Goal: Task Accomplishment & Management: Use online tool/utility

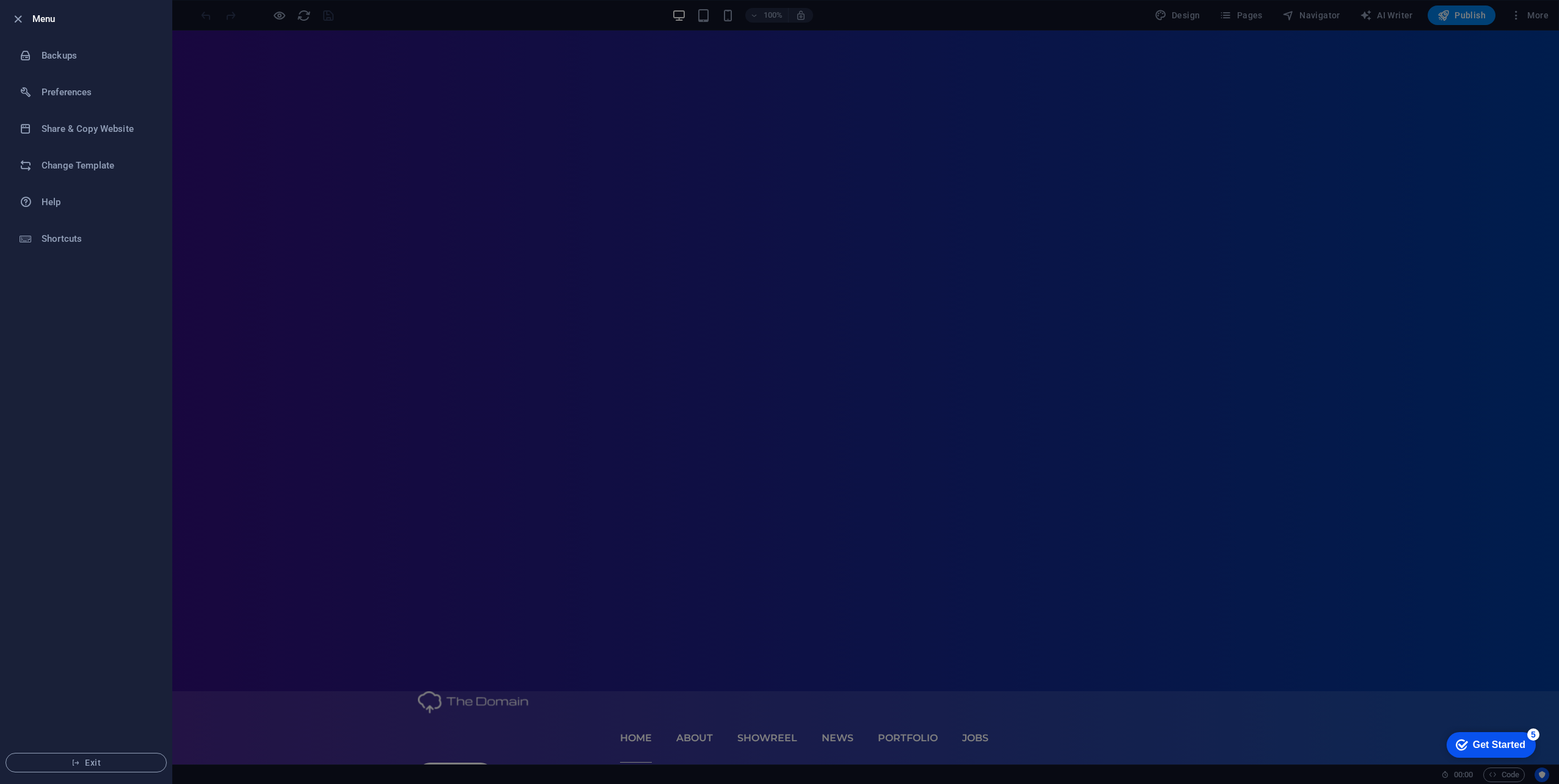
click at [18, 14] on icon "button" at bounding box center [17, 19] width 14 height 14
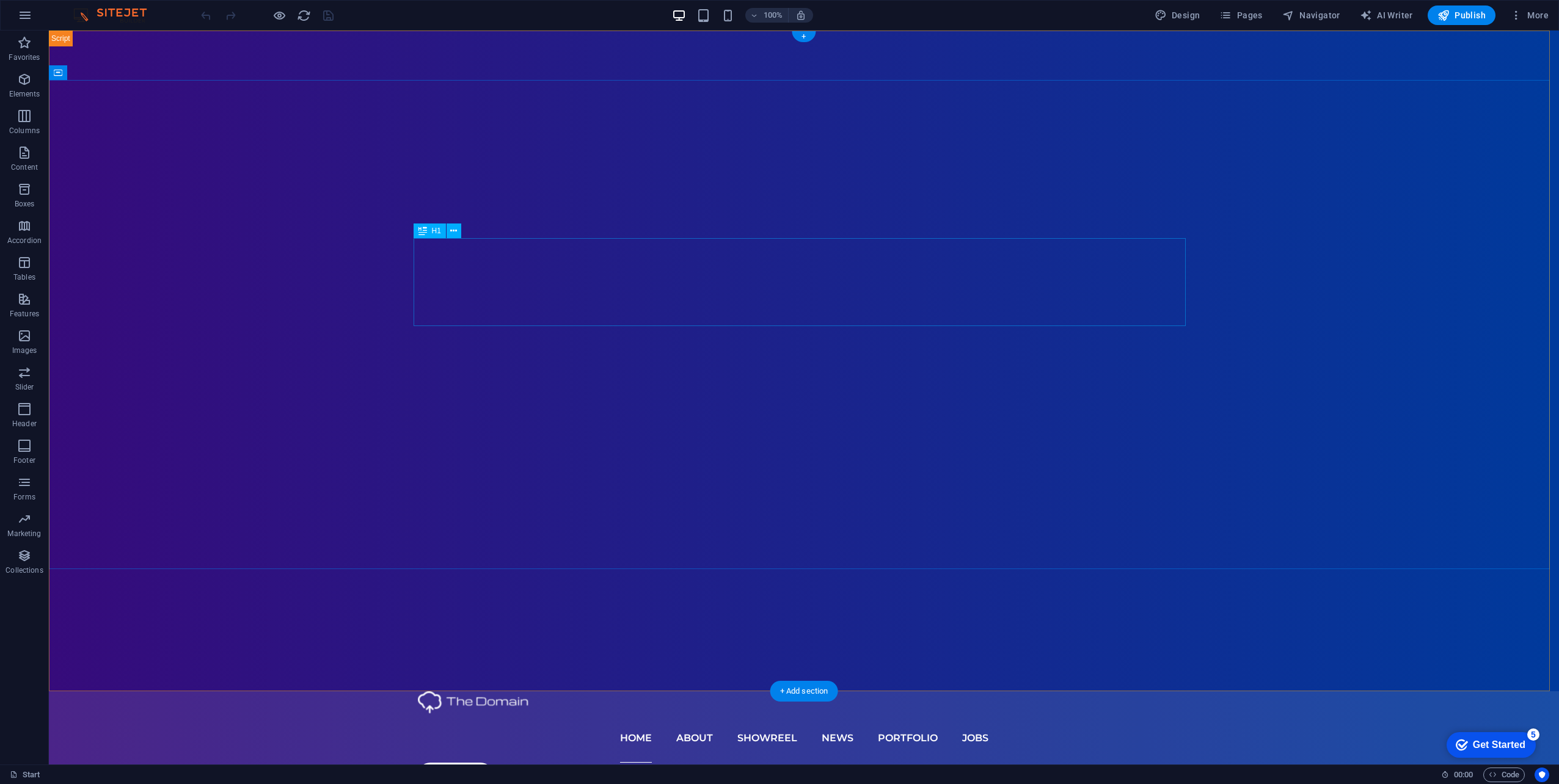
click at [663, 714] on nav "Home About Showreel News Portfolio jobs" at bounding box center [803, 738] width 772 height 49
click at [698, 714] on nav "Home About Showreel News Portfolio jobs" at bounding box center [803, 738] width 772 height 49
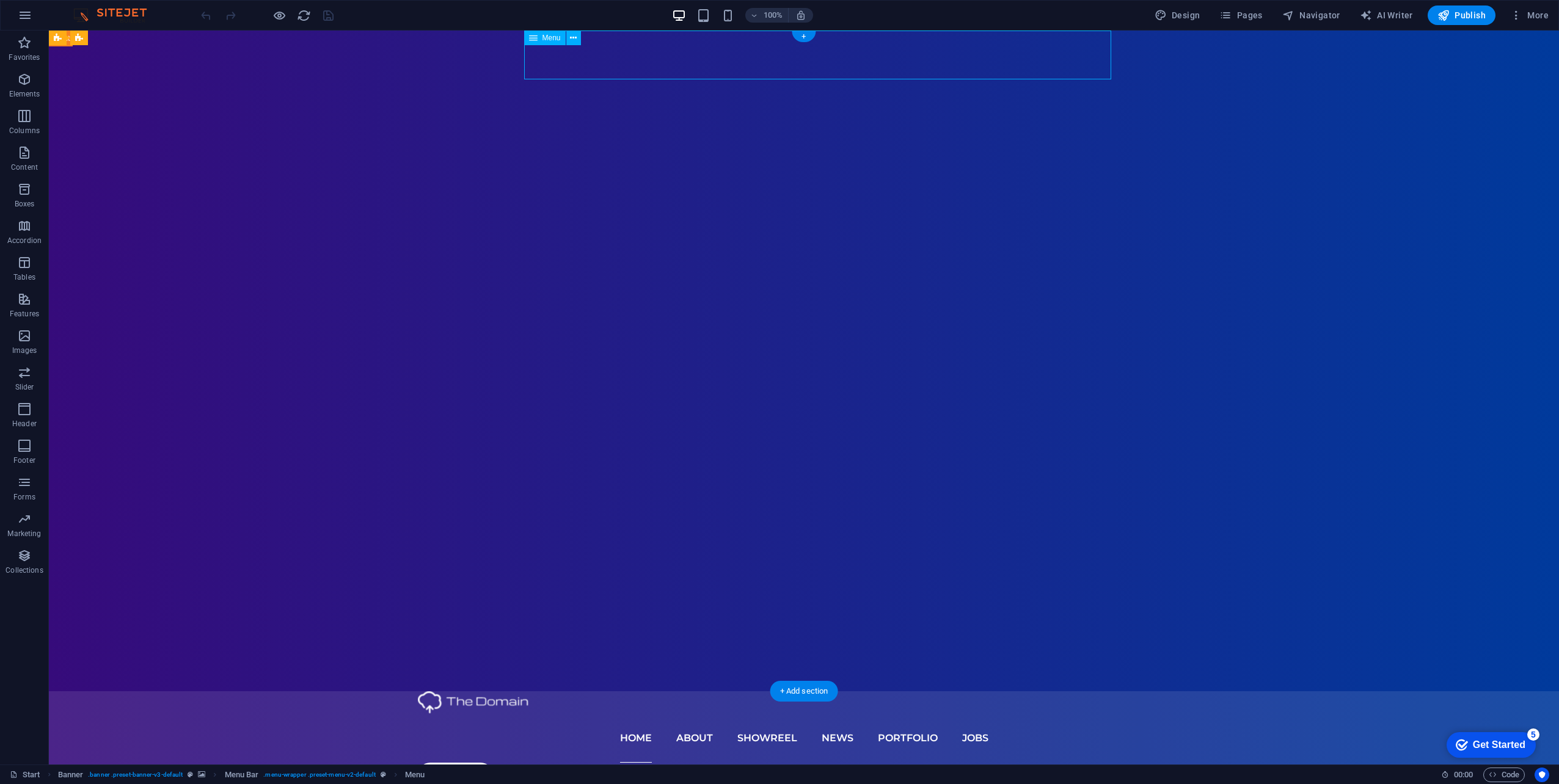
click at [780, 714] on nav "Home About Showreel News Portfolio jobs" at bounding box center [803, 738] width 772 height 49
click at [1283, 20] on button "Navigator" at bounding box center [1311, 15] width 68 height 20
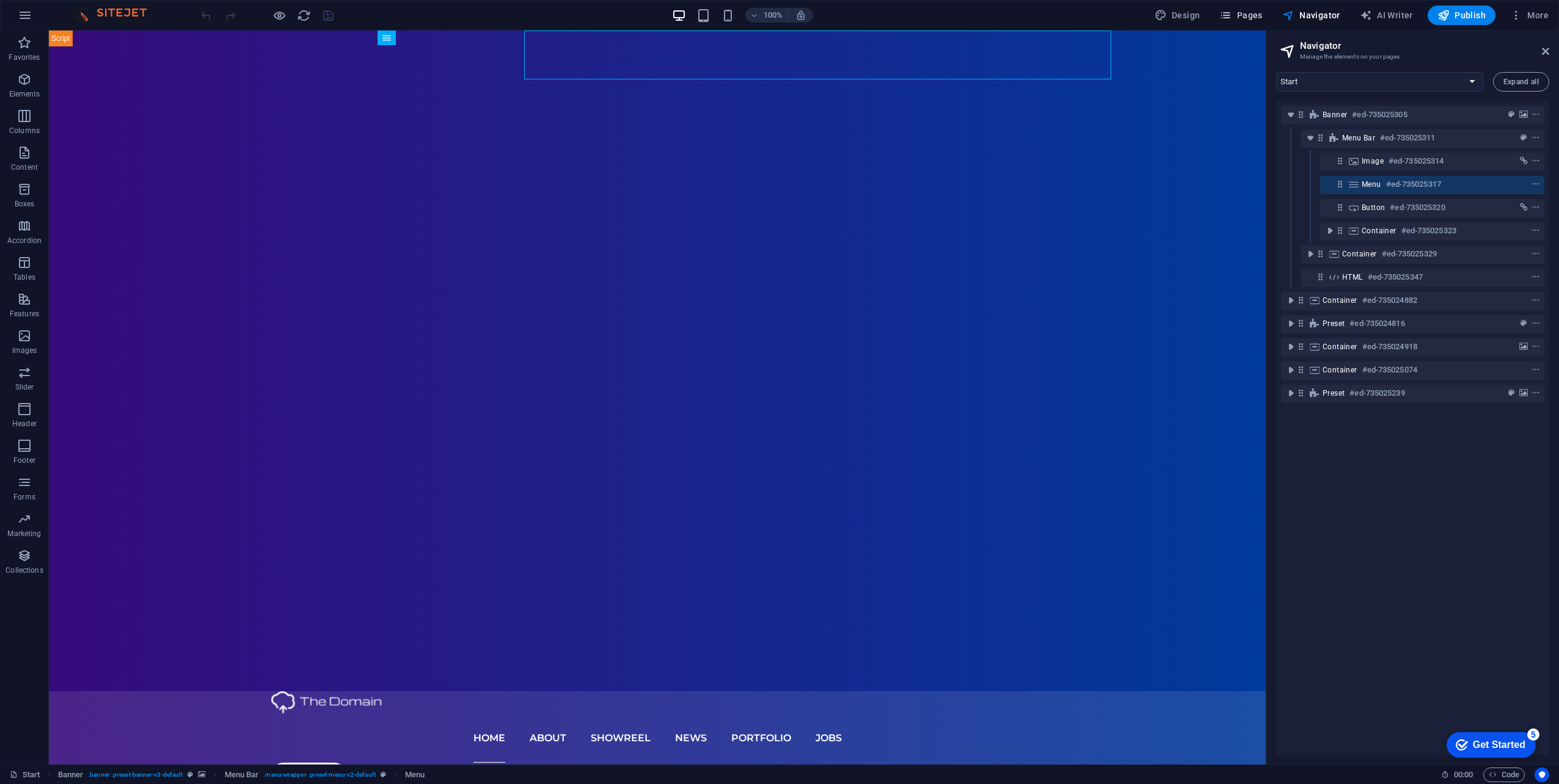
click at [1262, 20] on span "Pages" at bounding box center [1240, 15] width 43 height 12
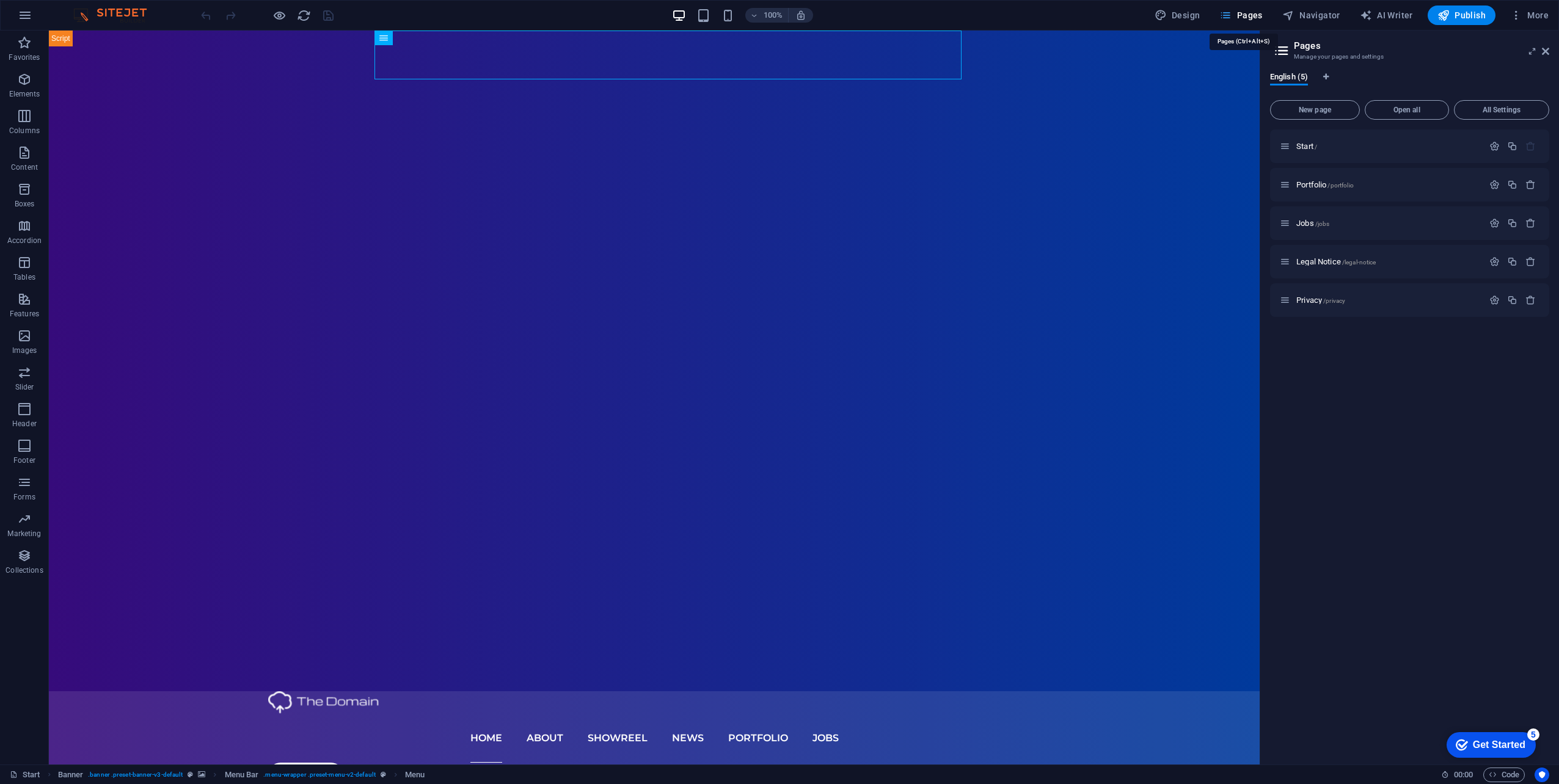
click at [1257, 16] on span "Pages" at bounding box center [1240, 15] width 43 height 12
click at [1322, 113] on span "New page" at bounding box center [1315, 110] width 79 height 7
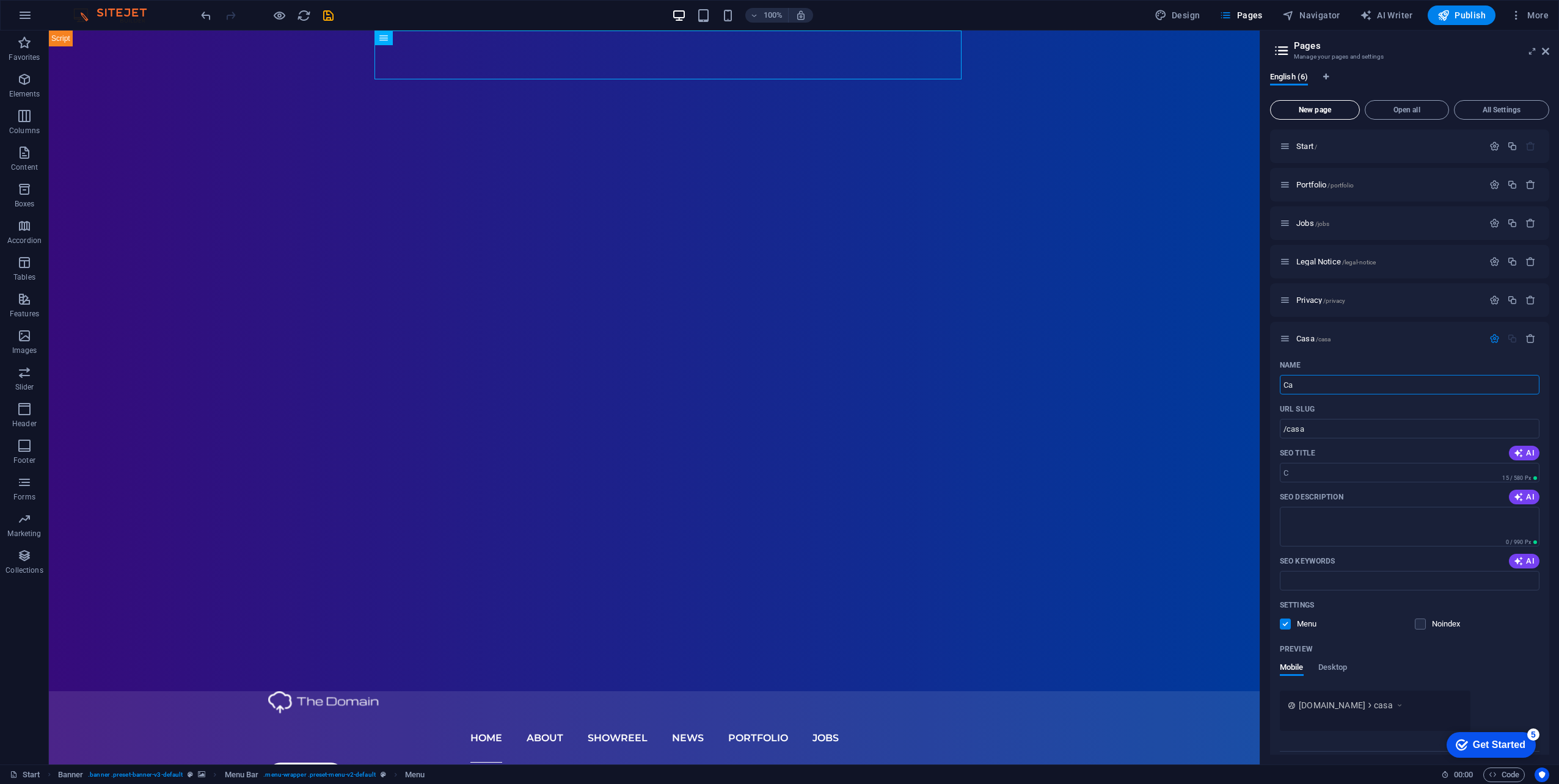
type input "C"
type input "/casa"
type input "I"
type input "/"
type input "Italia 53"
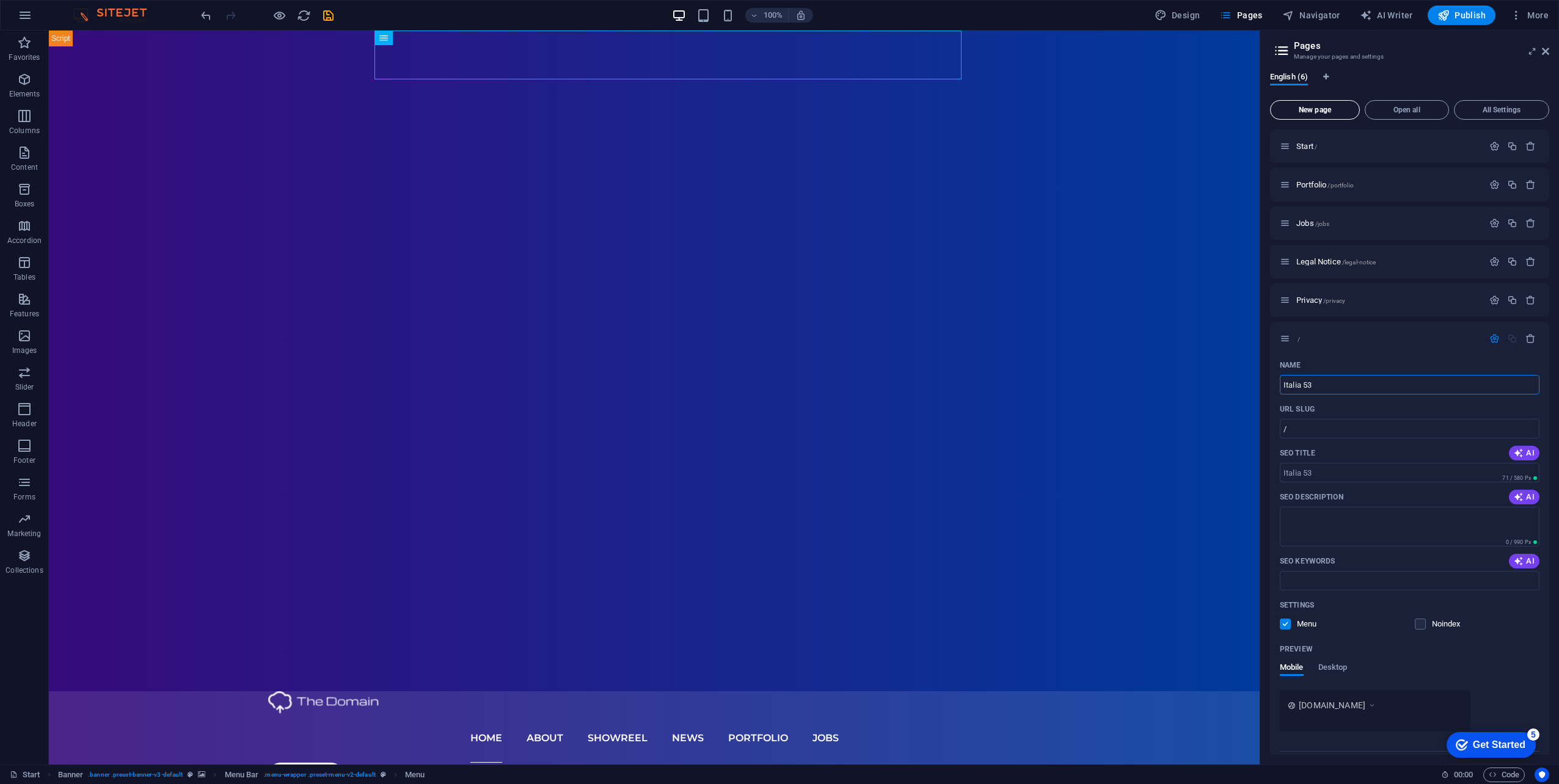
type input "/[GEOGRAPHIC_DATA]-53"
type input "Italia 53"
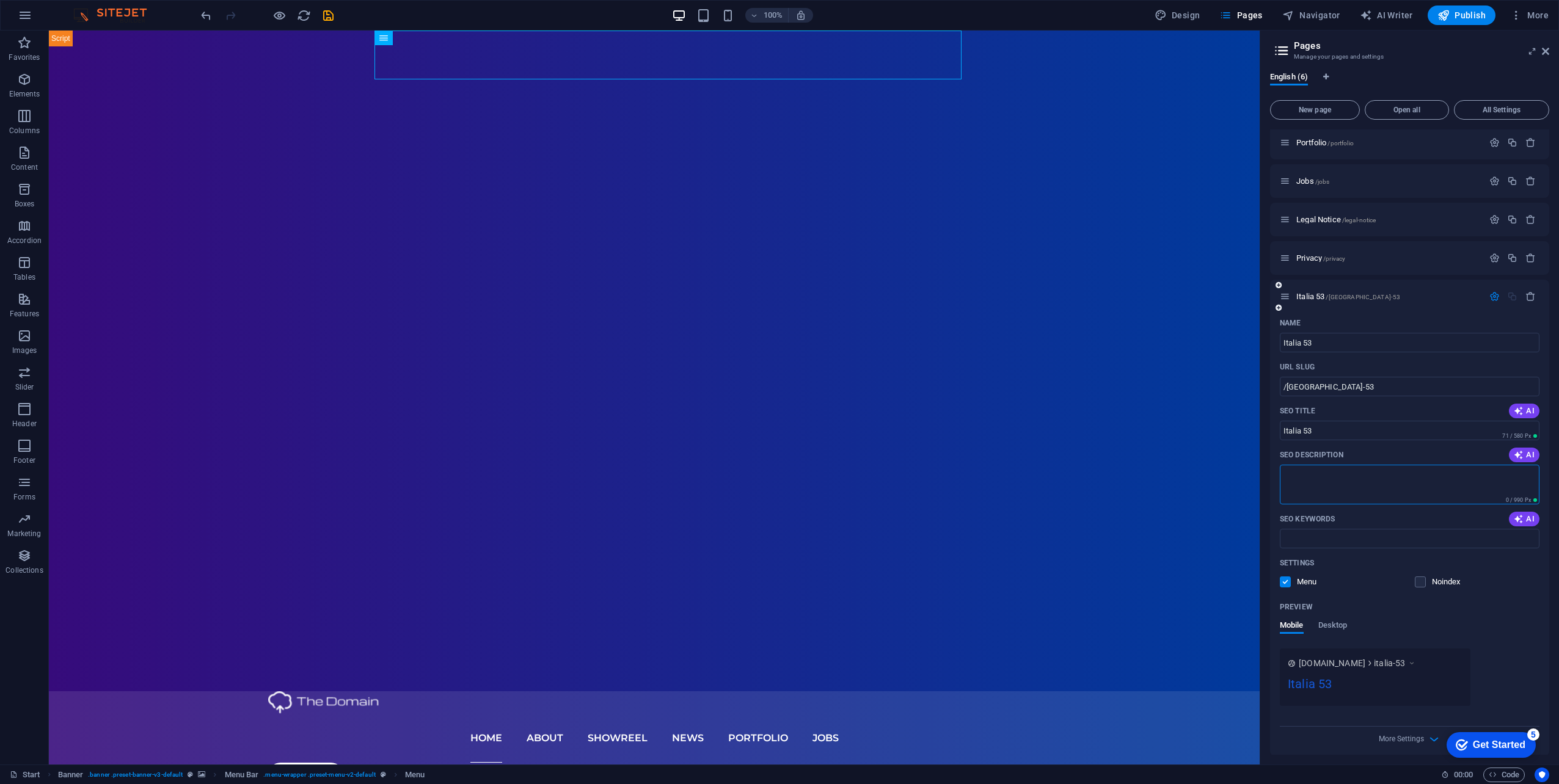
scroll to position [49, 0]
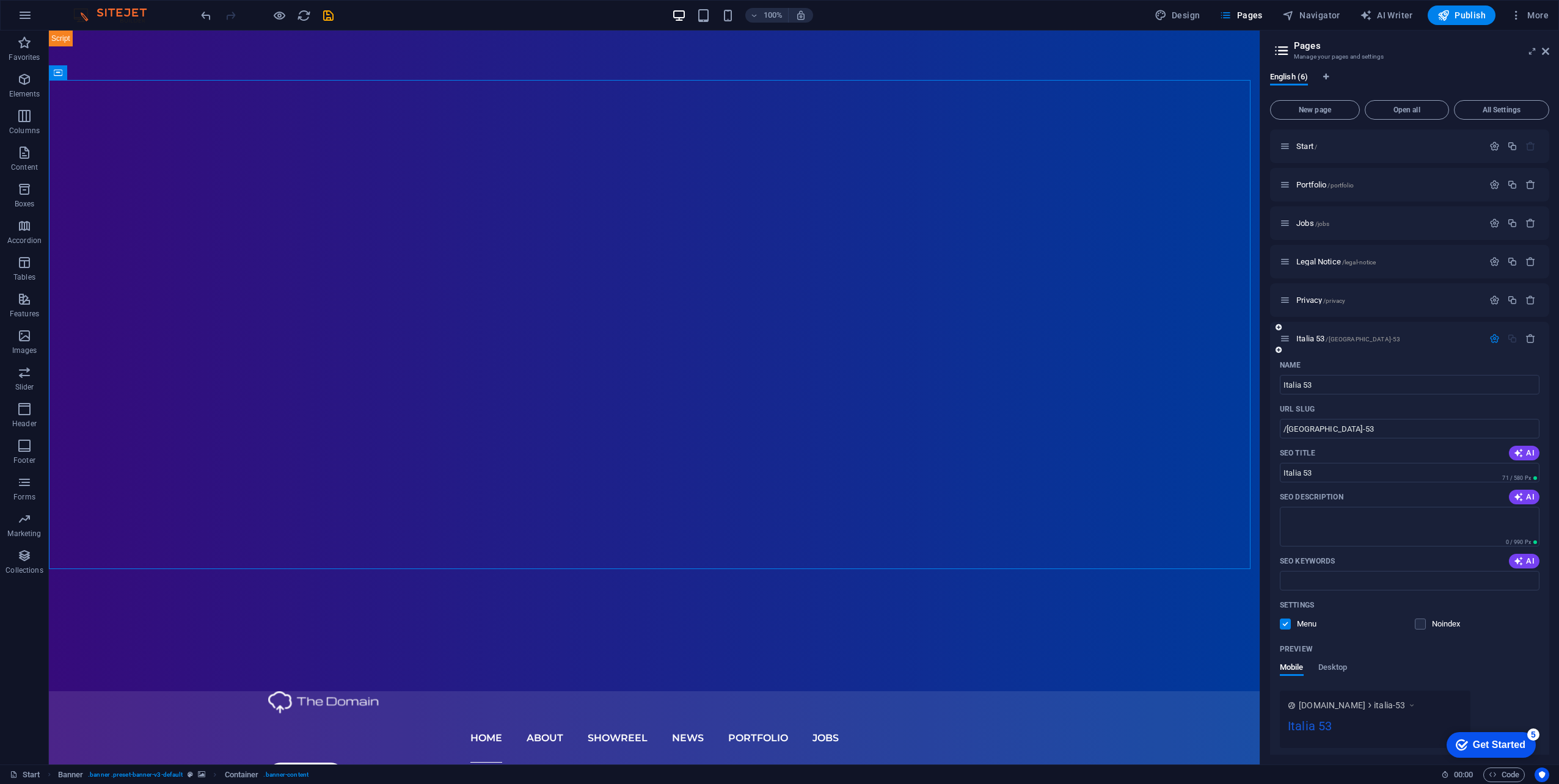
click at [1490, 343] on icon "button" at bounding box center [1494, 338] width 10 height 10
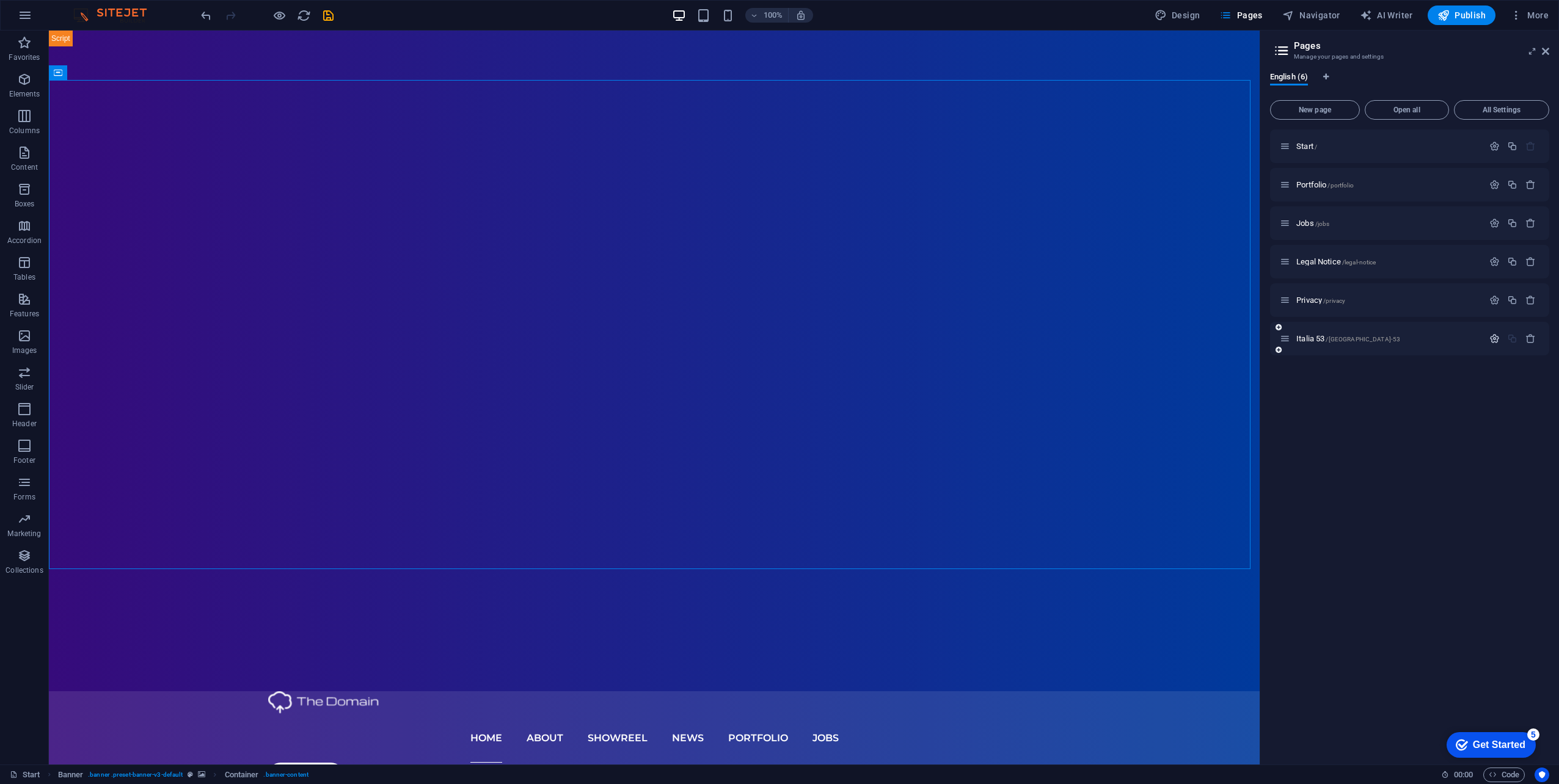
click at [1491, 342] on icon "button" at bounding box center [1494, 338] width 10 height 10
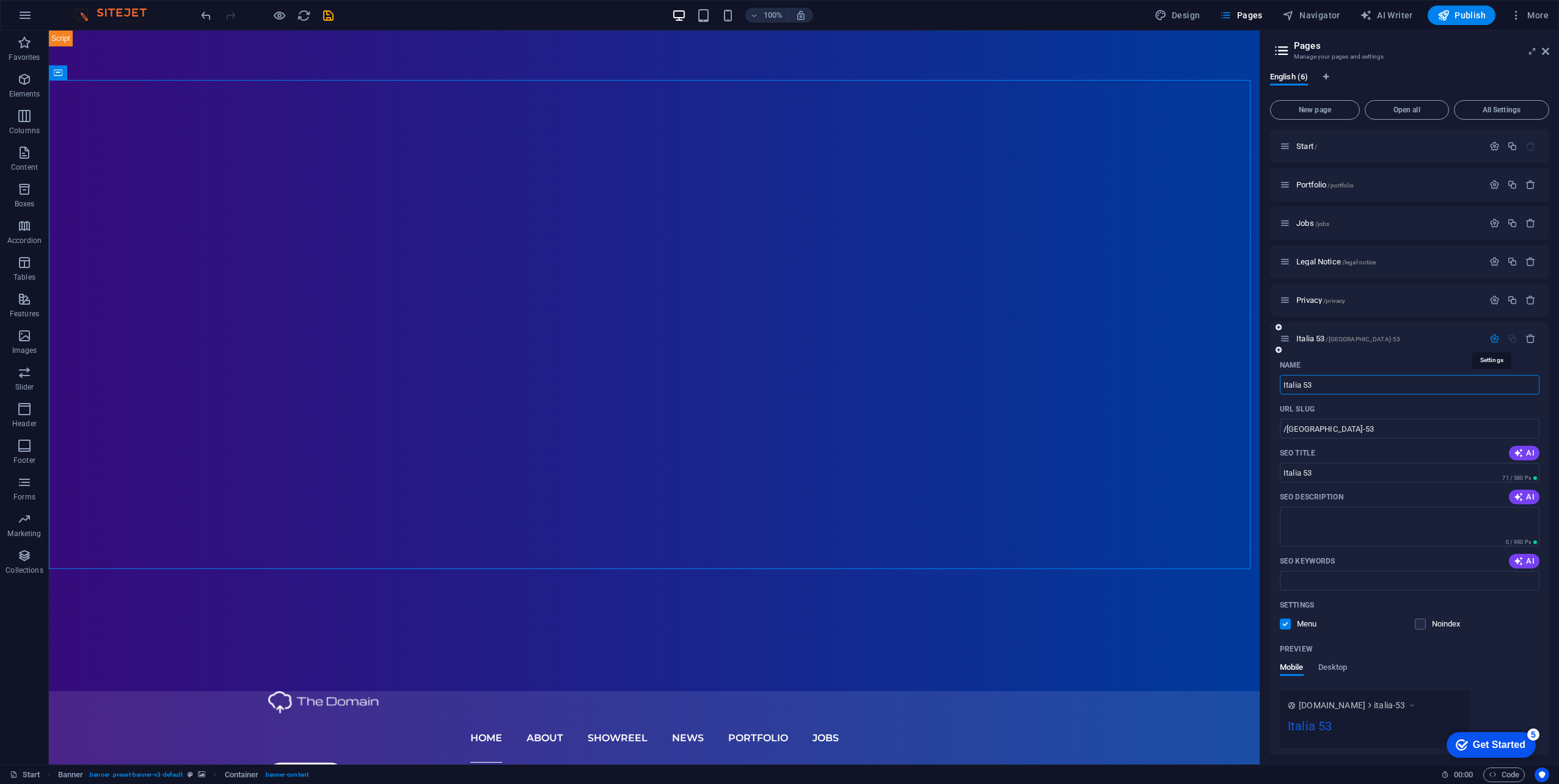
click at [1491, 342] on icon "button" at bounding box center [1494, 338] width 10 height 10
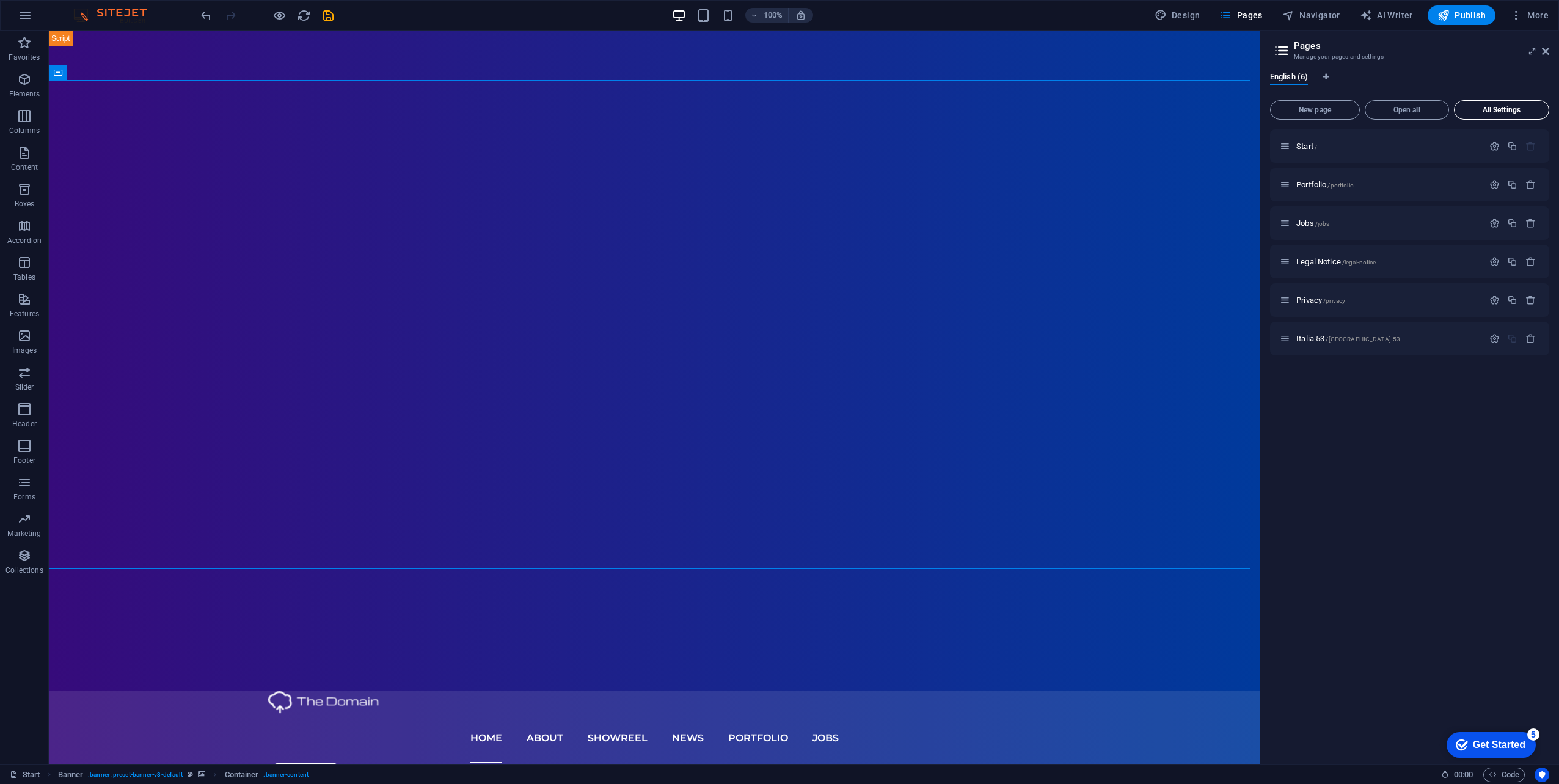
click at [1512, 103] on button "All Settings" at bounding box center [1501, 109] width 95 height 20
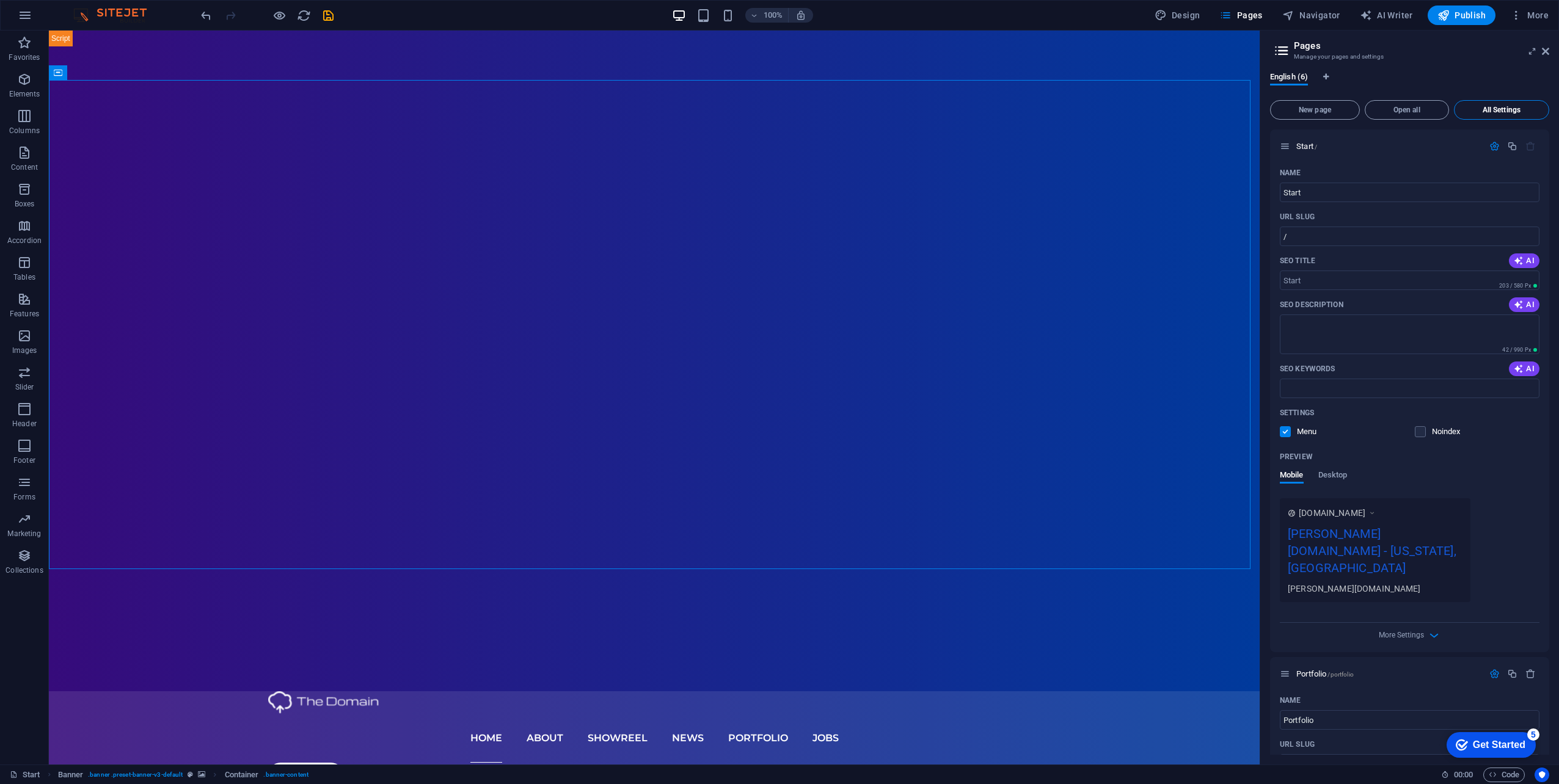
scroll to position [1725, 0]
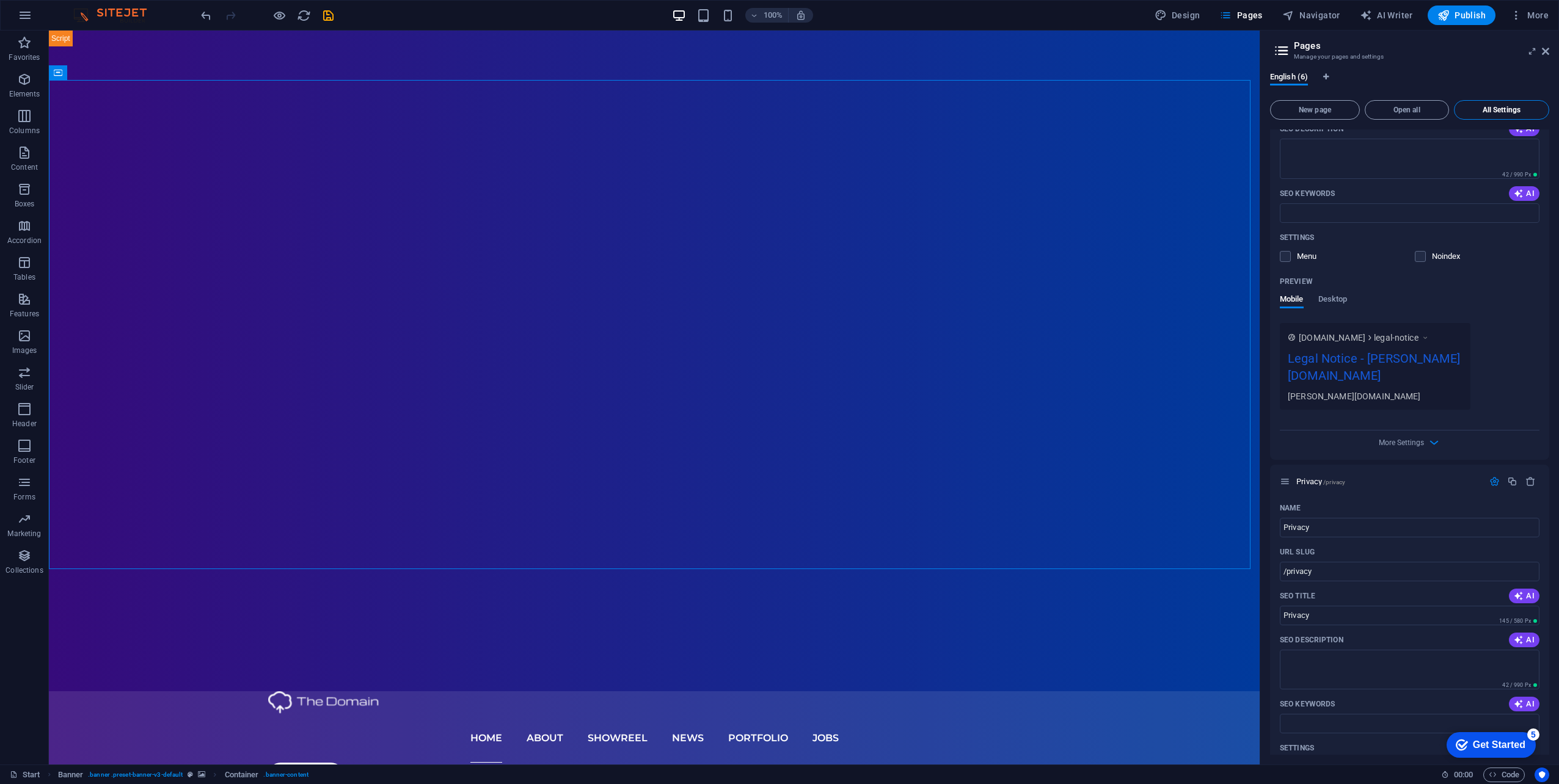
click at [1490, 107] on span "All Settings" at bounding box center [1501, 110] width 84 height 7
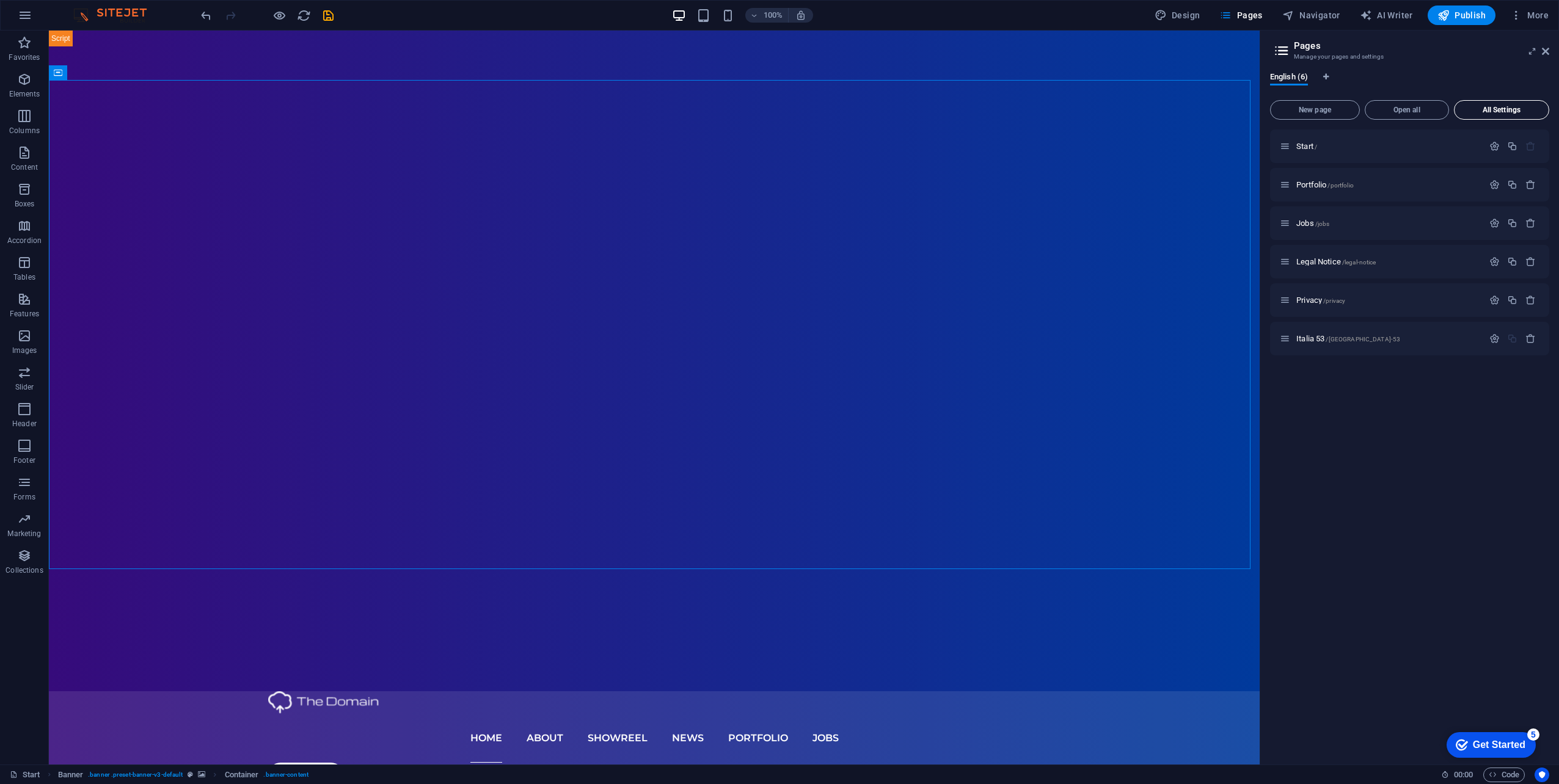
scroll to position [0, 0]
select select "English"
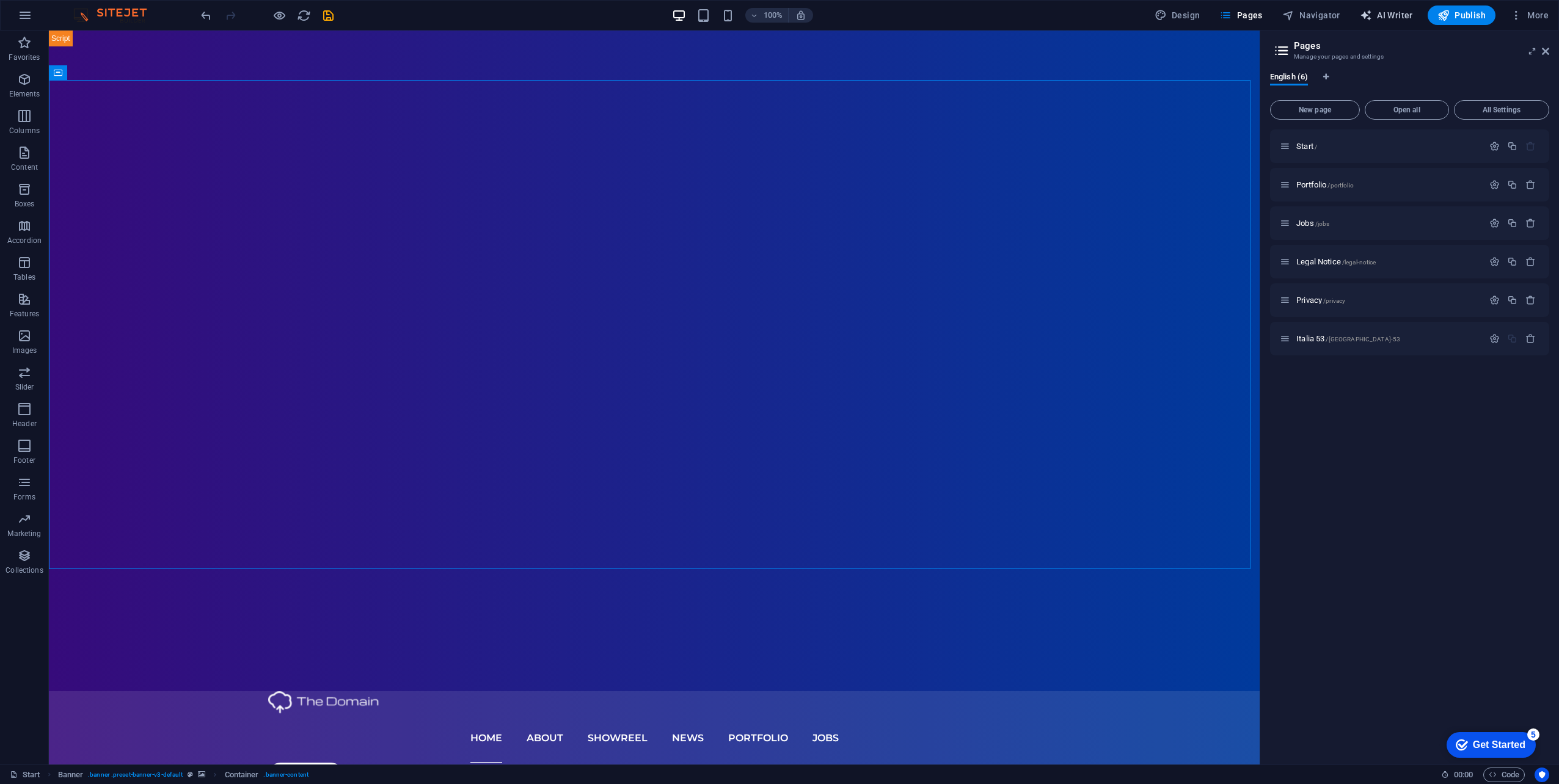
select select "English"
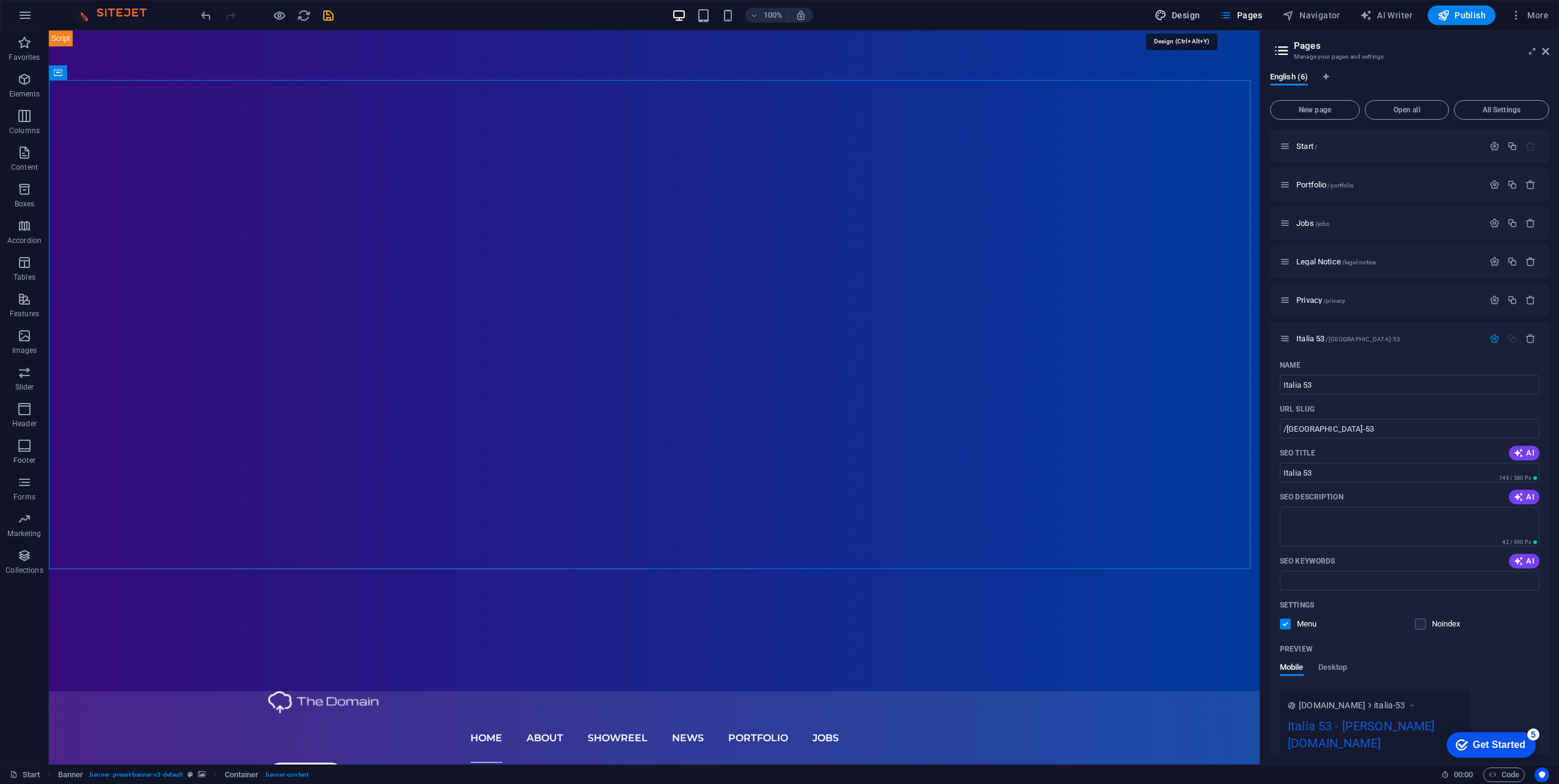
click at [1175, 17] on span "Design" at bounding box center [1177, 15] width 46 height 12
select select "px"
select select "300"
select select "px"
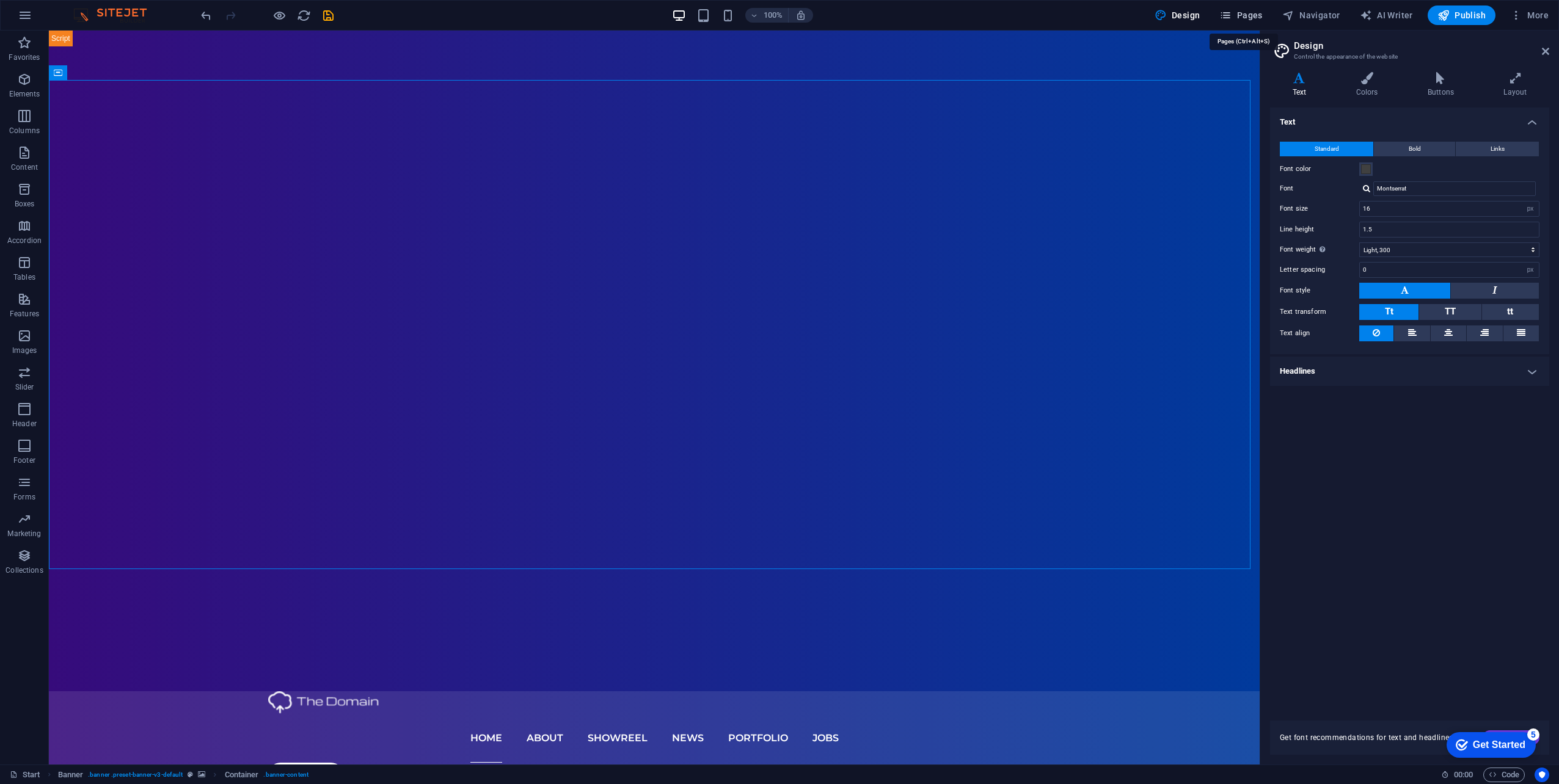
click at [1250, 15] on span "Pages" at bounding box center [1240, 15] width 43 height 12
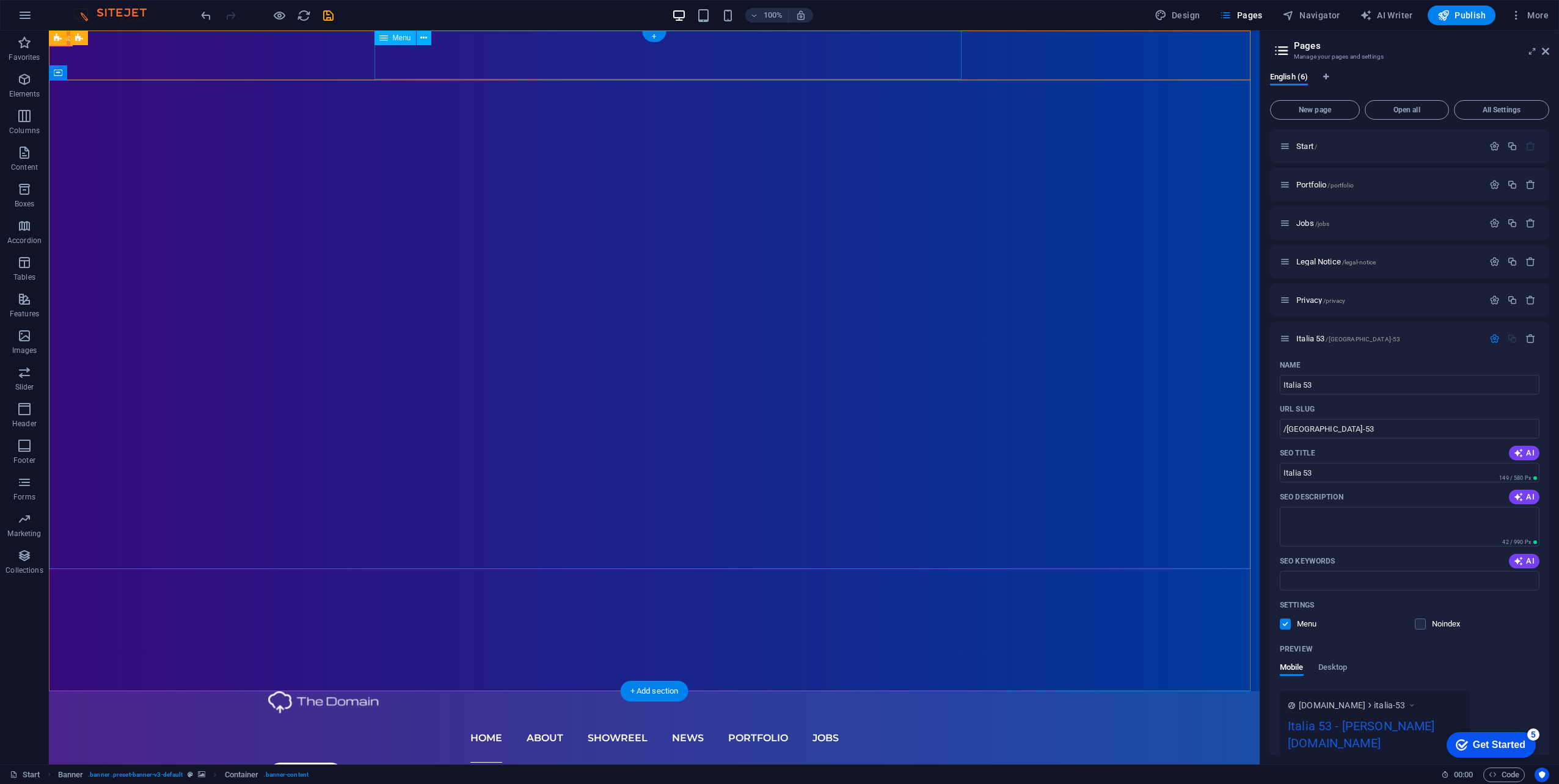
click at [515, 714] on nav "Home About Showreel News Portfolio jobs" at bounding box center [654, 738] width 772 height 49
click at [402, 41] on span "Menu" at bounding box center [402, 38] width 18 height 7
click at [9, 151] on span "Content" at bounding box center [24, 160] width 49 height 29
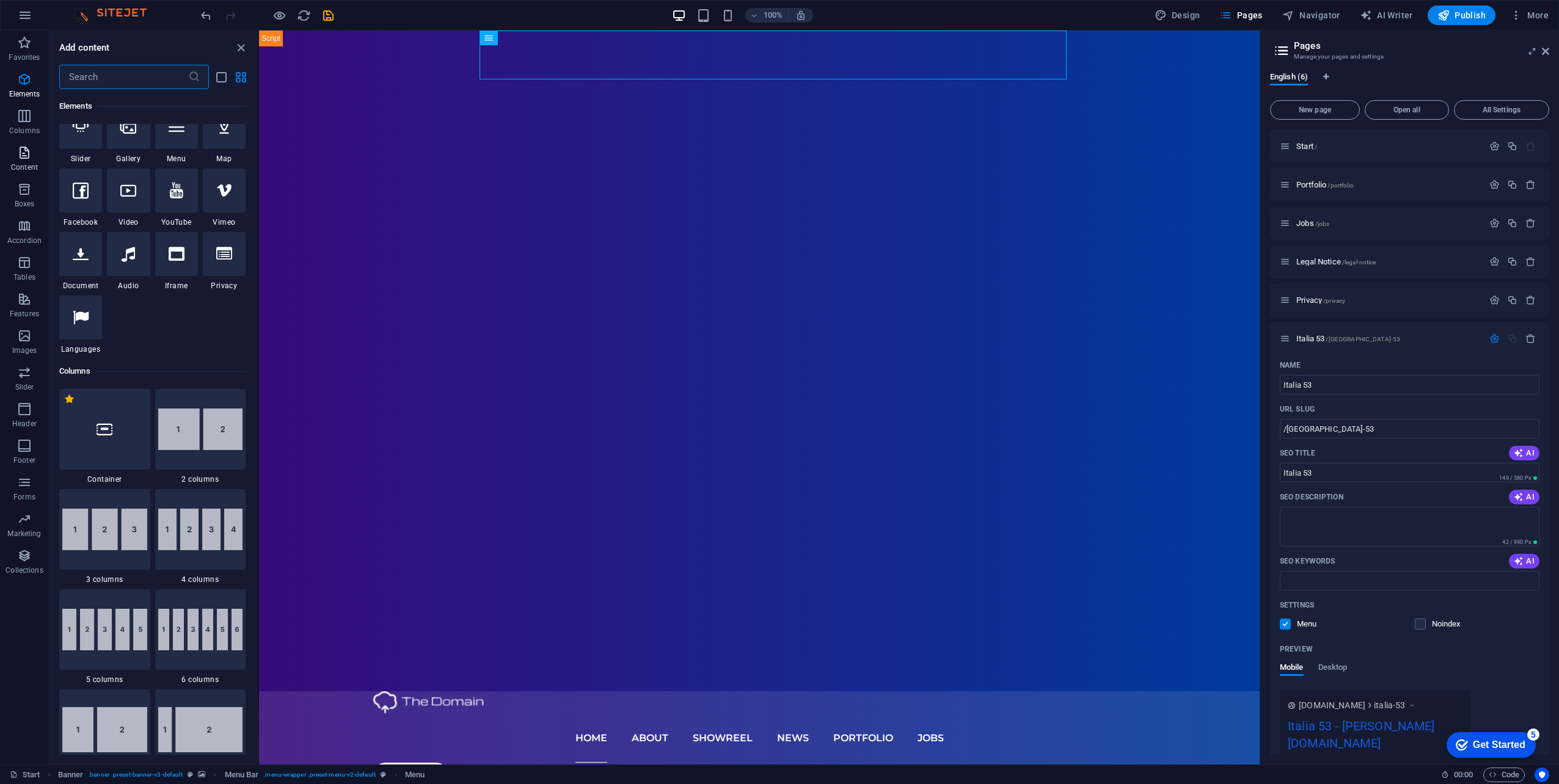
scroll to position [2137, 0]
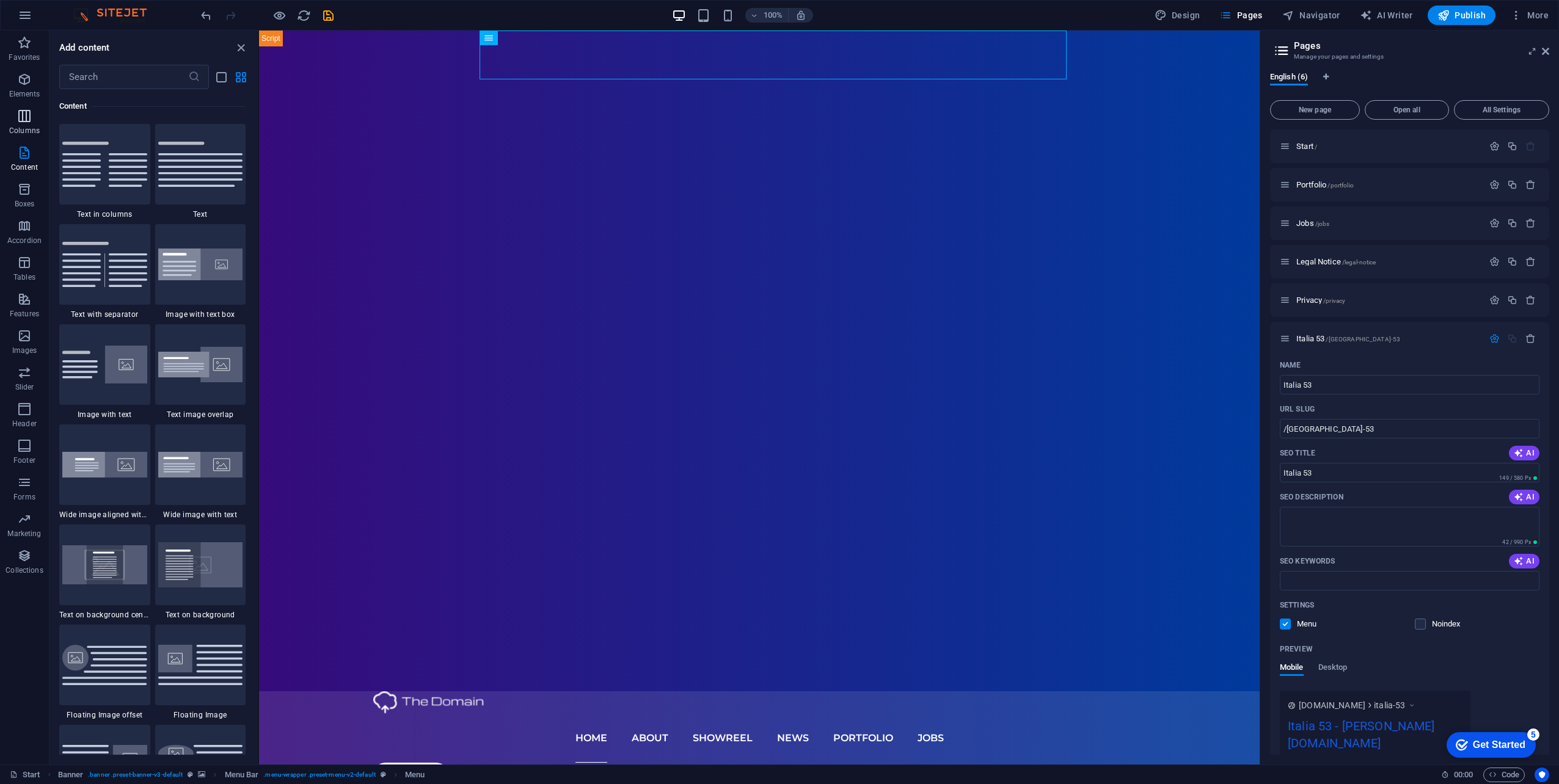
click at [23, 120] on icon "button" at bounding box center [25, 116] width 14 height 14
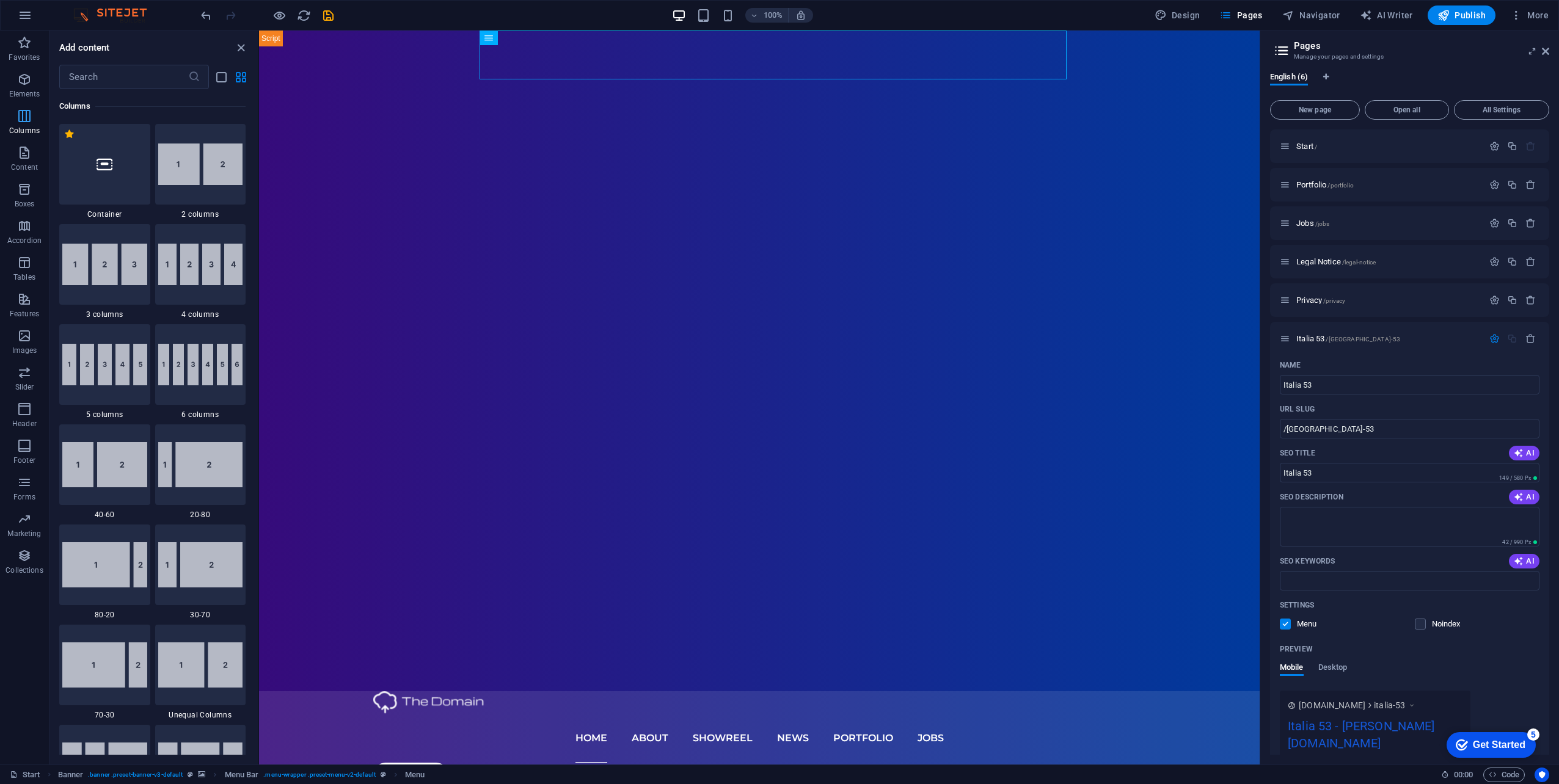
scroll to position [604, 0]
click at [30, 279] on p "Tables" at bounding box center [25, 277] width 22 height 9
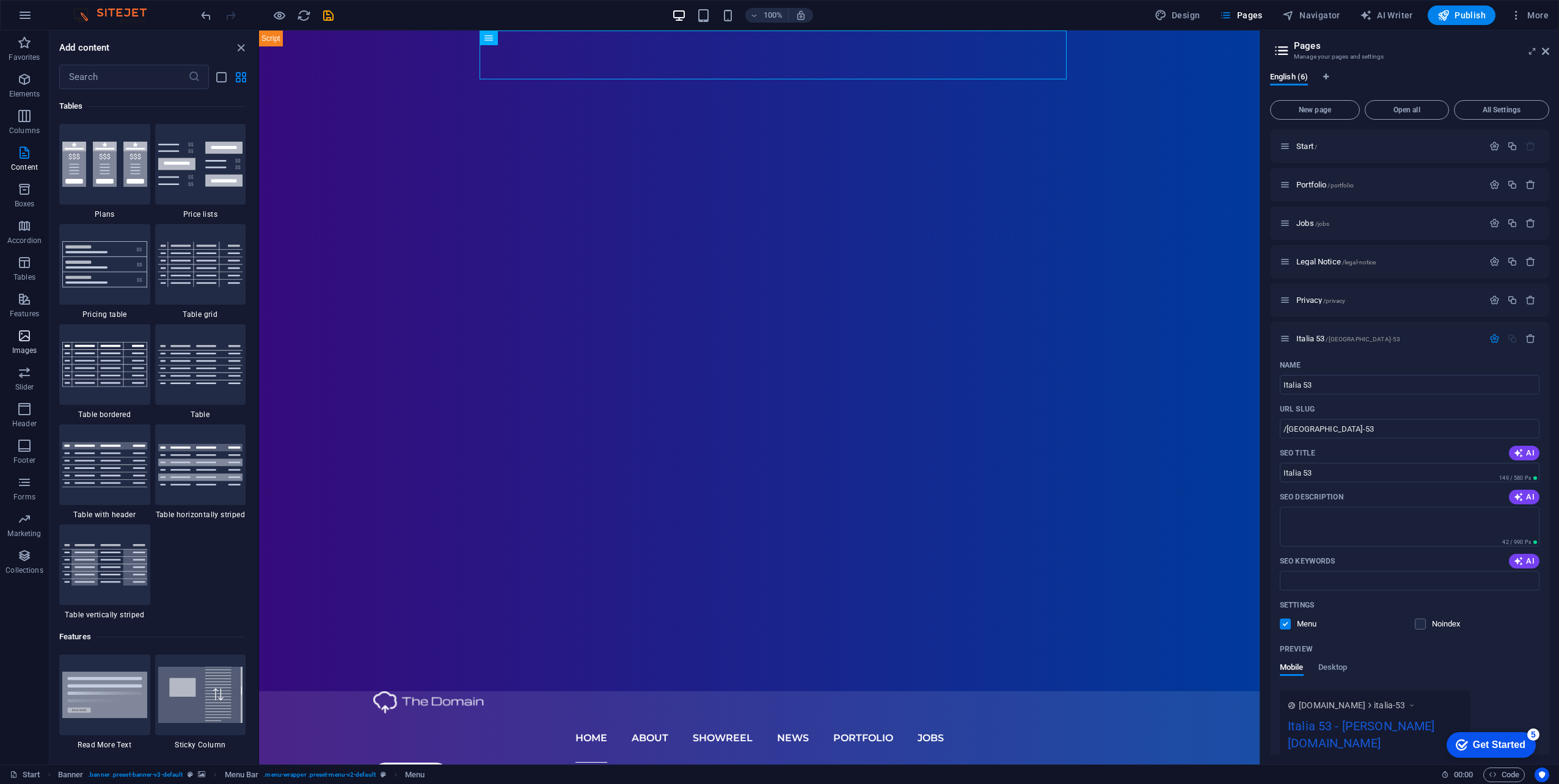
click at [35, 332] on span "Images" at bounding box center [24, 343] width 49 height 29
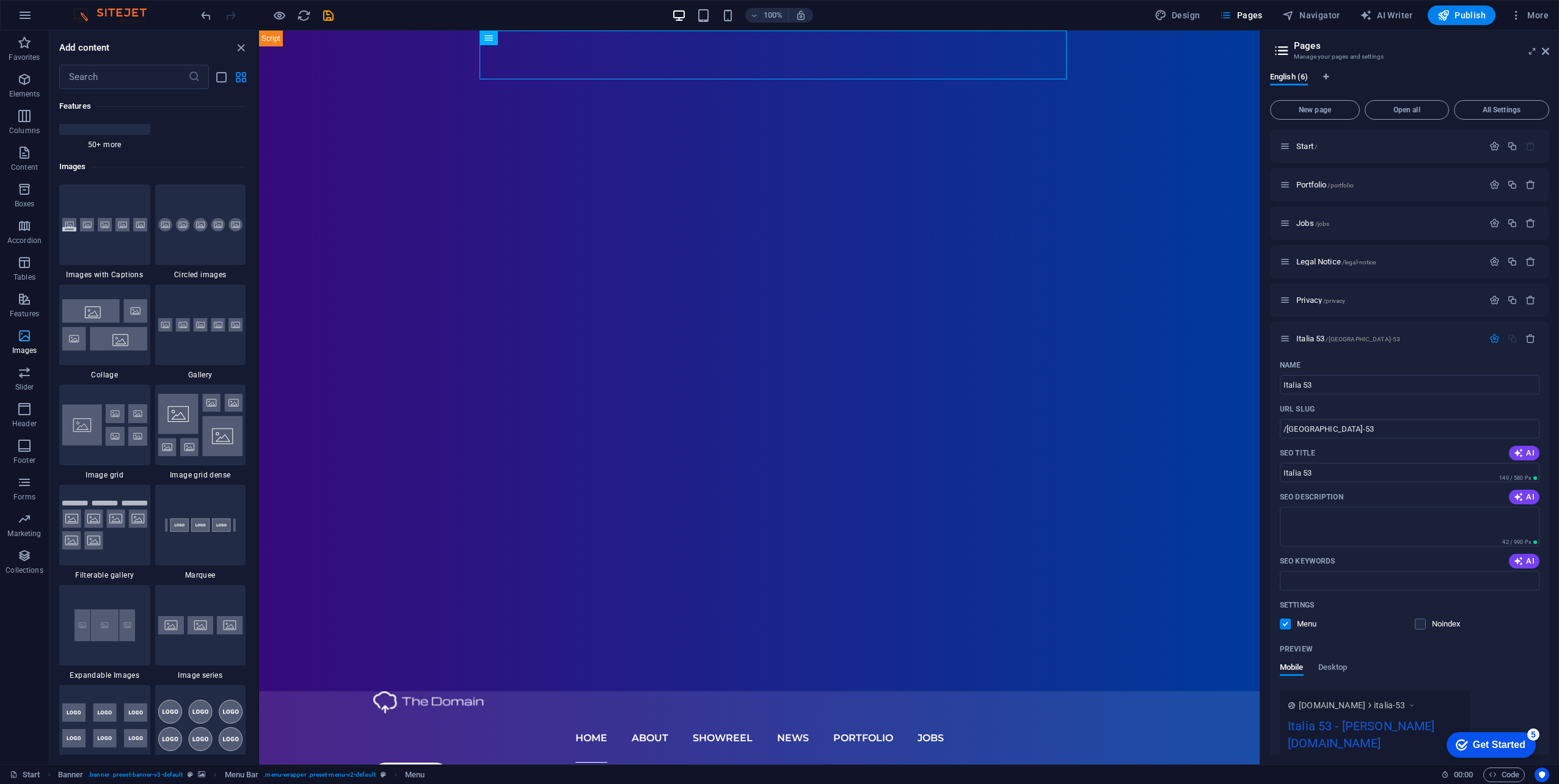
scroll to position [6192, 0]
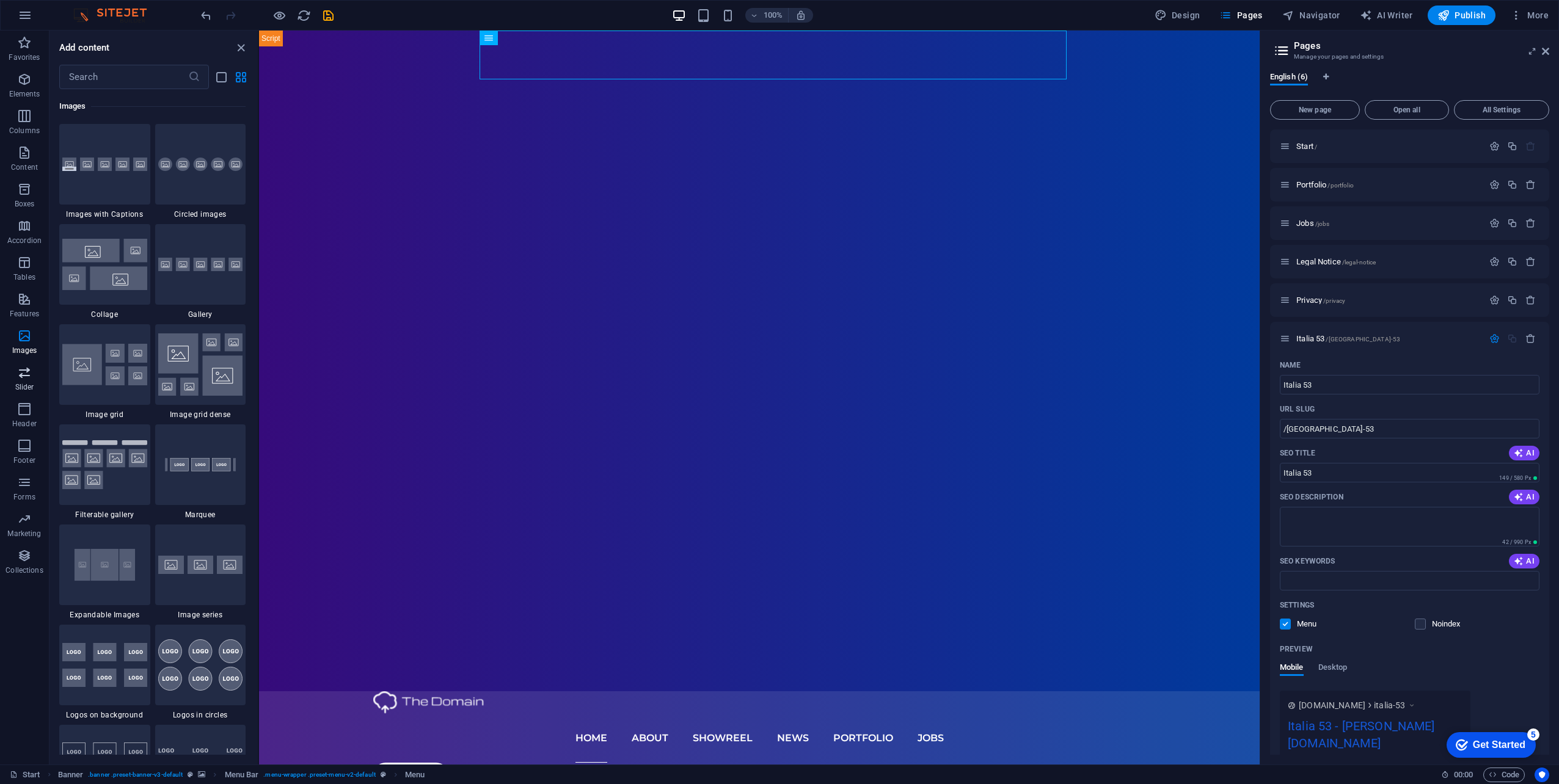
click at [28, 391] on p "Slider" at bounding box center [25, 387] width 19 height 9
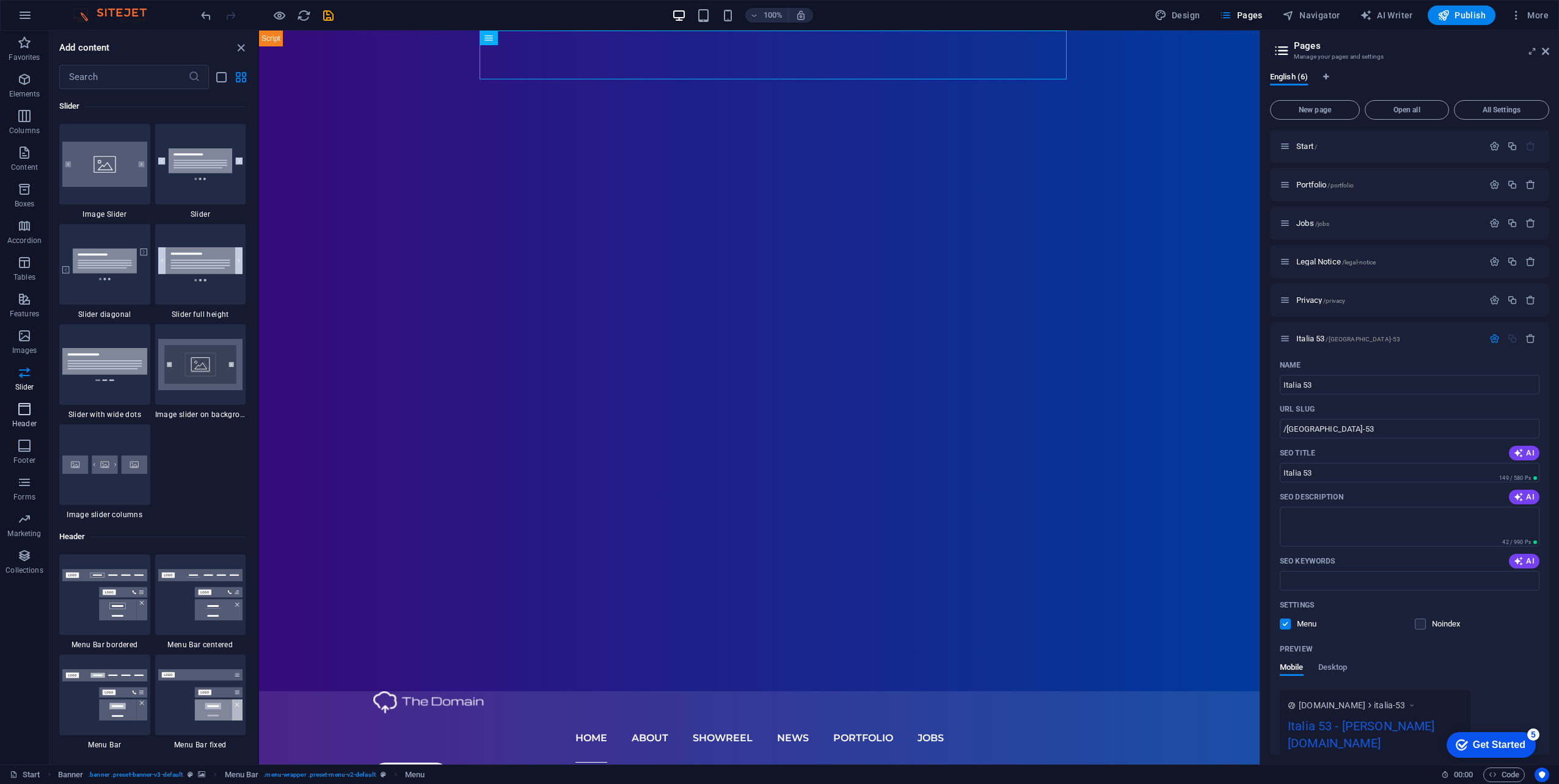
click at [22, 413] on icon "button" at bounding box center [25, 409] width 14 height 14
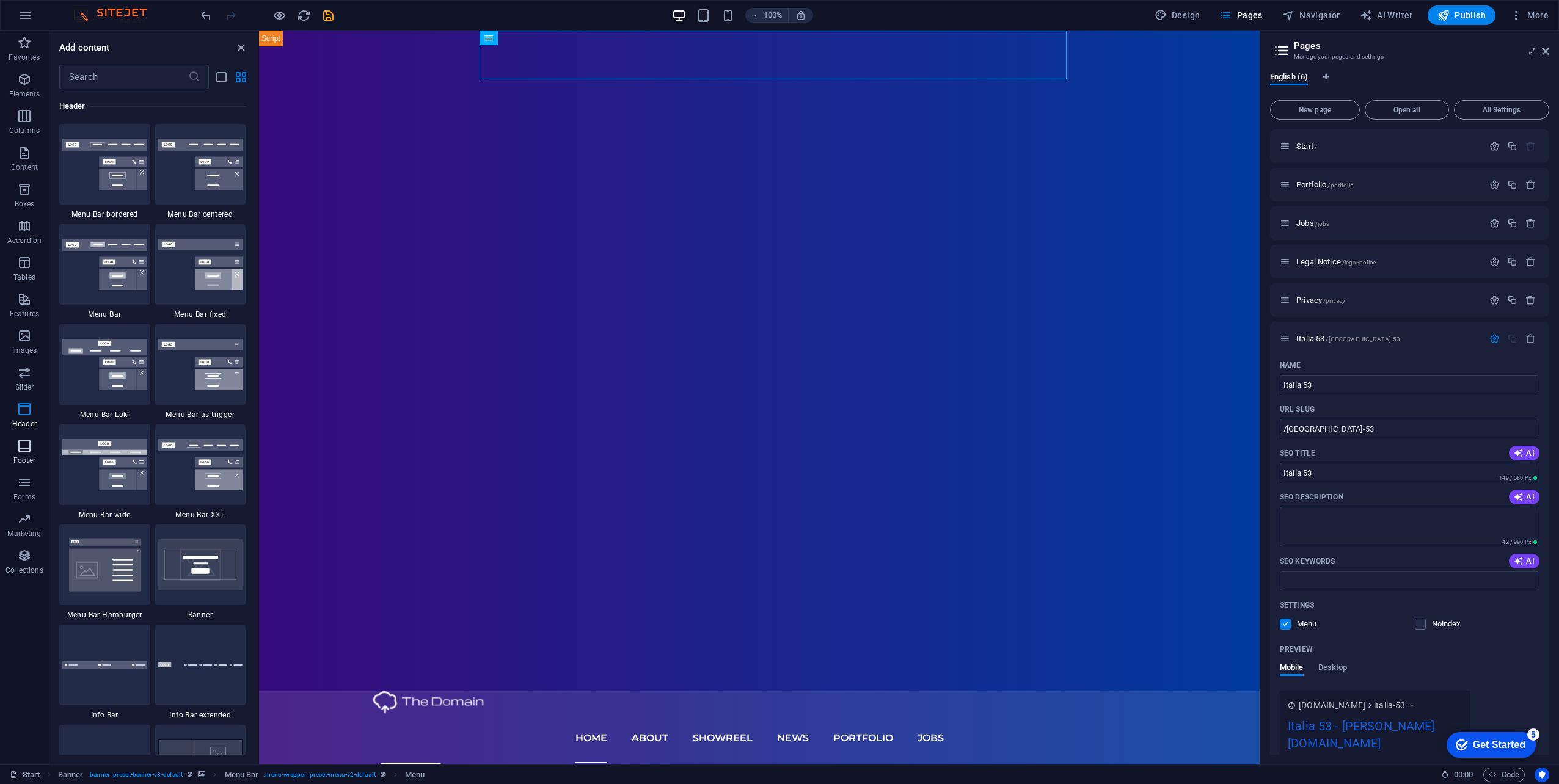
click at [23, 453] on icon "button" at bounding box center [25, 446] width 14 height 14
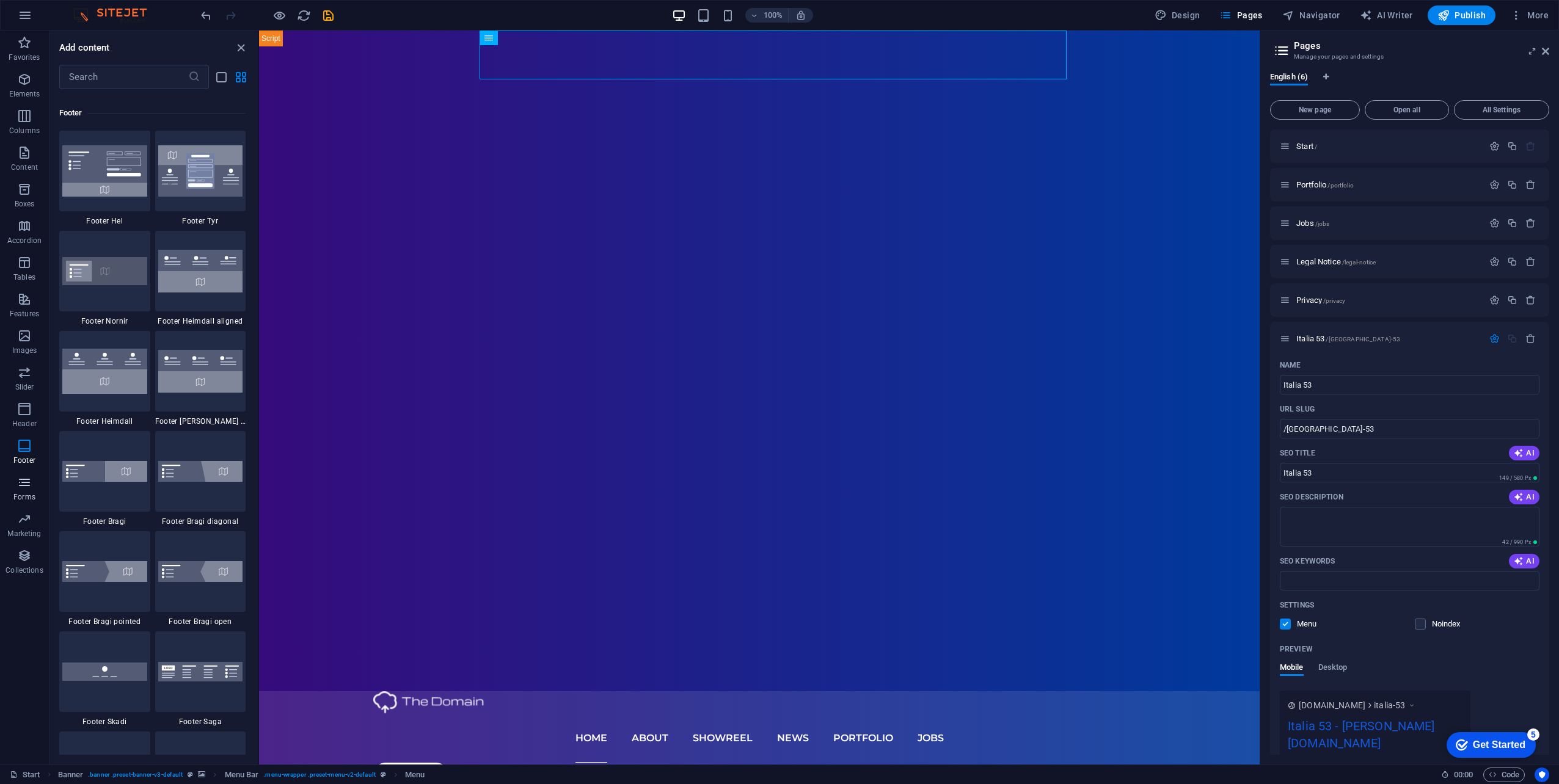
scroll to position [8085, 0]
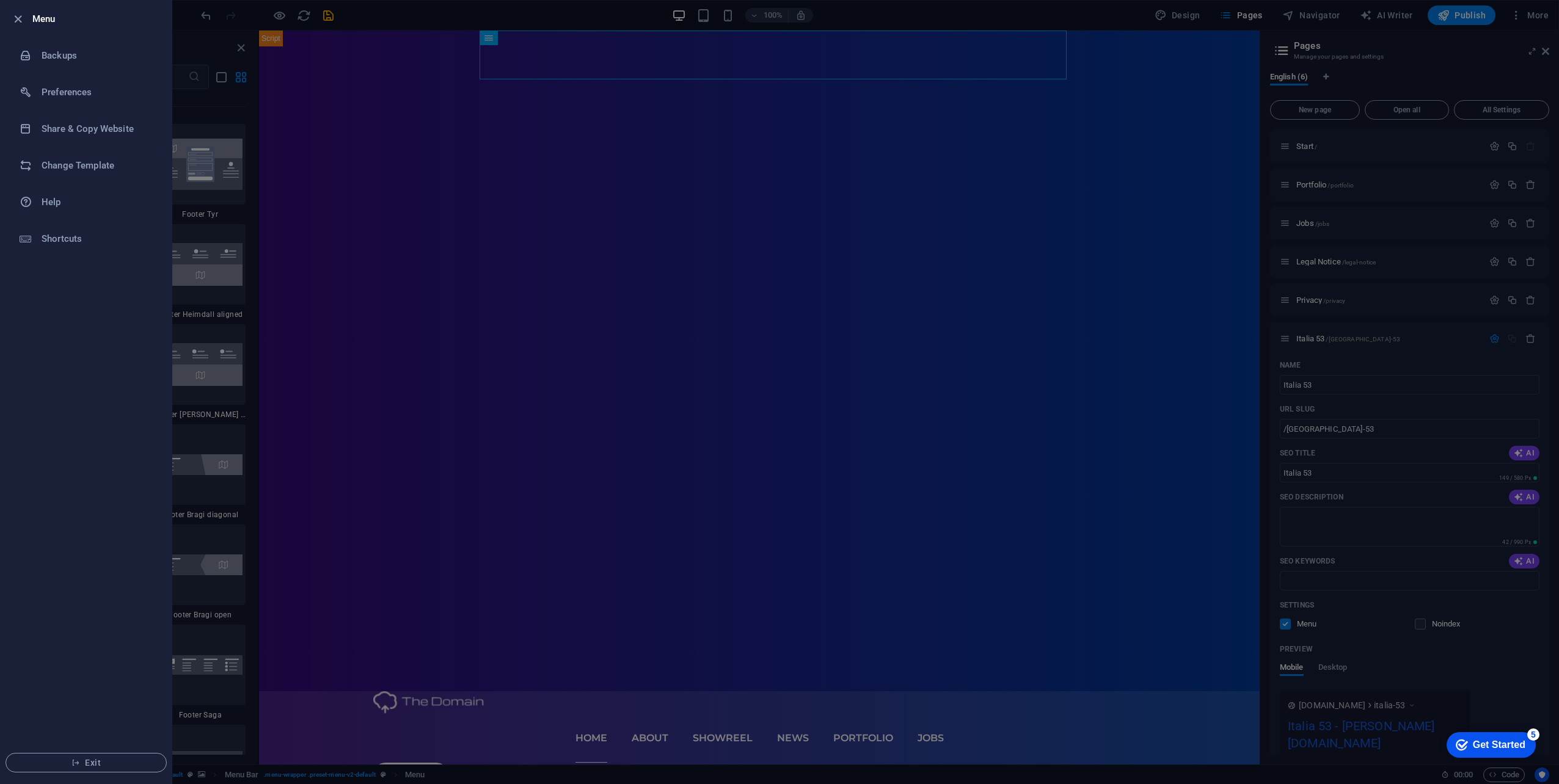
click at [49, 19] on h6 "Menu" at bounding box center [97, 19] width 130 height 14
click at [11, 21] on icon "button" at bounding box center [17, 19] width 14 height 14
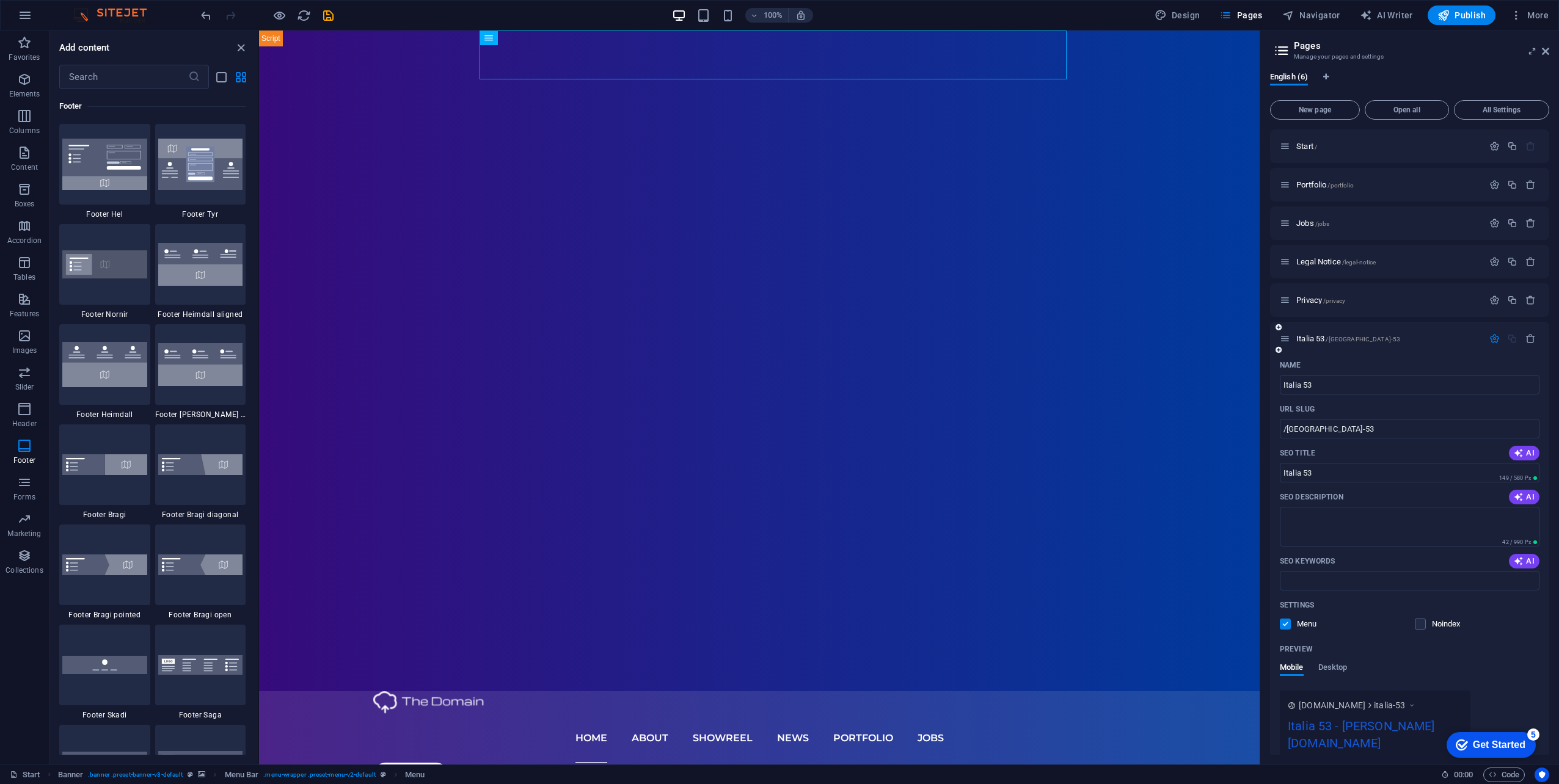
click at [1385, 333] on div "Italia 53 /[GEOGRAPHIC_DATA]-53" at bounding box center [1381, 338] width 204 height 14
click at [1255, 17] on span "Pages" at bounding box center [1240, 15] width 43 height 12
click at [1545, 51] on icon at bounding box center [1545, 51] width 7 height 9
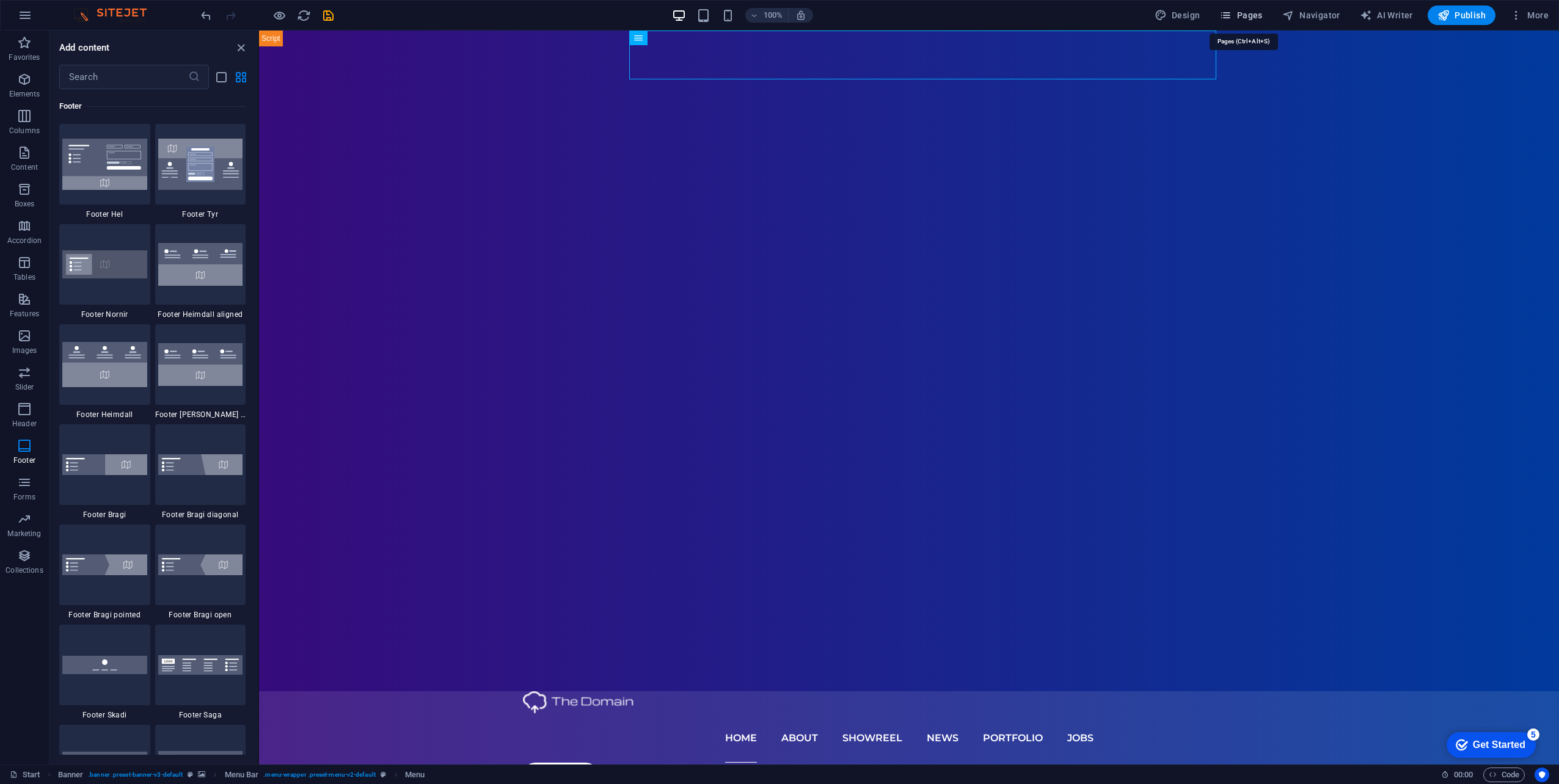
click at [1241, 14] on span "Pages" at bounding box center [1240, 15] width 43 height 12
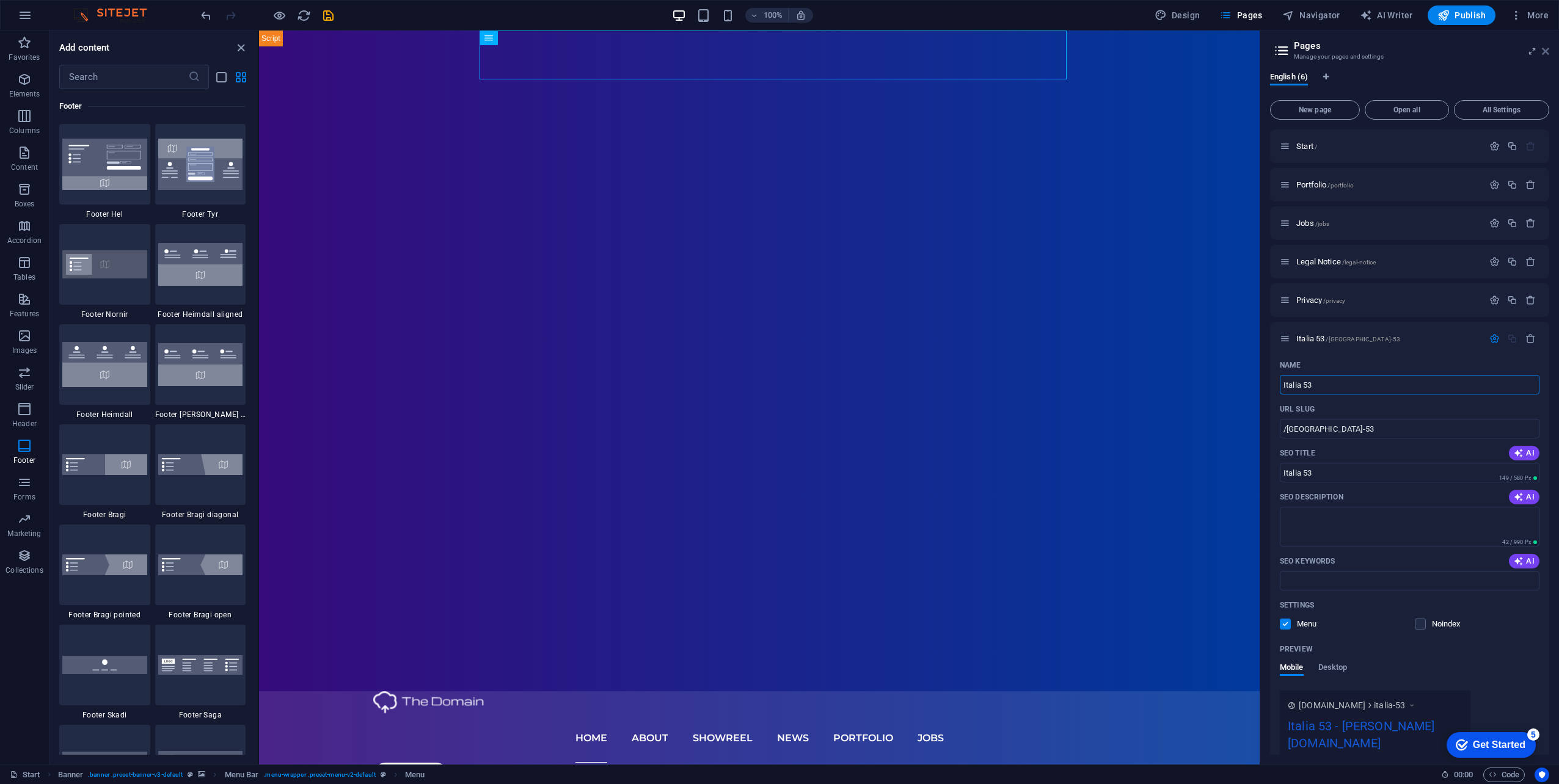
click at [1546, 52] on icon at bounding box center [1545, 51] width 7 height 9
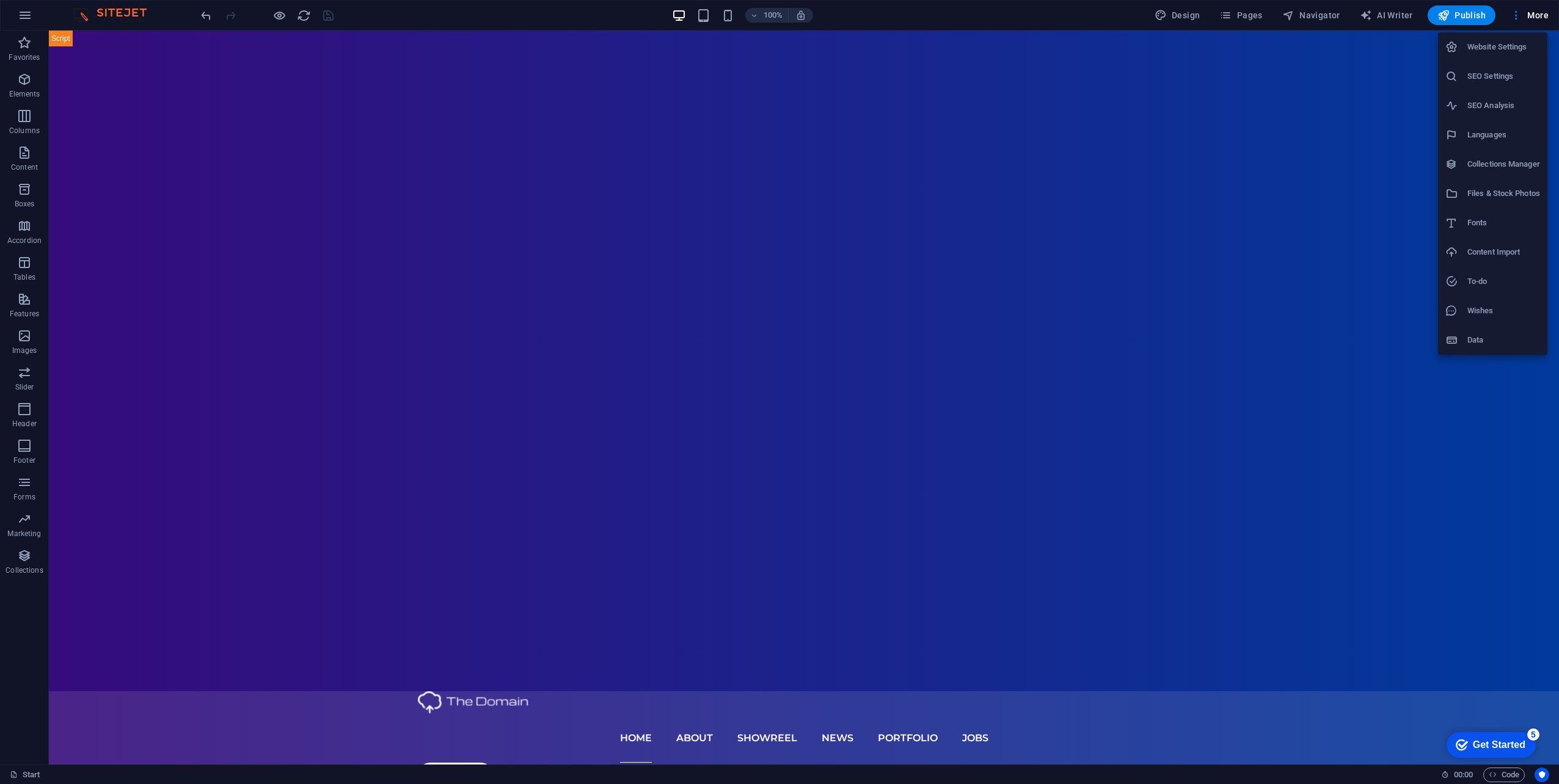
click at [1388, 14] on div at bounding box center [779, 392] width 1559 height 784
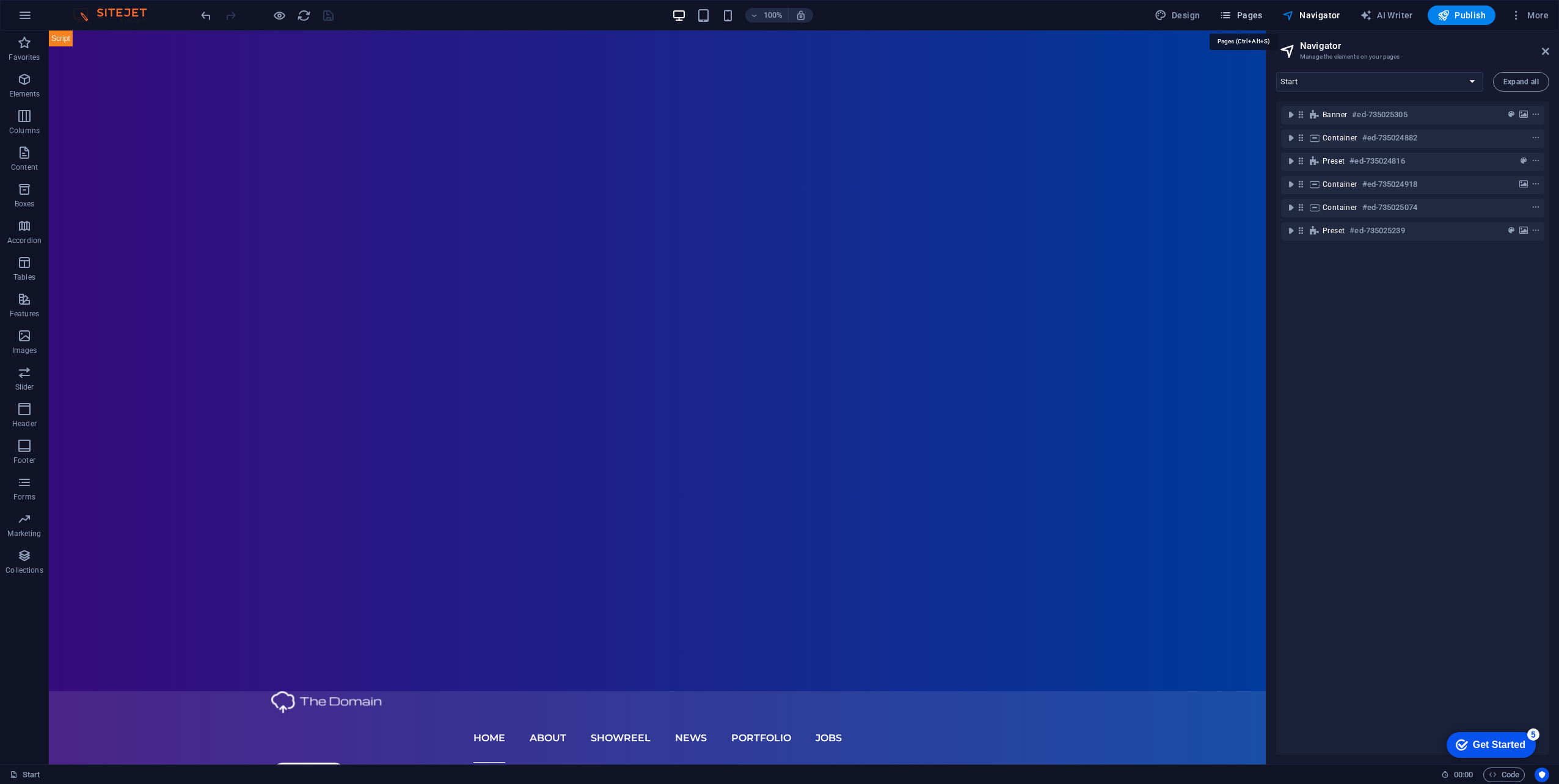
click at [1255, 14] on span "Pages" at bounding box center [1240, 15] width 43 height 12
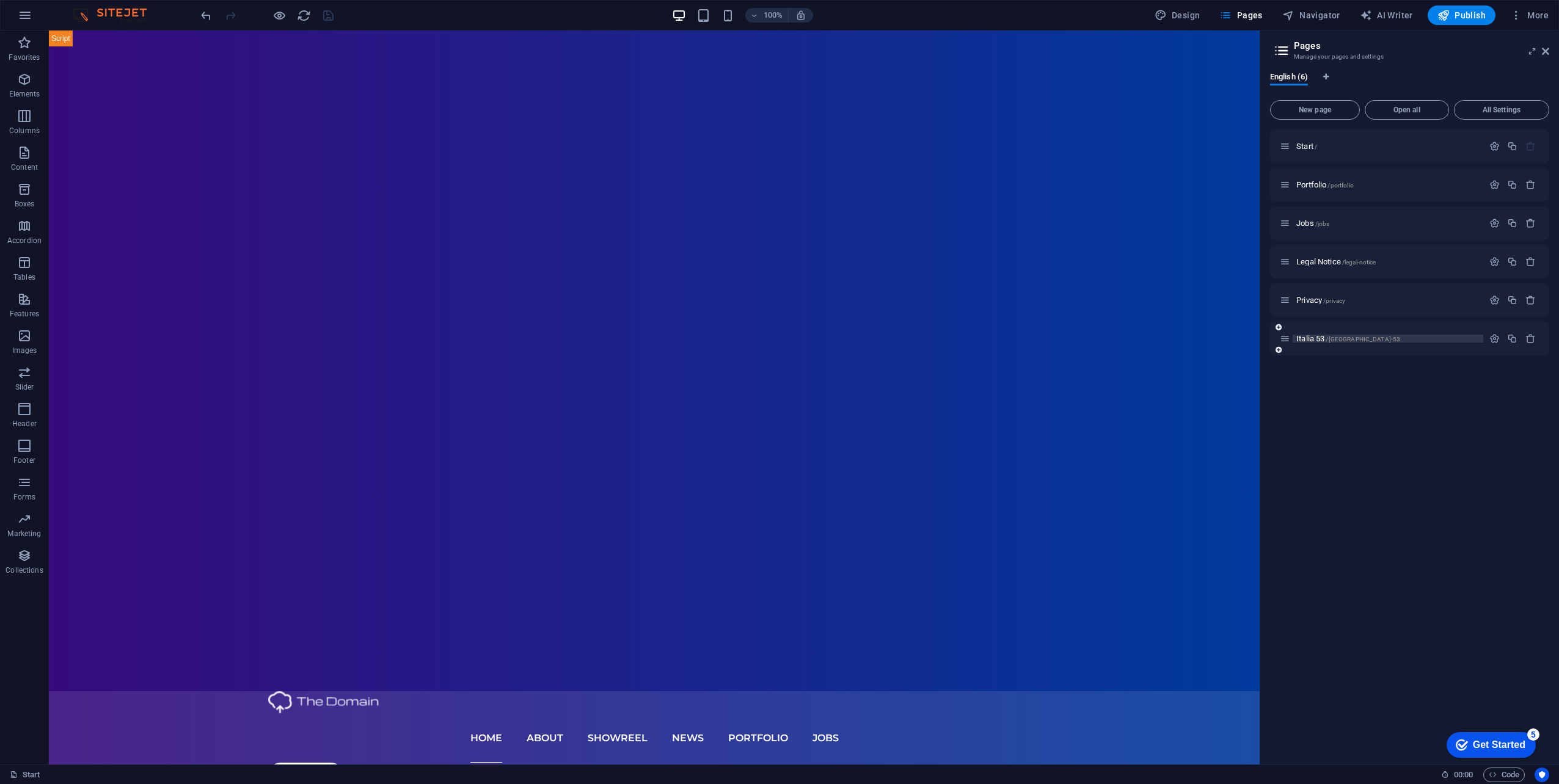
click at [1301, 336] on span "Italia 53 /[GEOGRAPHIC_DATA]-53" at bounding box center [1347, 338] width 104 height 9
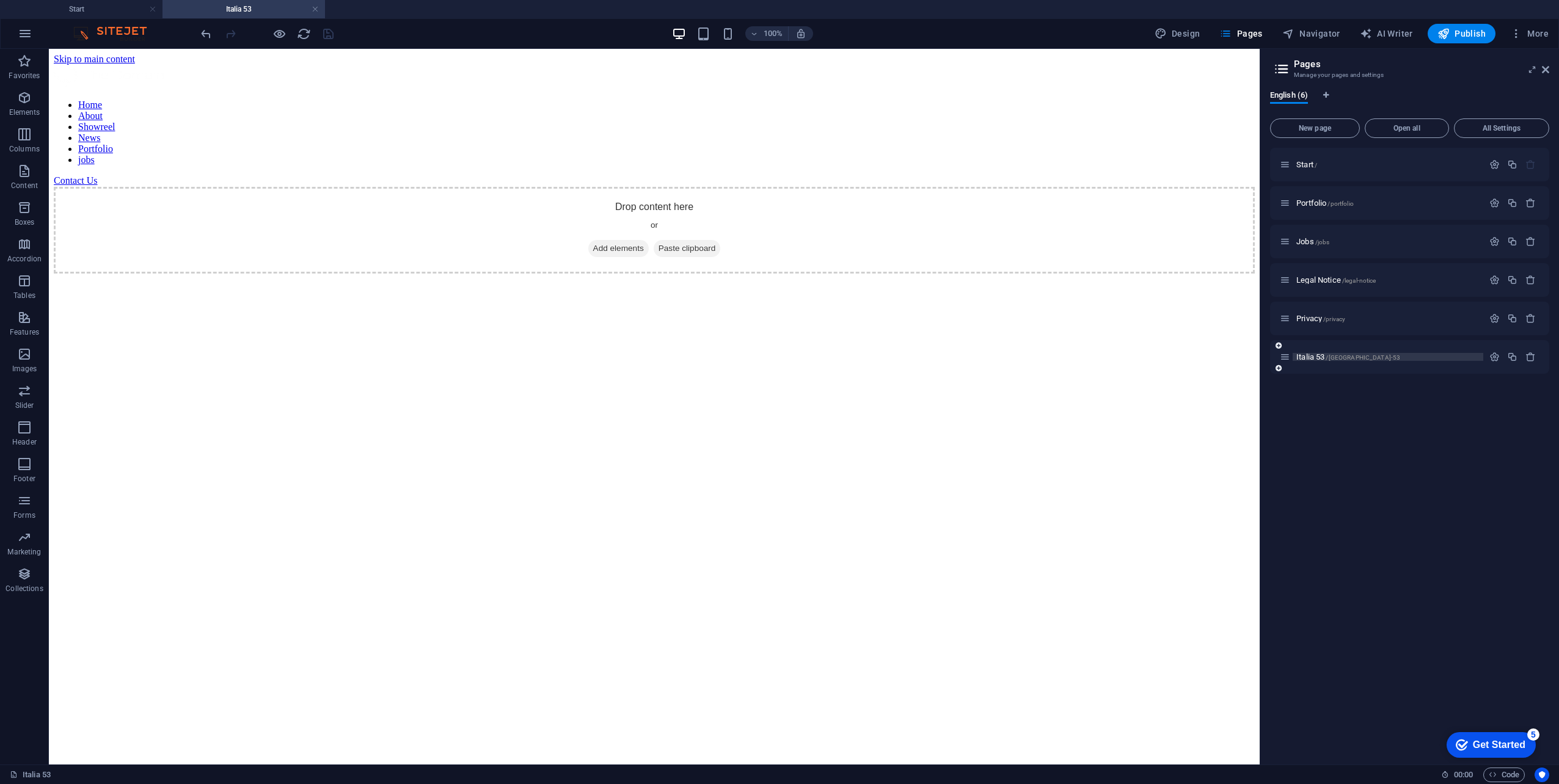
scroll to position [0, 0]
click at [1315, 317] on span "Privacy /privacy" at bounding box center [1320, 318] width 49 height 9
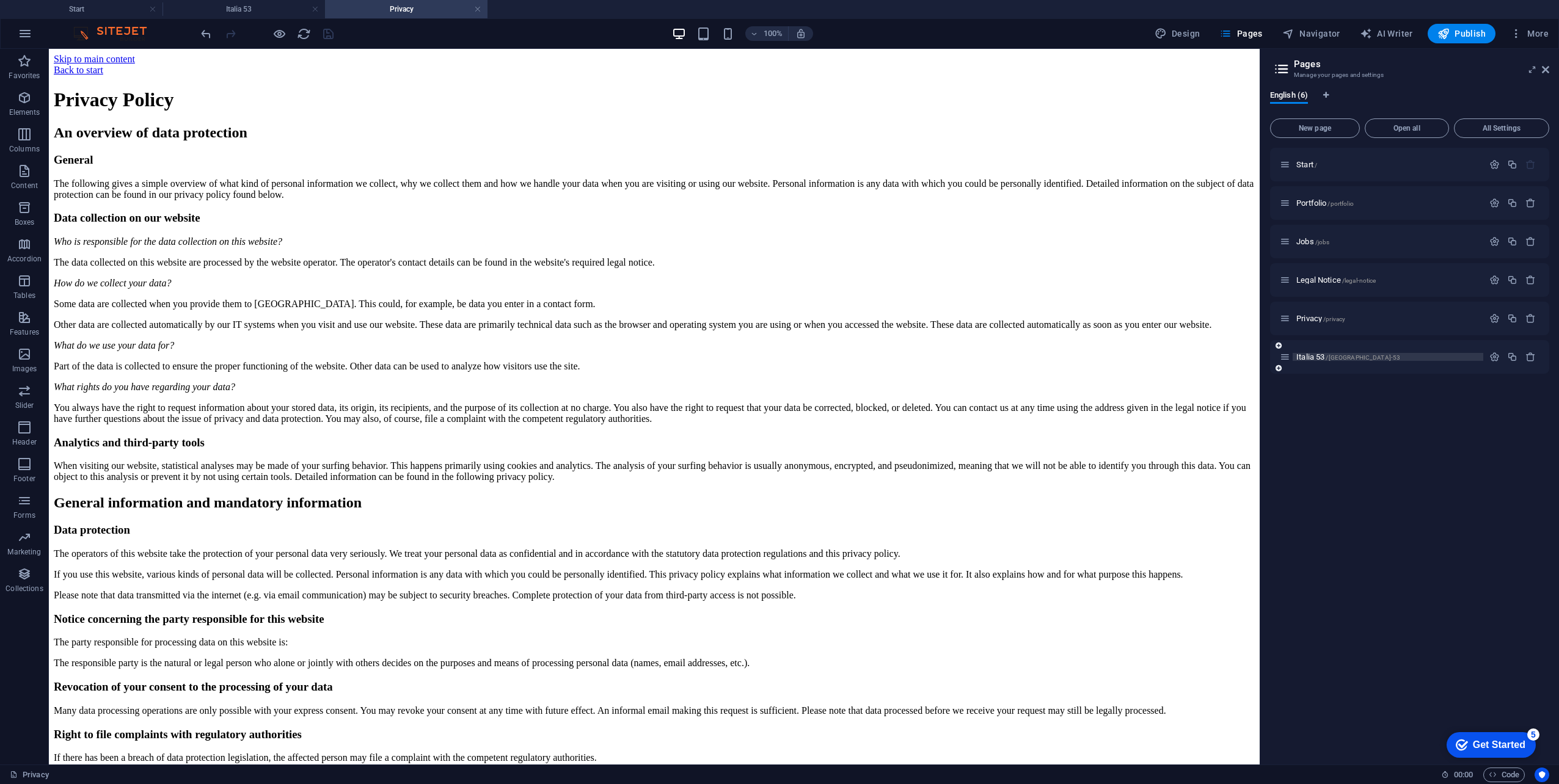
click at [1311, 356] on span "Italia 53 /[GEOGRAPHIC_DATA]-53" at bounding box center [1347, 356] width 104 height 9
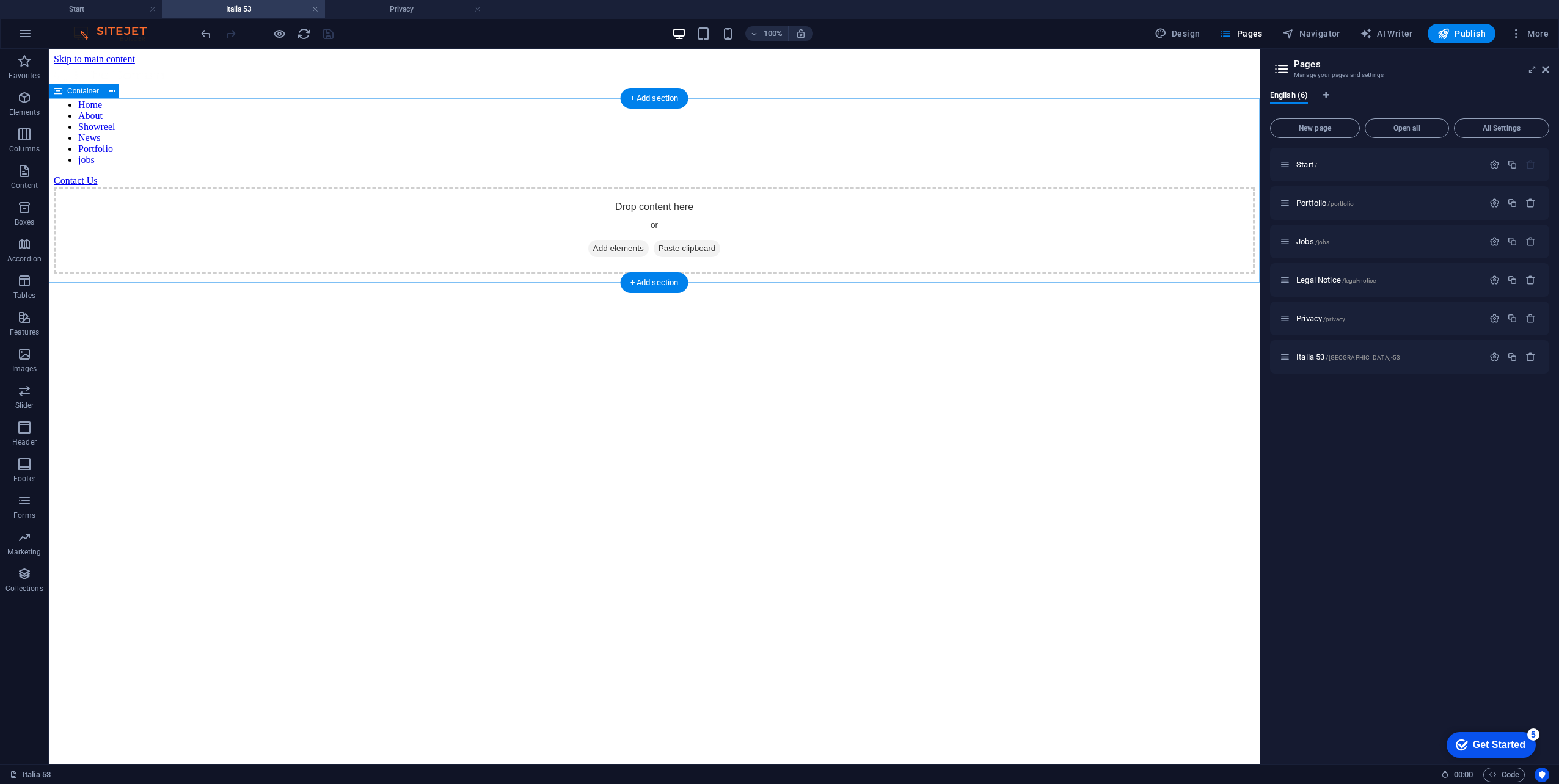
click at [720, 187] on div "Drop content here or Add elements Paste clipboard" at bounding box center [654, 230] width 1201 height 87
click at [608, 240] on span "Add elements" at bounding box center [618, 249] width 60 height 17
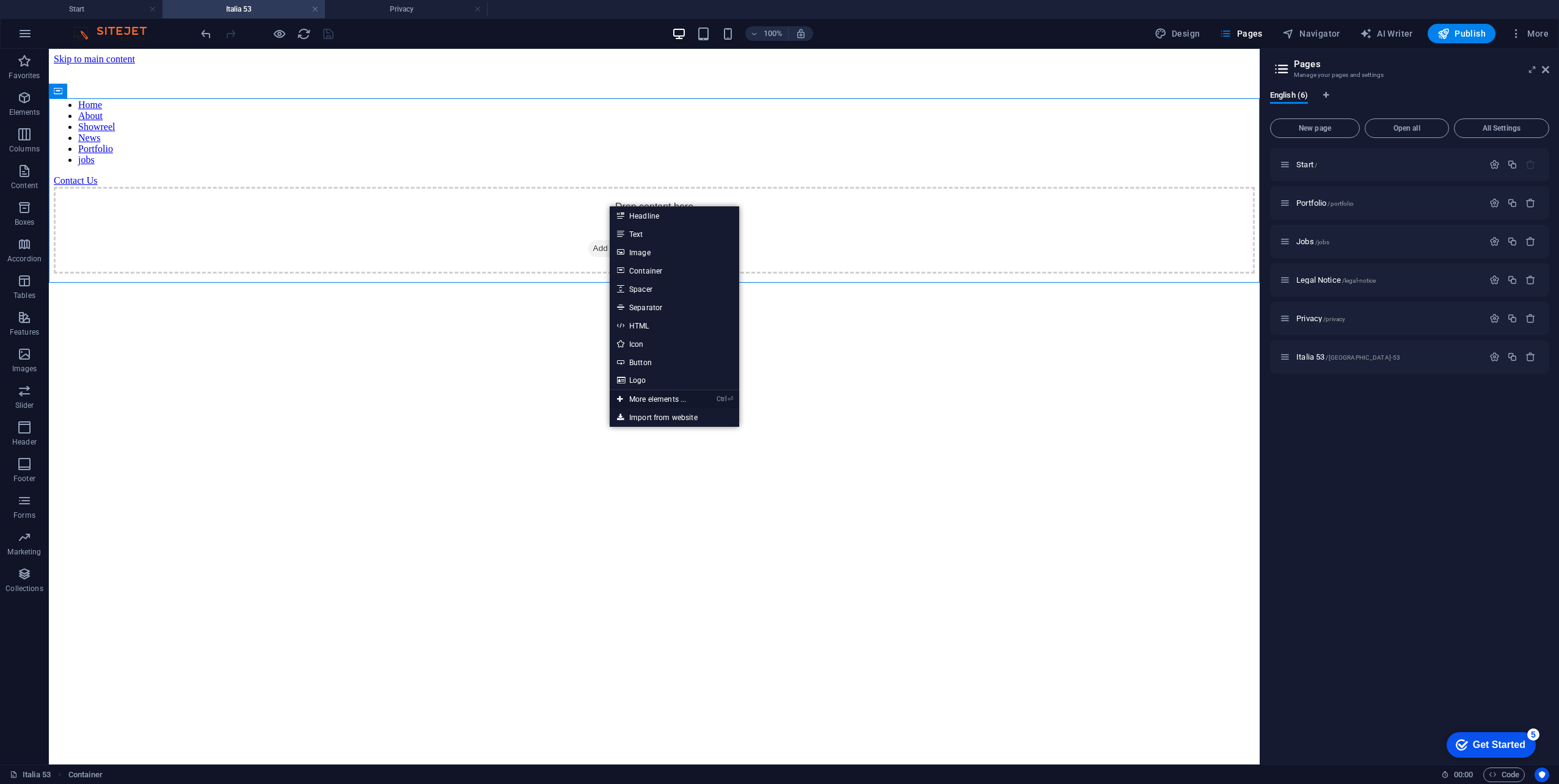
click at [666, 399] on link "Ctrl ⏎ More elements ..." at bounding box center [651, 399] width 83 height 18
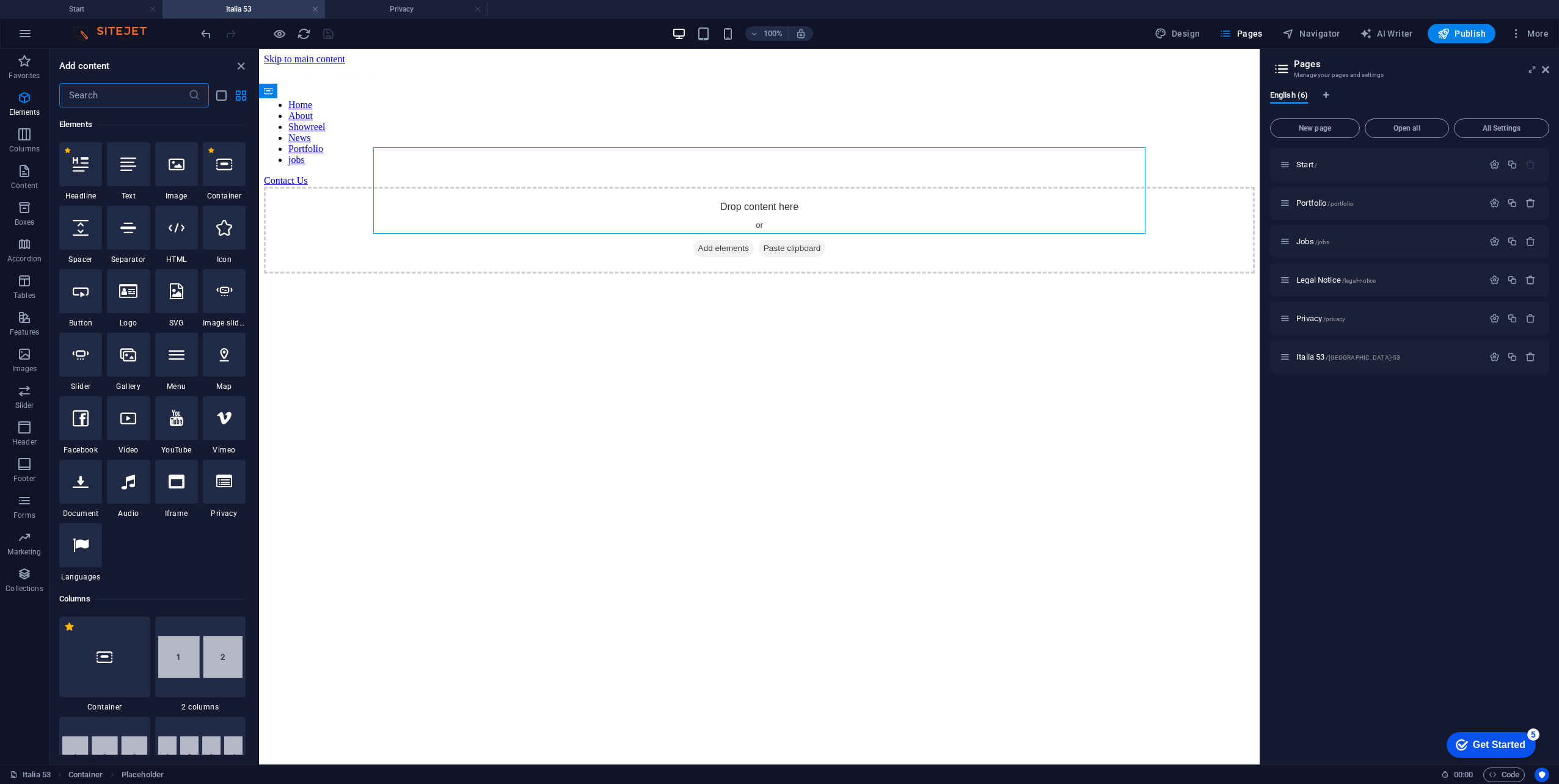
scroll to position [130, 0]
click at [134, 103] on input "text" at bounding box center [124, 96] width 129 height 25
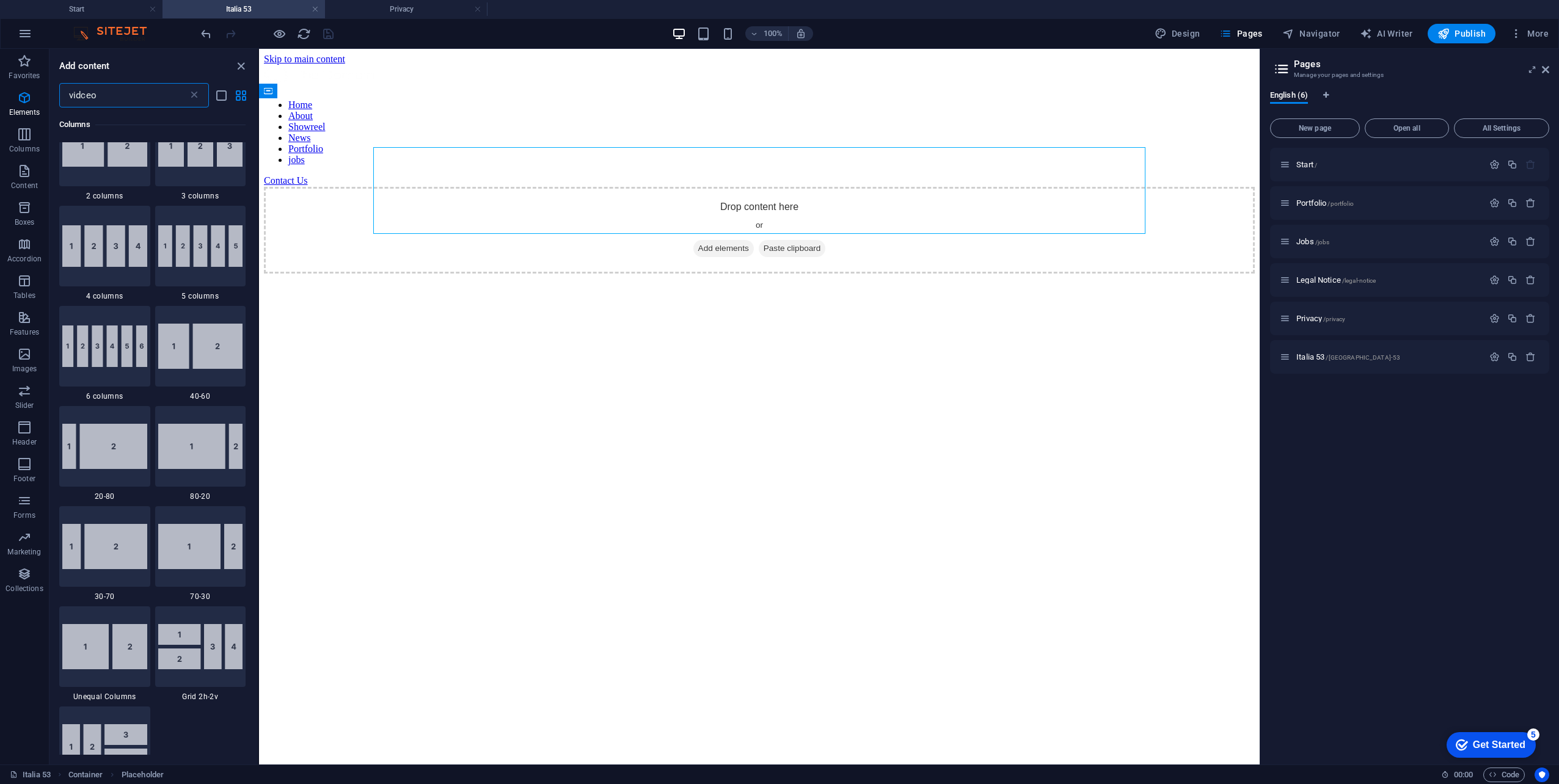
scroll to position [0, 0]
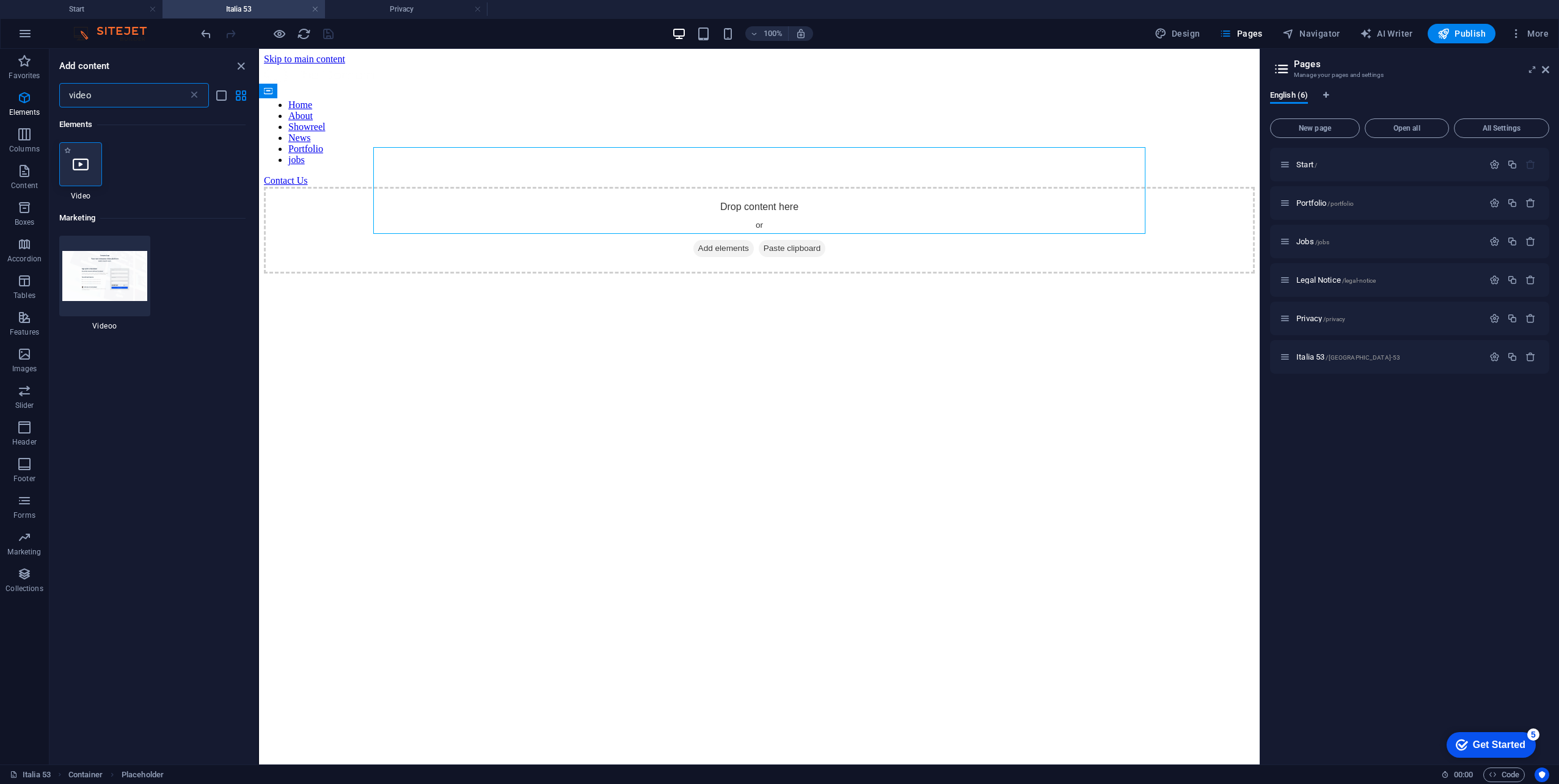
type input "video"
click at [81, 167] on icon at bounding box center [80, 164] width 16 height 16
select select "%"
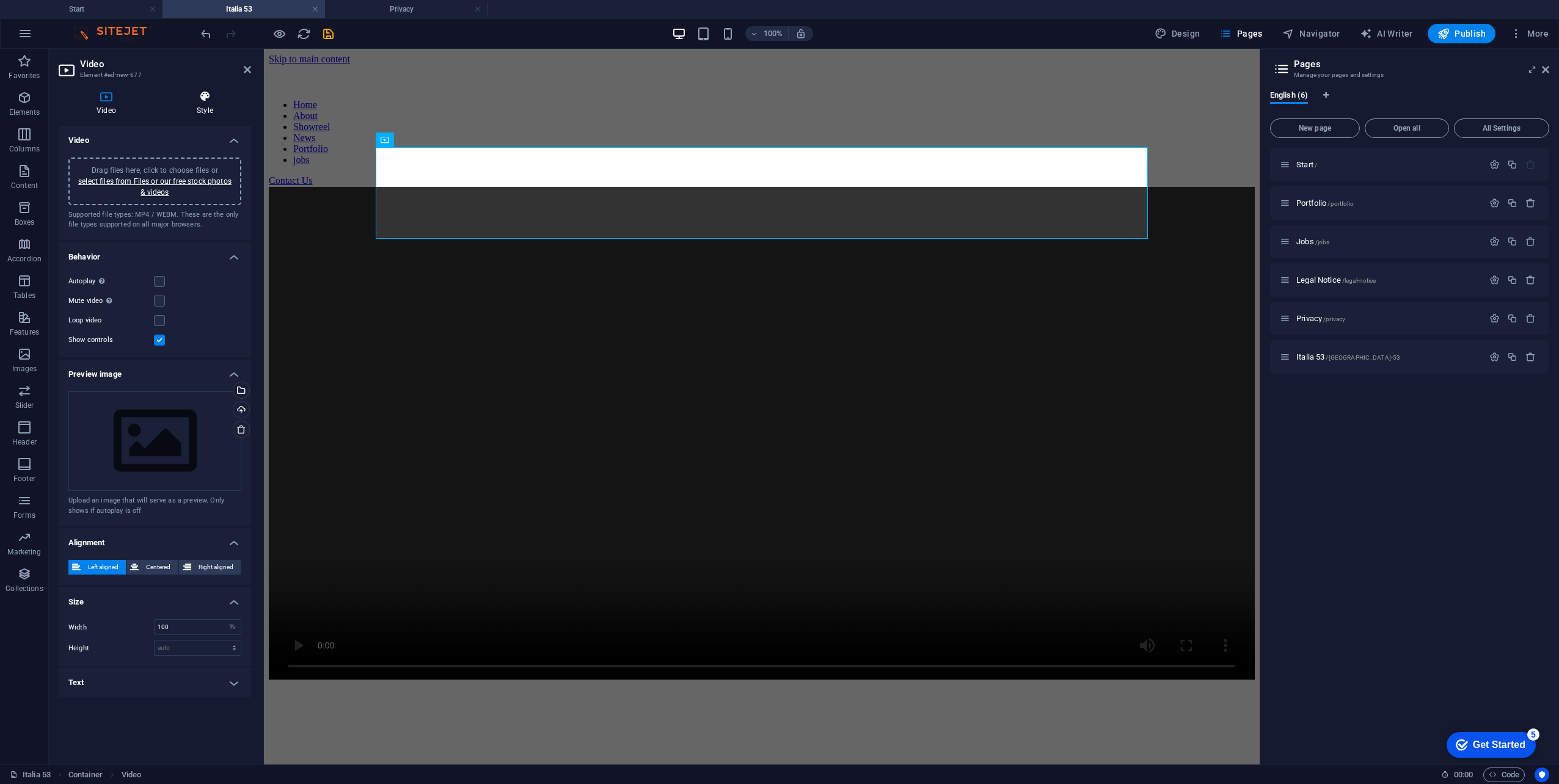
click at [194, 104] on h4 "Style" at bounding box center [204, 103] width 92 height 25
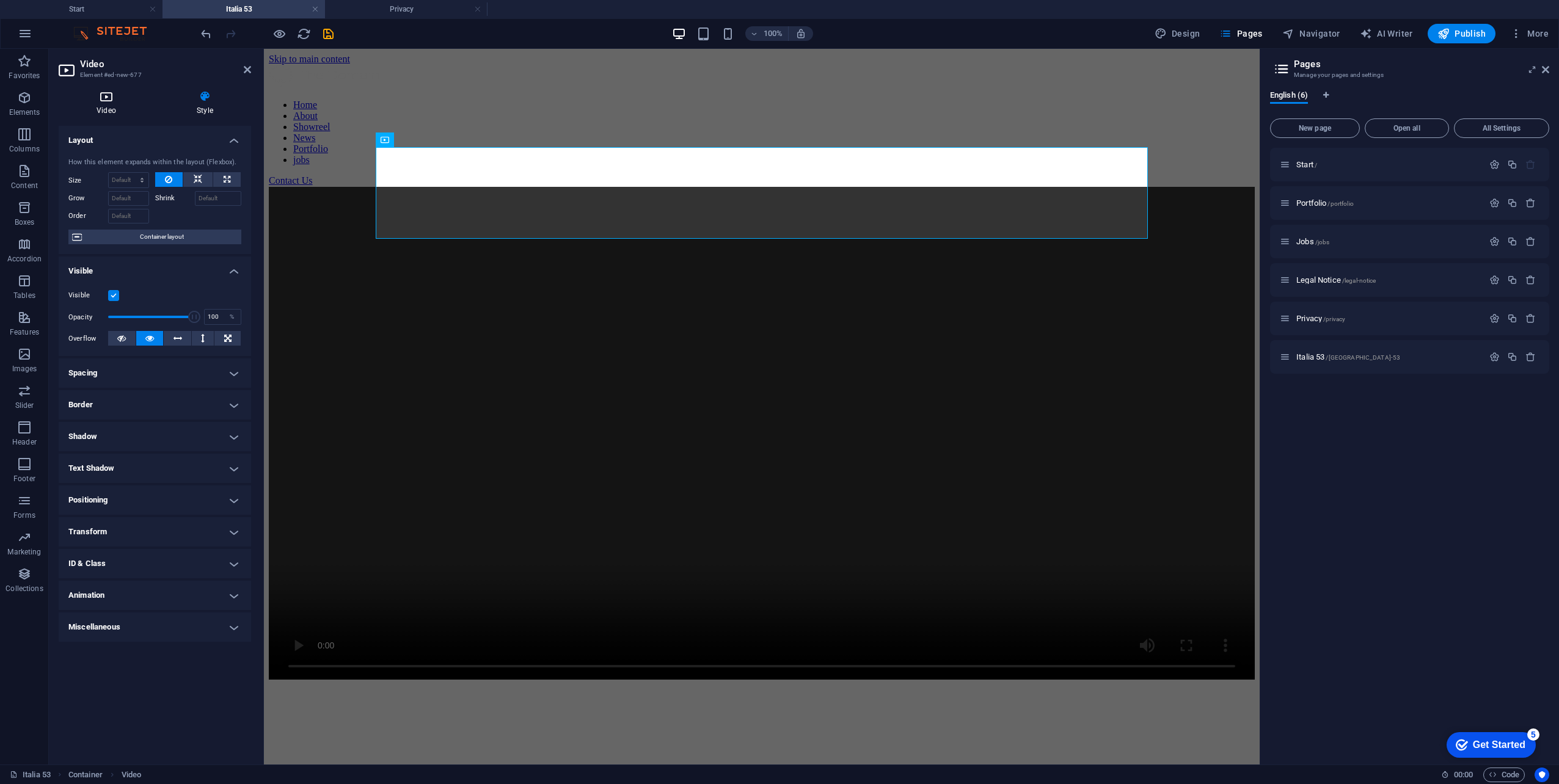
click at [117, 111] on h4 "Video" at bounding box center [109, 103] width 100 height 25
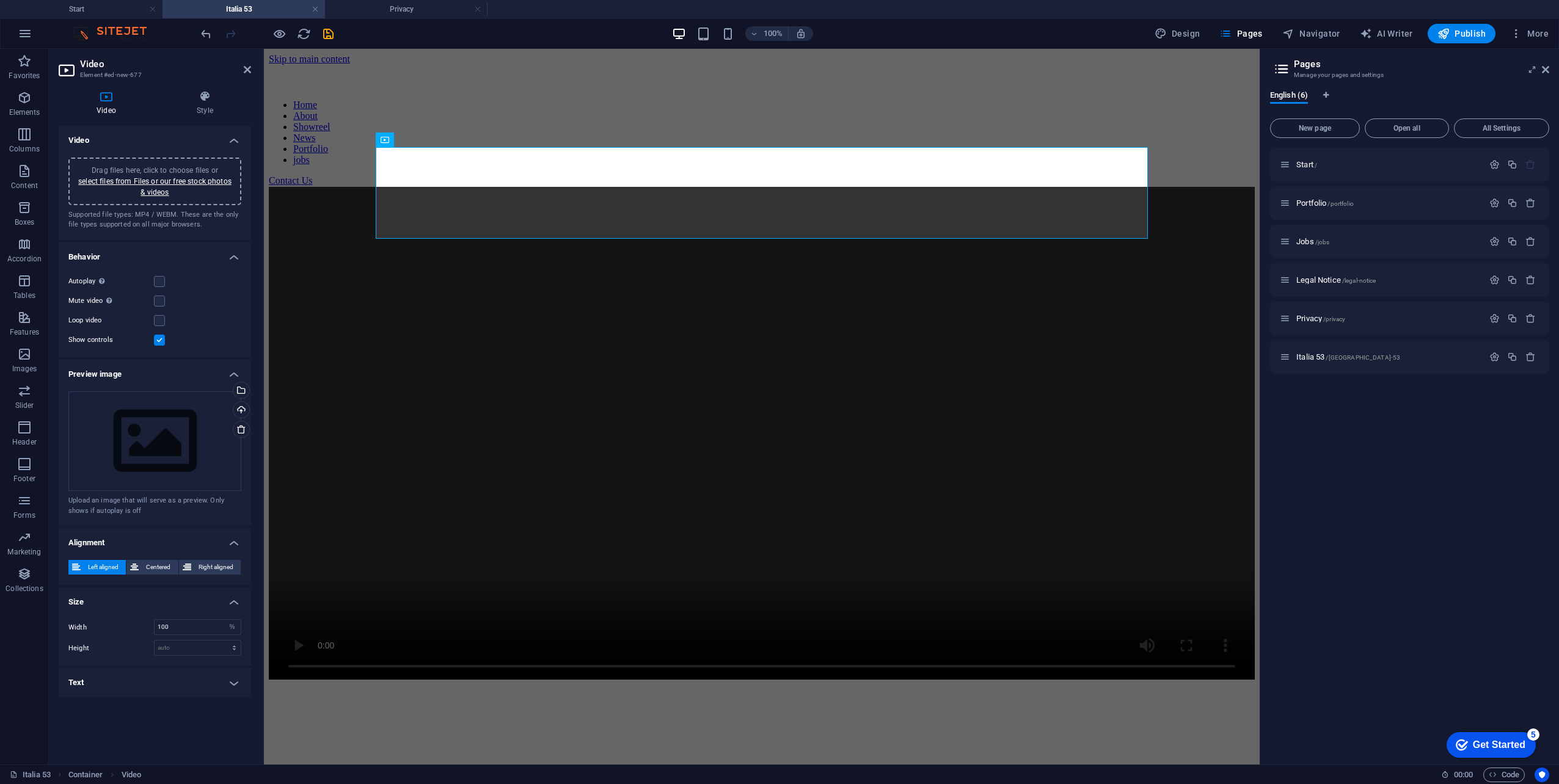
click at [208, 673] on h4 "Text" at bounding box center [154, 683] width 192 height 29
click at [247, 69] on icon at bounding box center [247, 69] width 7 height 9
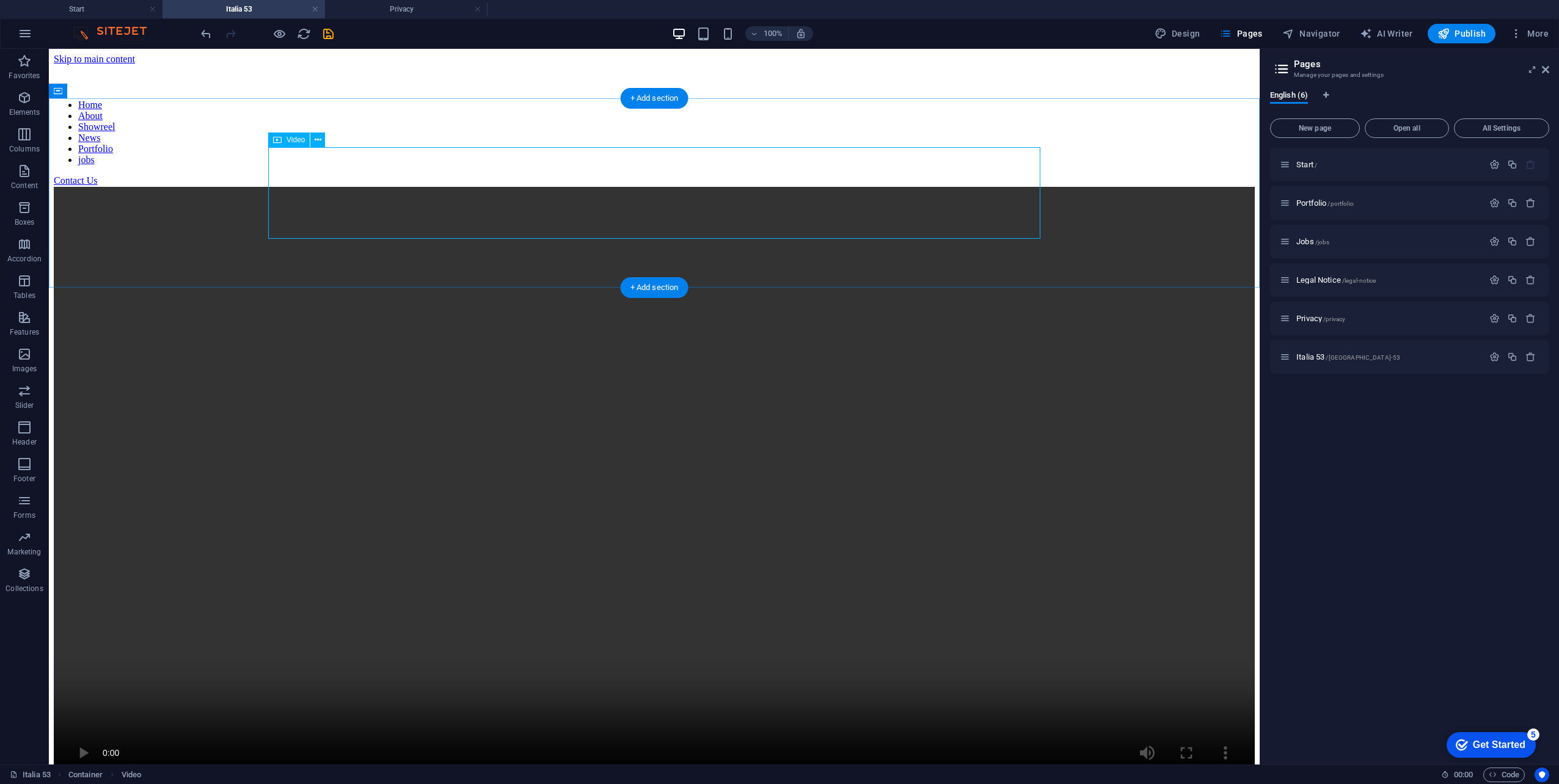
click at [388, 187] on figure at bounding box center [654, 488] width 1201 height 603
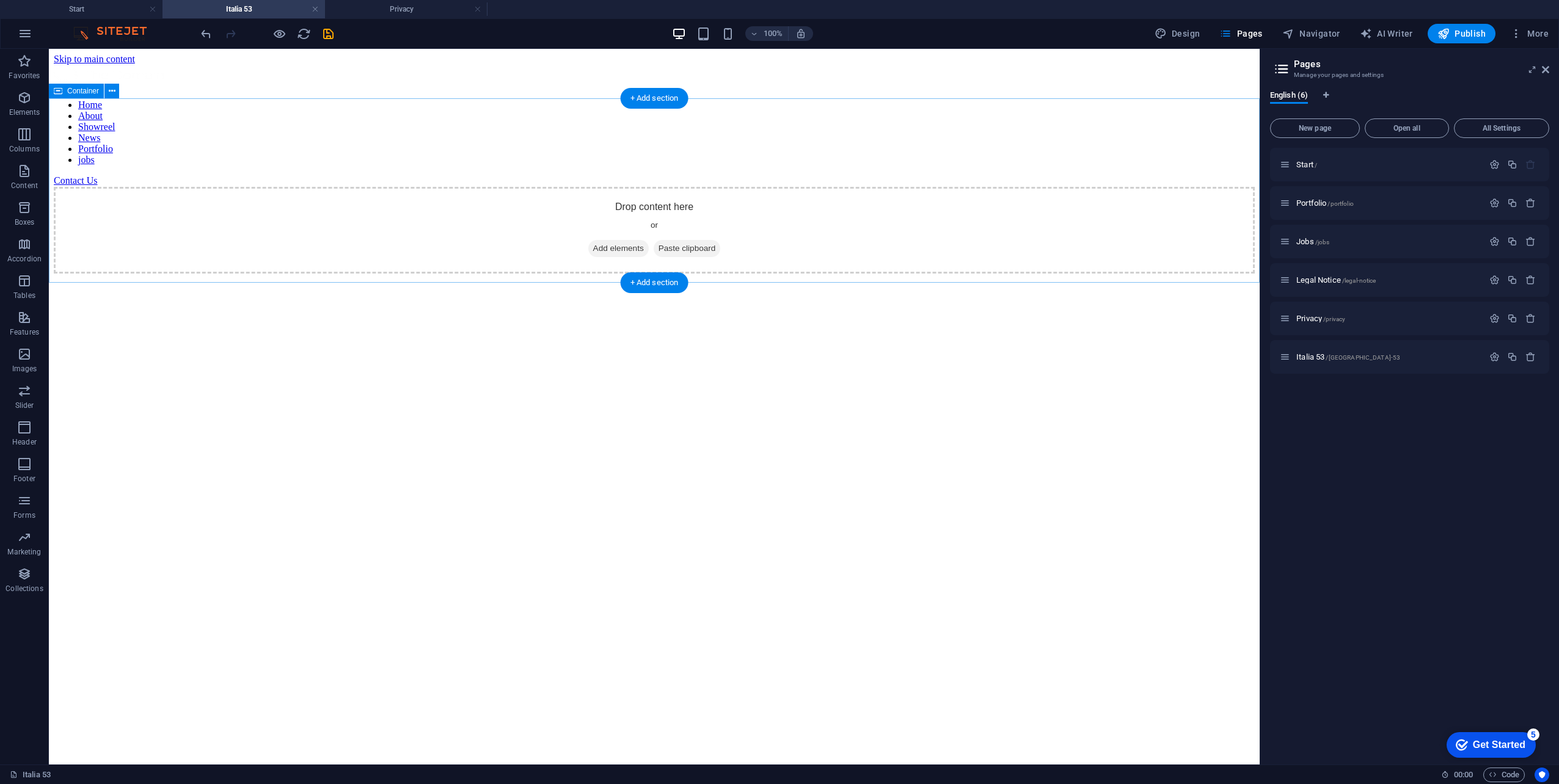
click at [618, 240] on span "Add elements" at bounding box center [618, 249] width 60 height 17
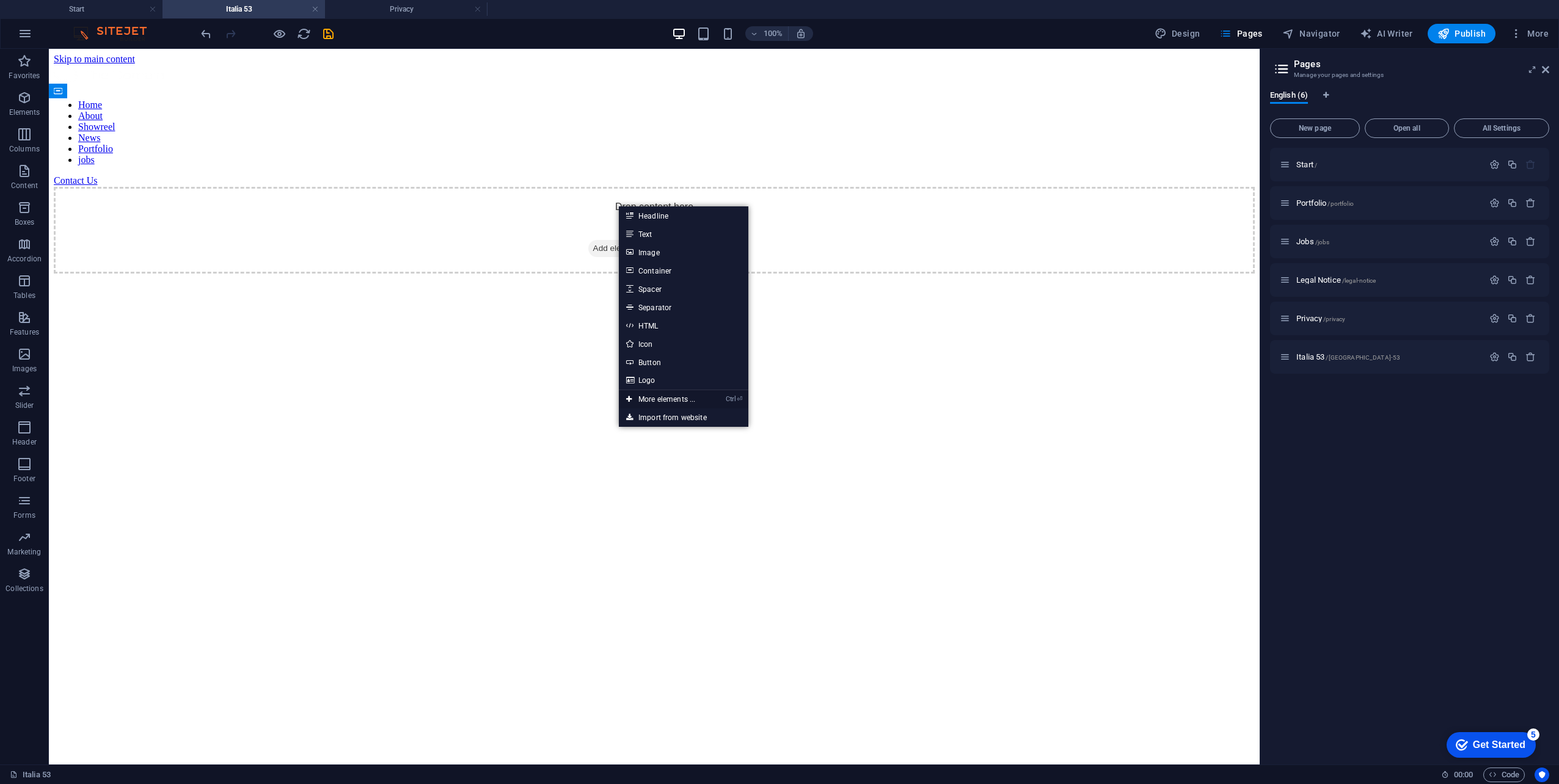
click at [682, 403] on link "Ctrl ⏎ More elements ..." at bounding box center [660, 399] width 83 height 18
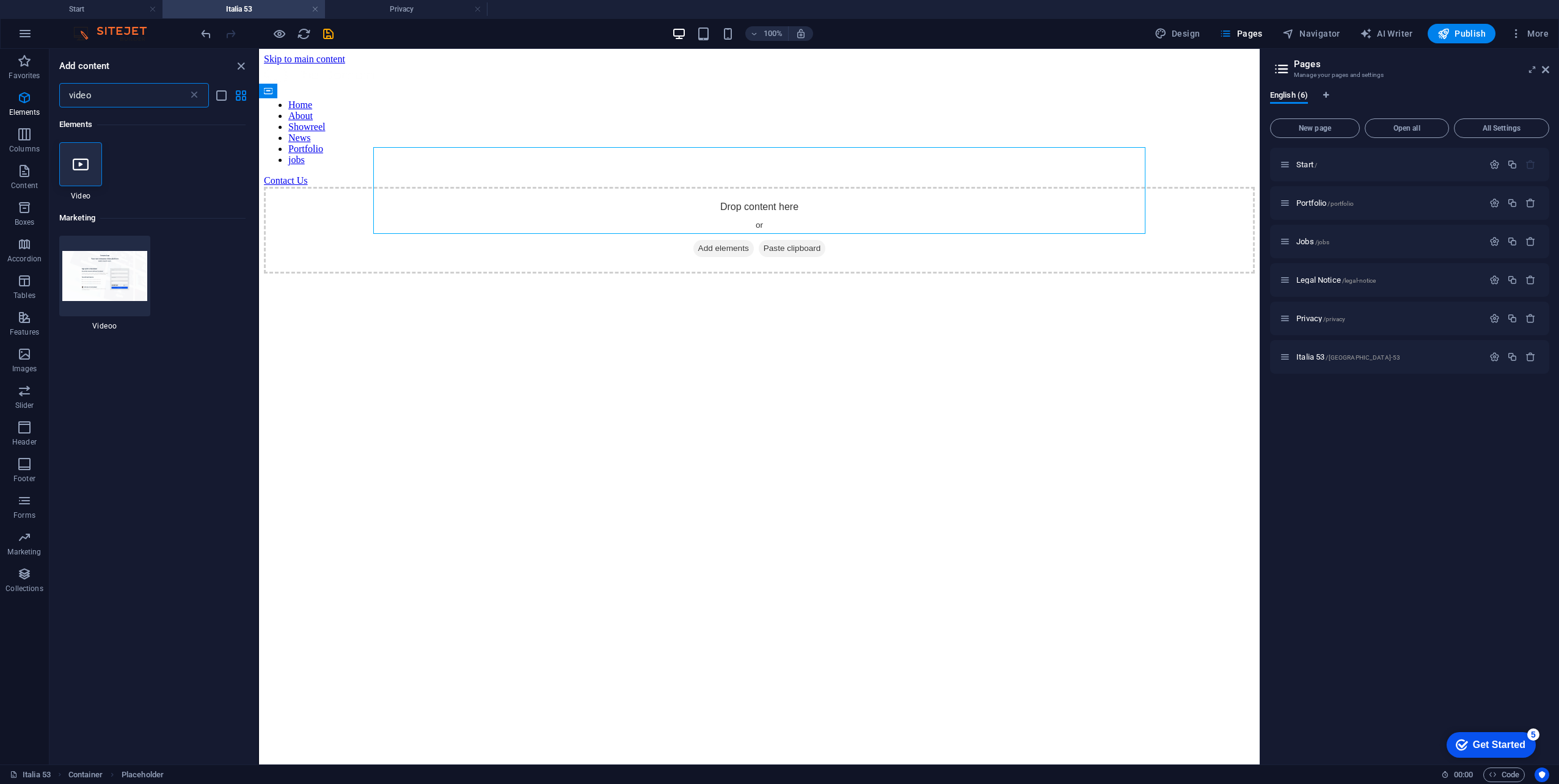
click at [99, 100] on input "video" at bounding box center [124, 96] width 129 height 25
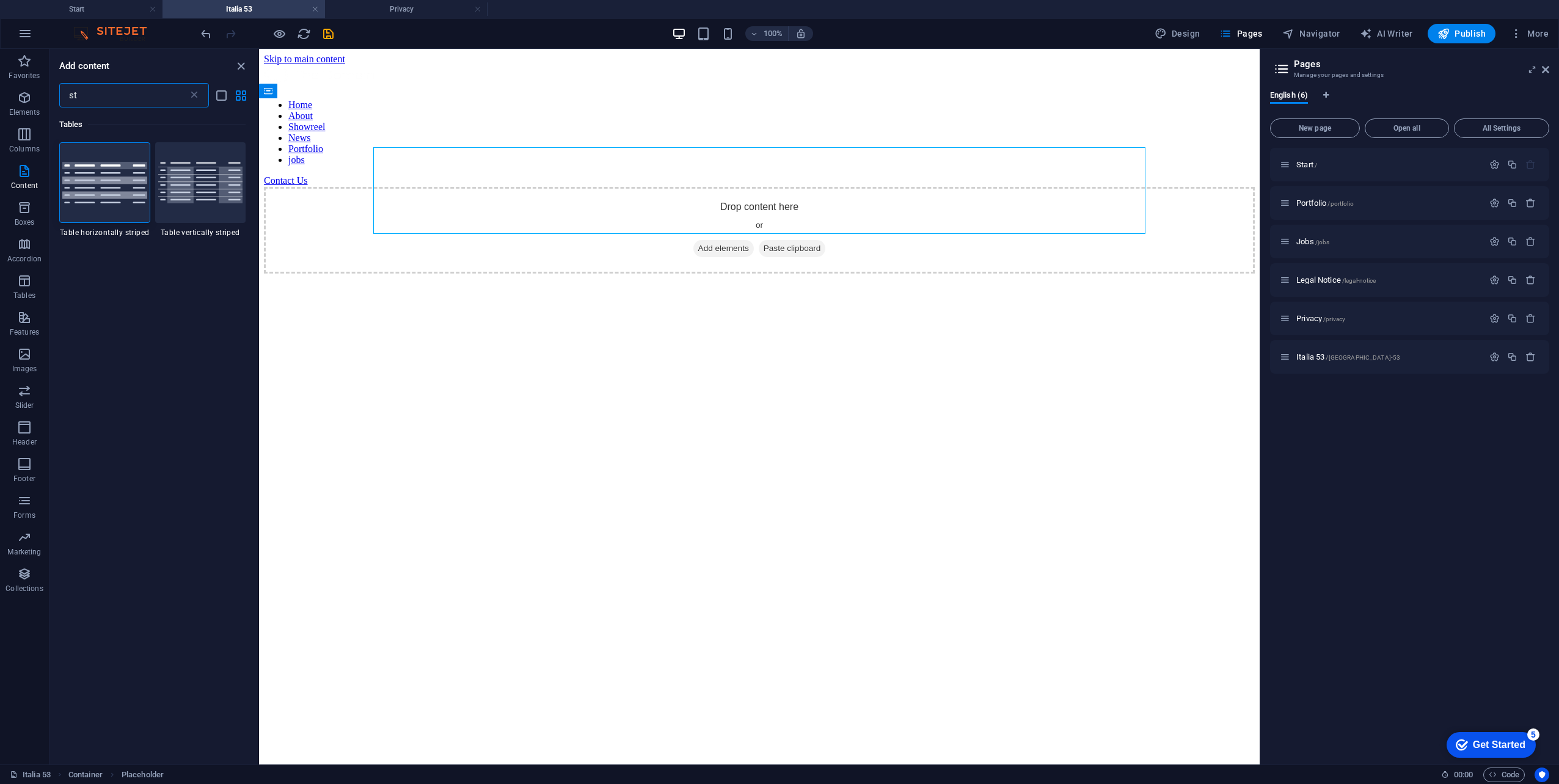
type input "s"
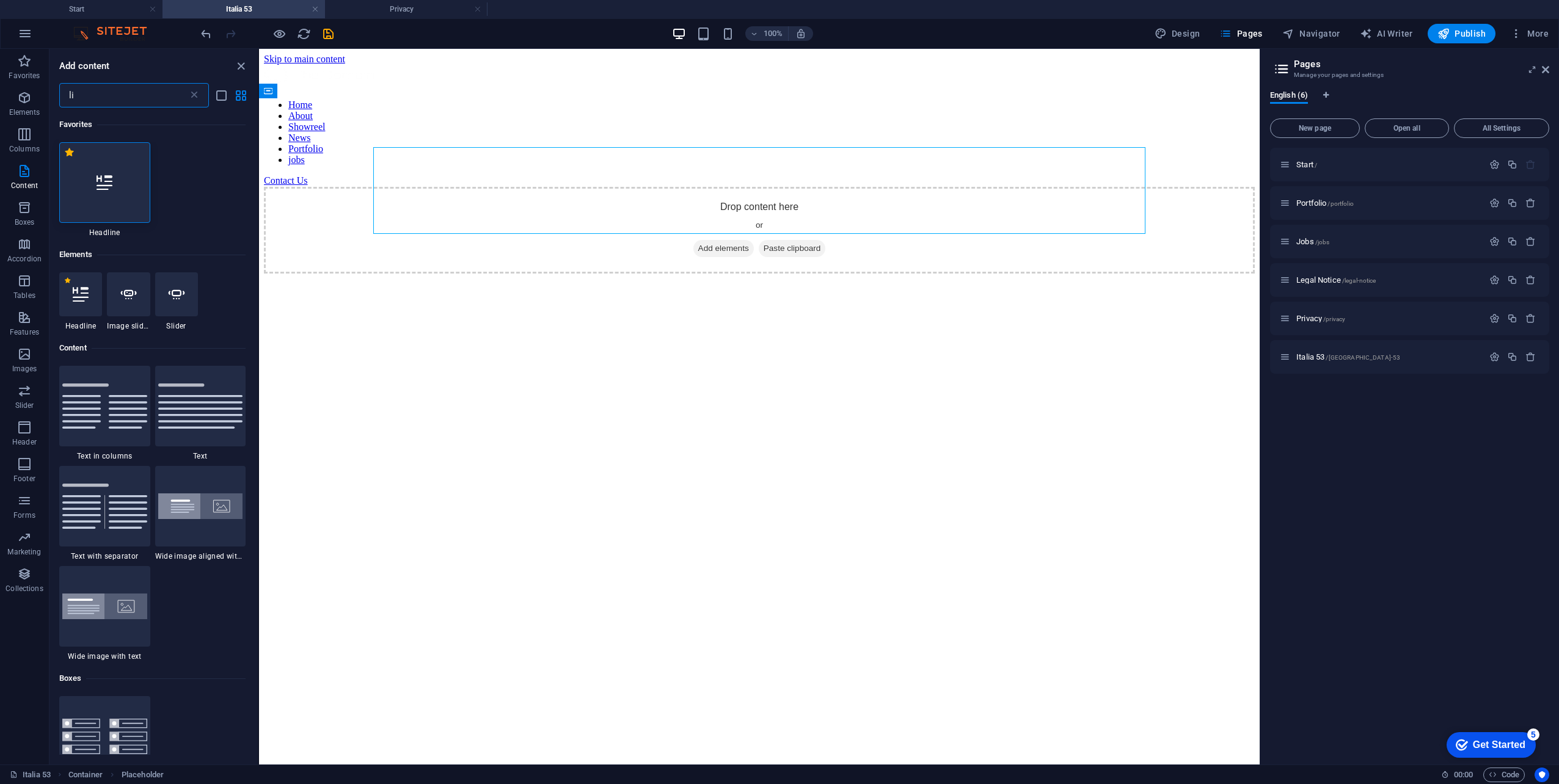
type input "l"
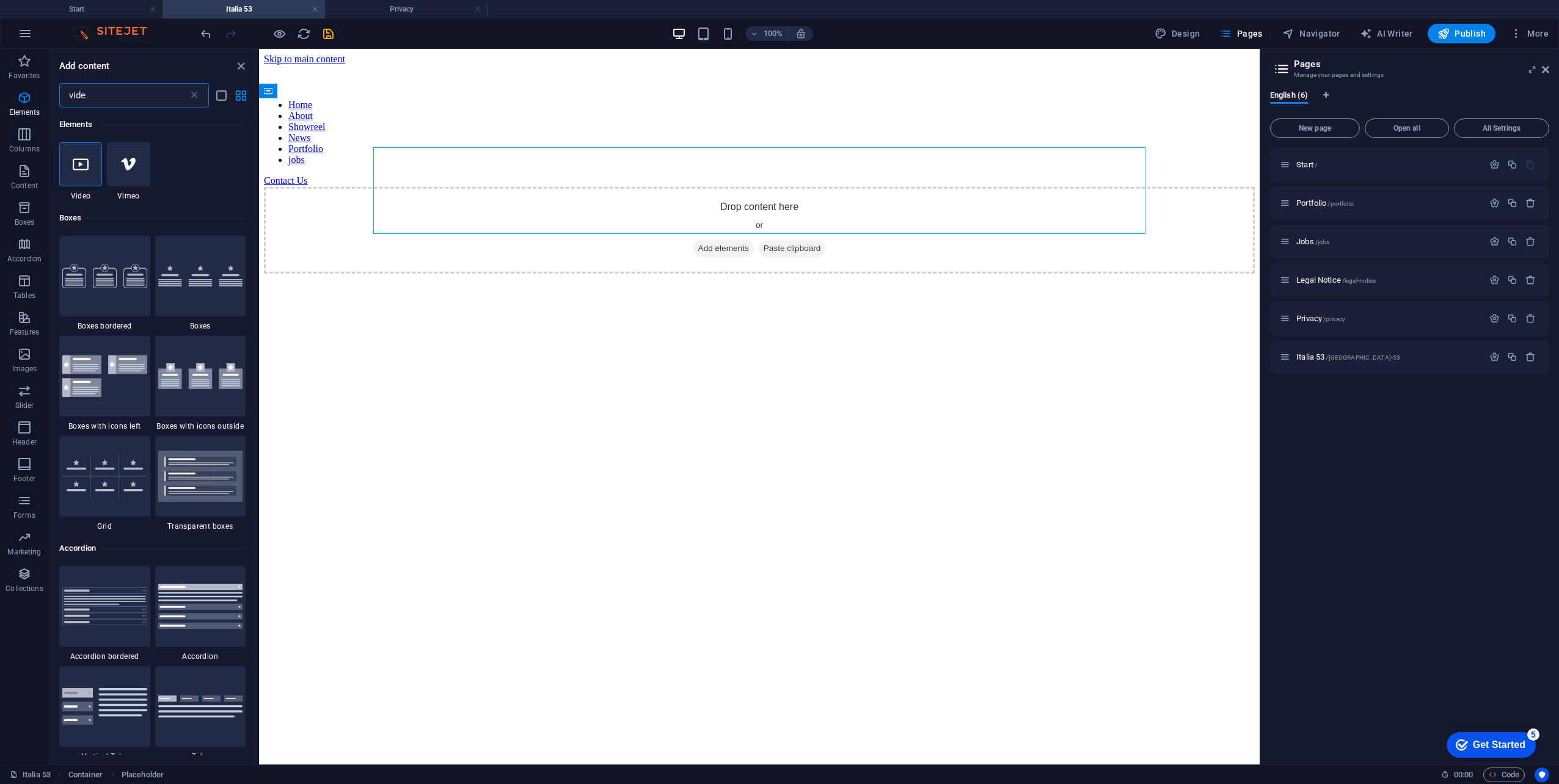
type input "video"
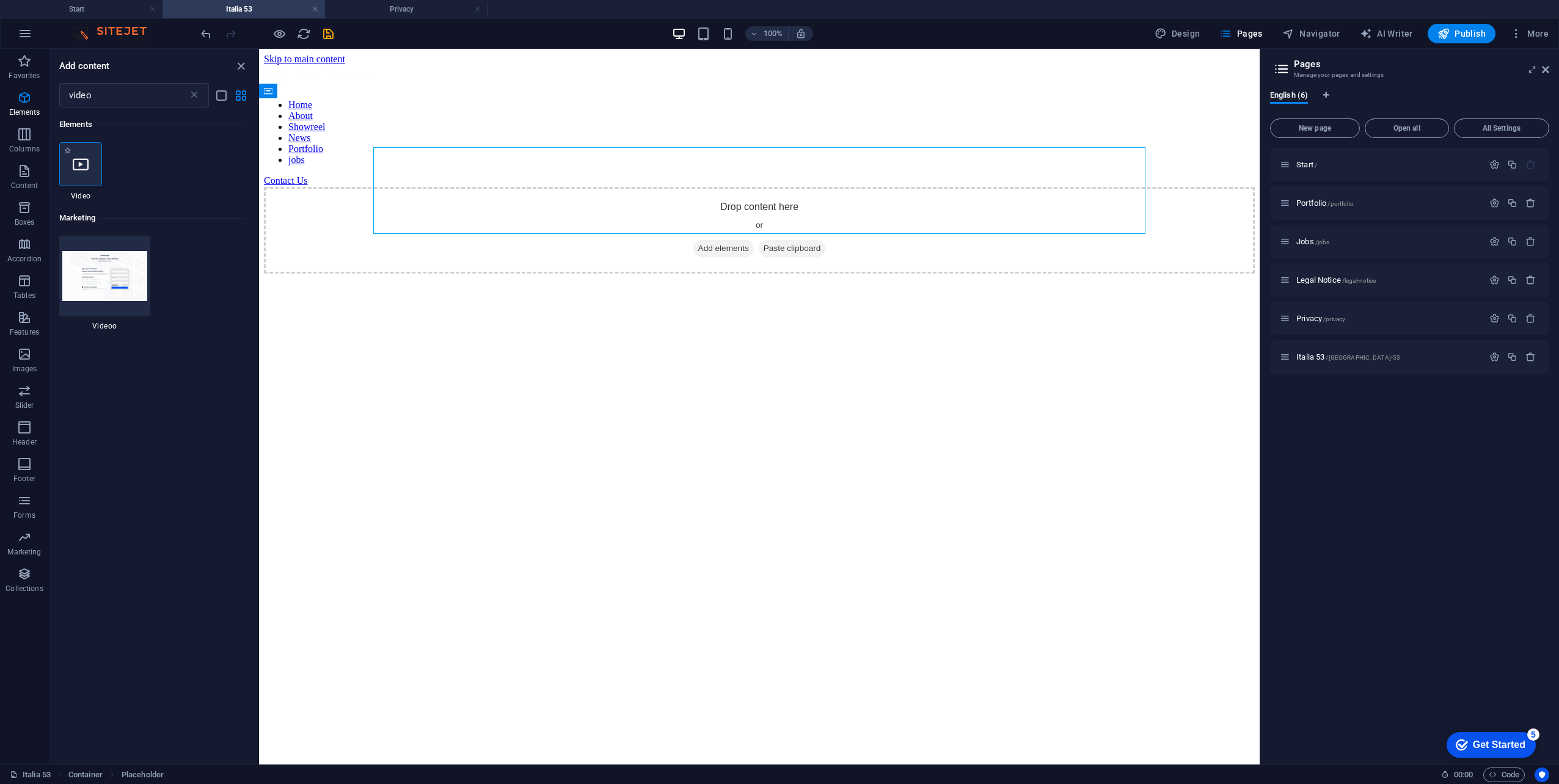
click at [65, 160] on div at bounding box center [80, 164] width 43 height 44
select select "%"
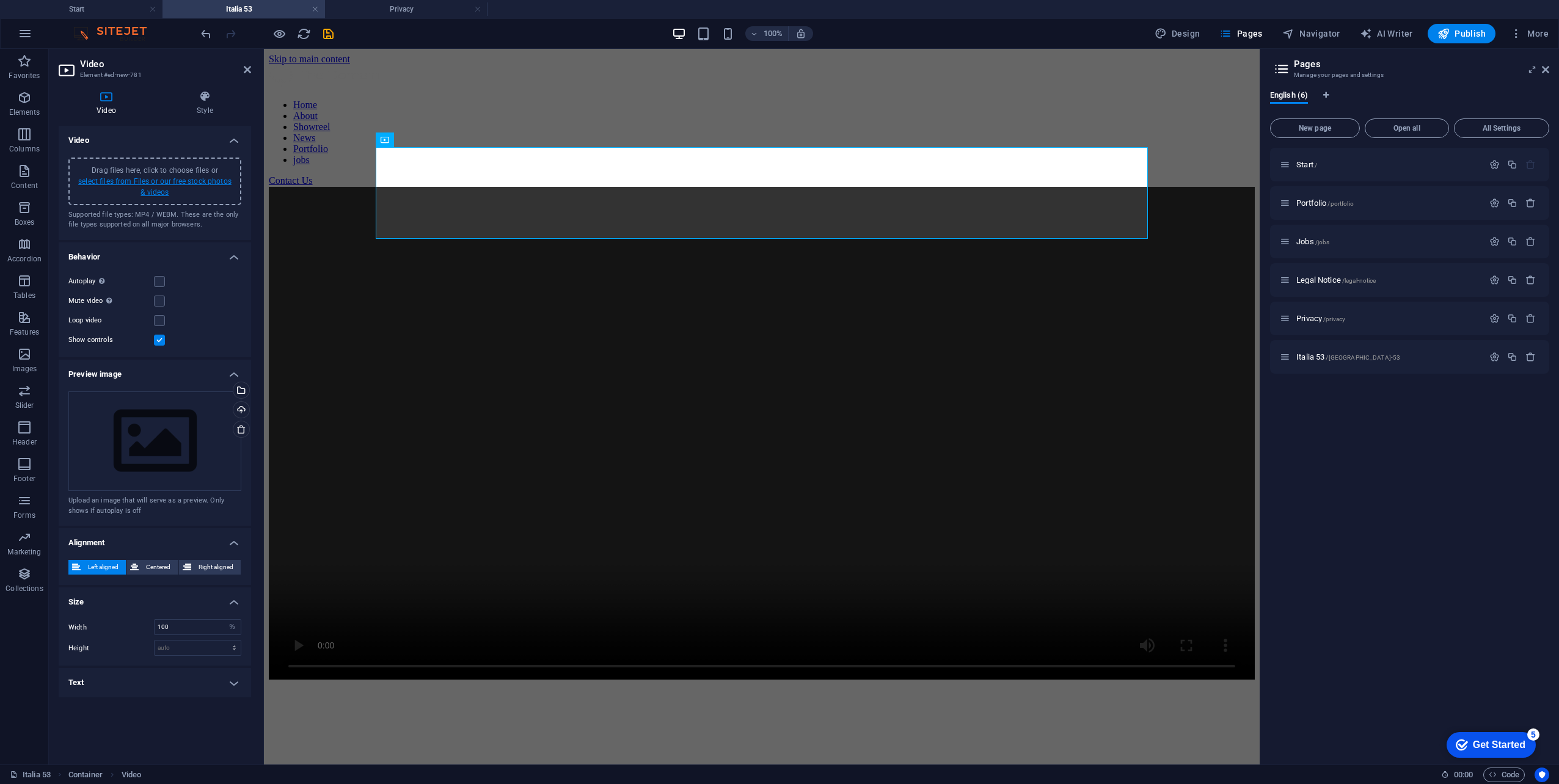
click at [122, 183] on link "select files from Files or our free stock photos & videos" at bounding box center [155, 186] width 154 height 20
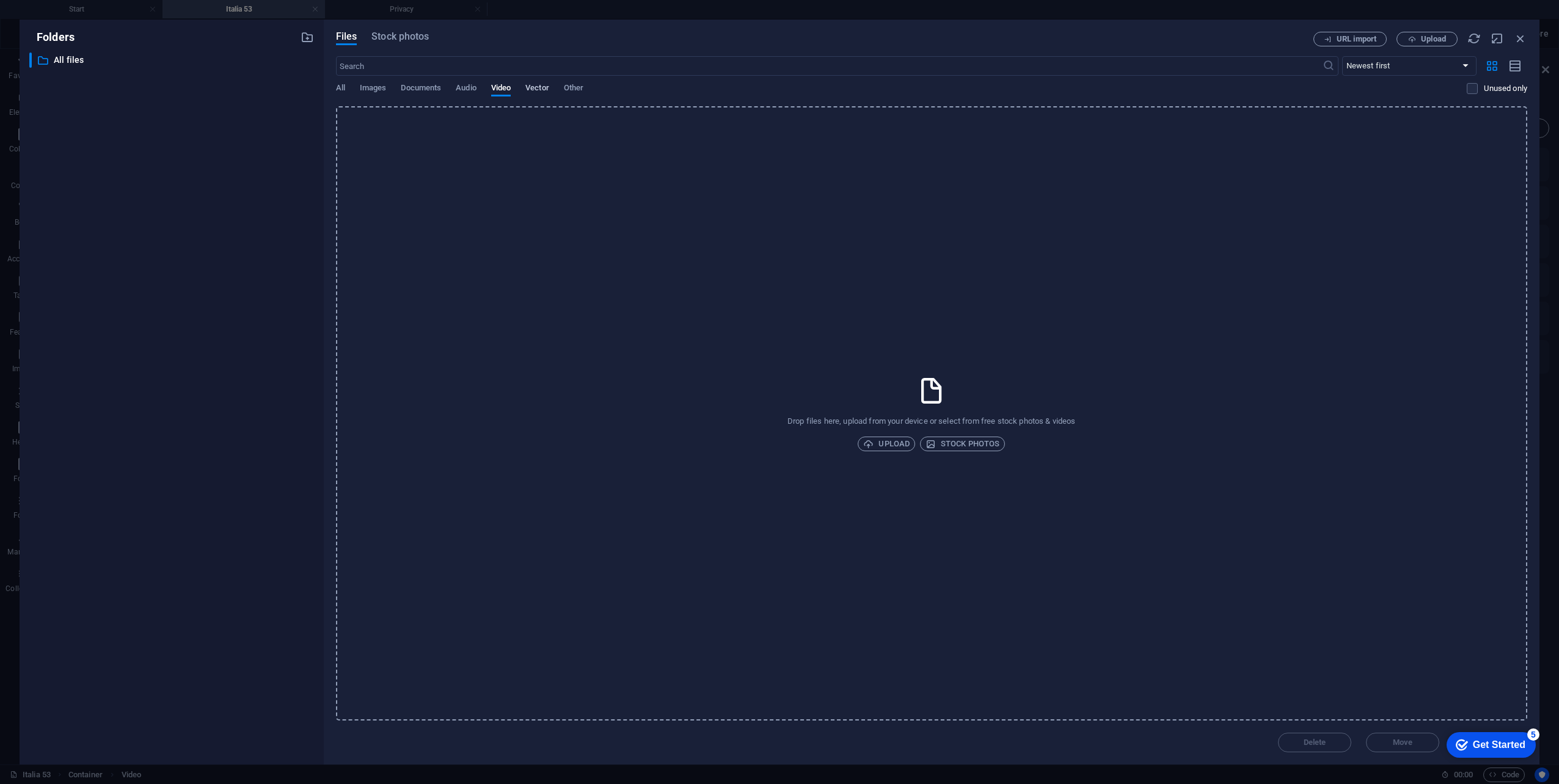
click at [534, 91] on span "Vector" at bounding box center [537, 89] width 24 height 17
click at [583, 85] on span "Other" at bounding box center [573, 89] width 20 height 17
click at [462, 89] on span "Audio" at bounding box center [466, 89] width 20 height 17
click at [434, 86] on span "Documents" at bounding box center [421, 89] width 41 height 17
click at [373, 86] on span "Images" at bounding box center [373, 89] width 27 height 17
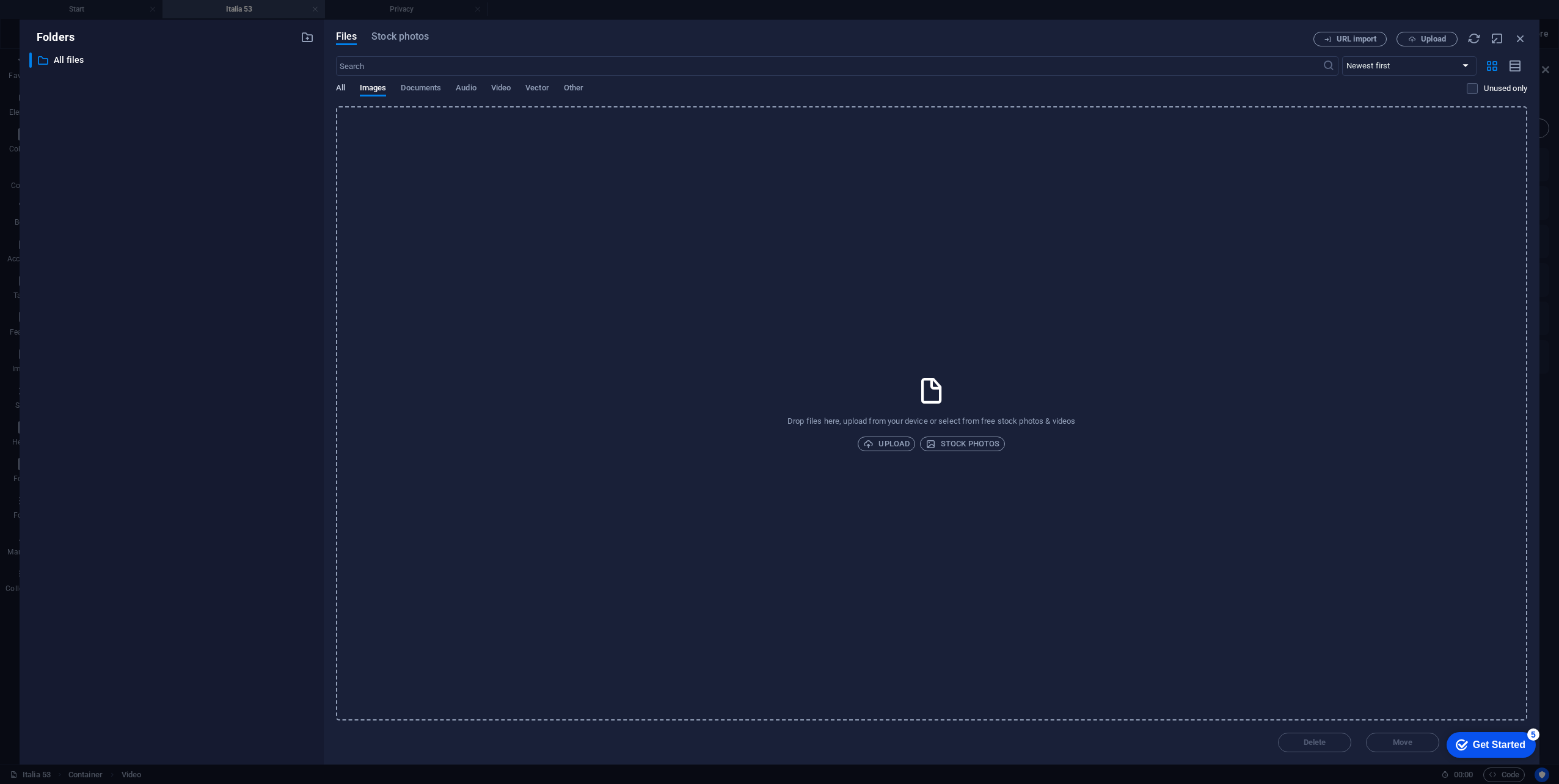
click at [337, 88] on span "All" at bounding box center [341, 89] width 9 height 17
click at [1344, 41] on span "URL import" at bounding box center [1356, 39] width 40 height 7
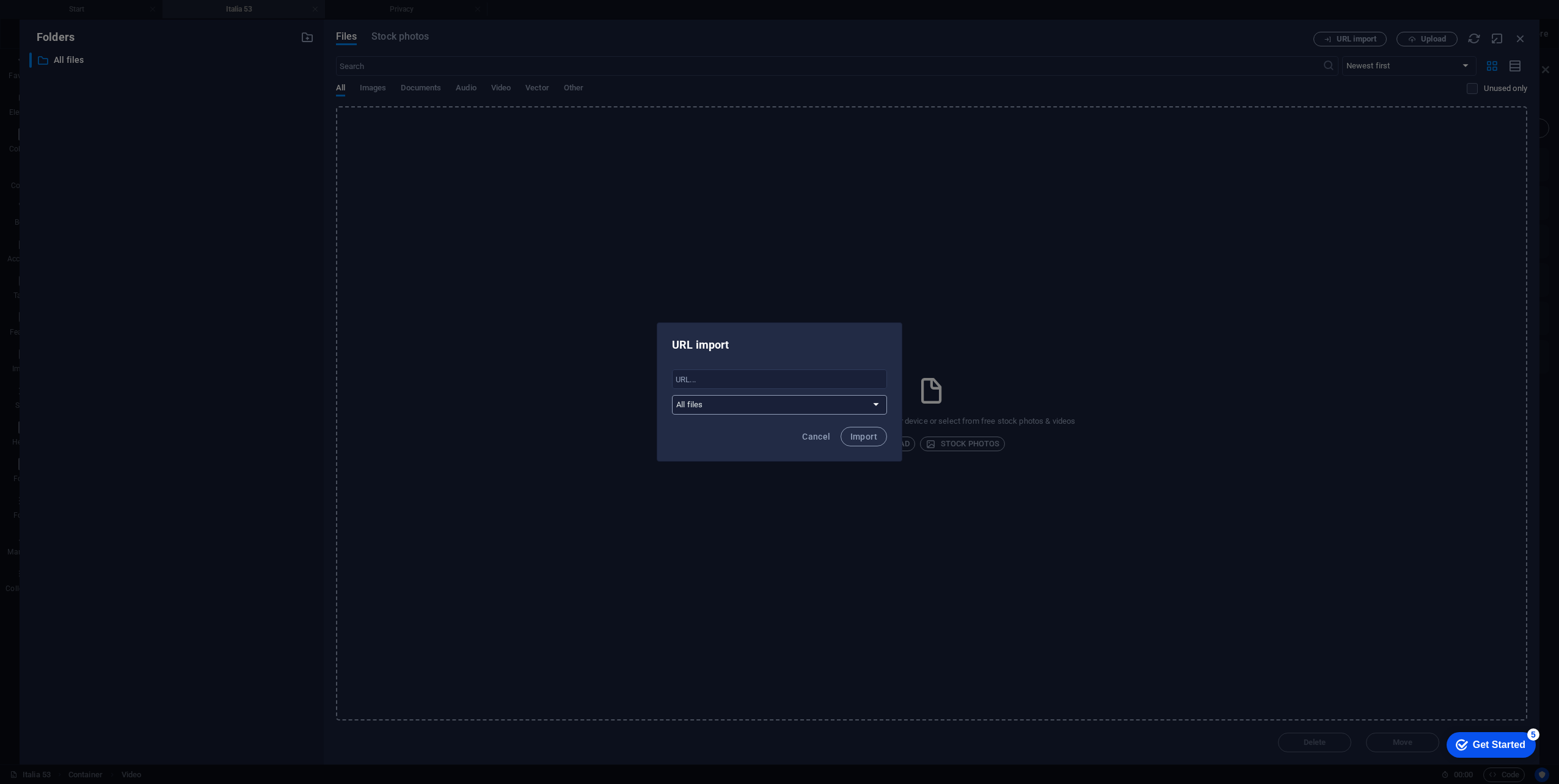
click at [802, 411] on select "All files" at bounding box center [779, 404] width 215 height 20
click at [794, 380] on input "text" at bounding box center [779, 379] width 215 height 20
paste input "[URL][DOMAIN_NAME]"
type input "[URL][DOMAIN_NAME]"
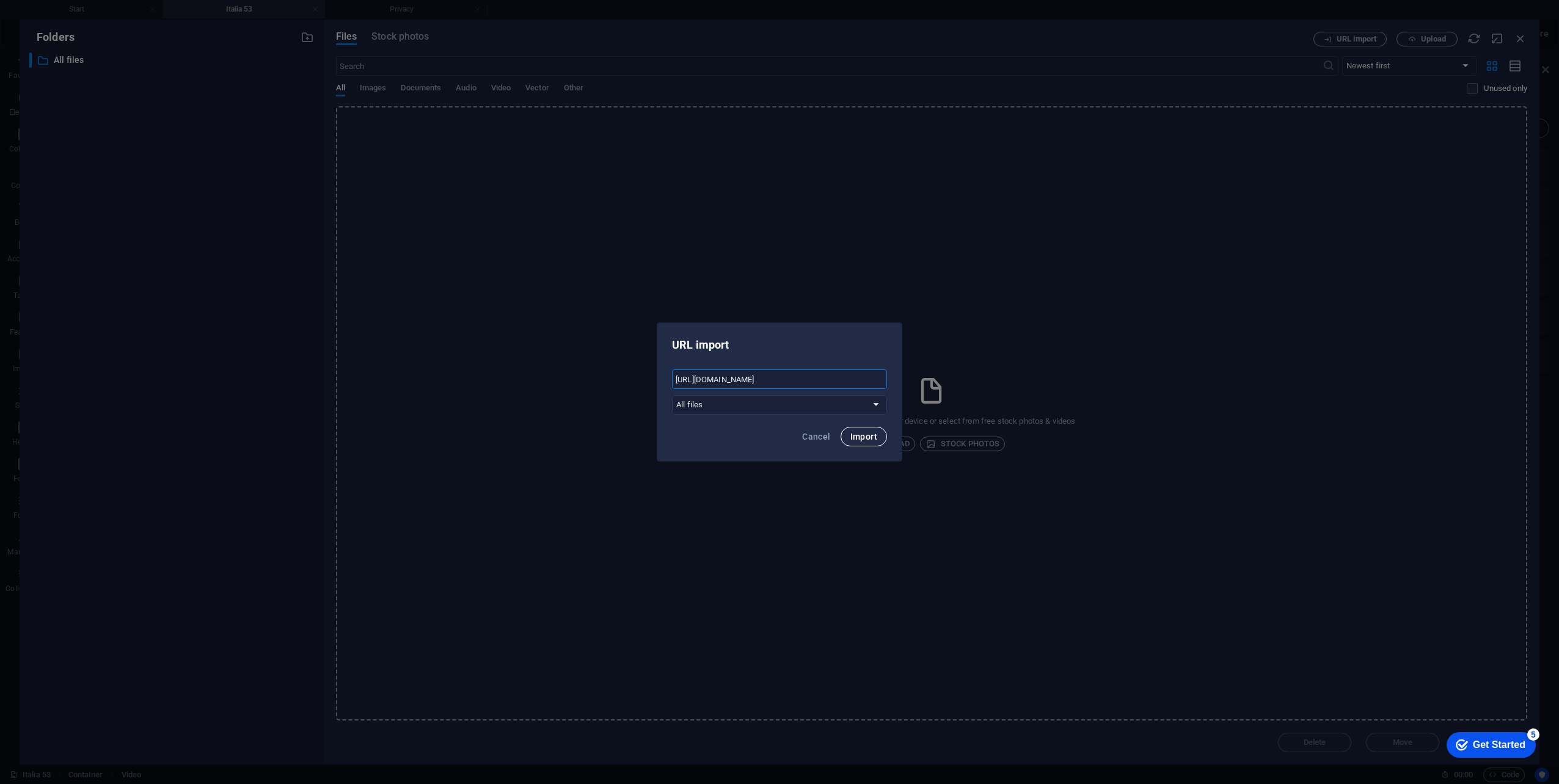
scroll to position [0, 0]
click at [875, 437] on span "Import" at bounding box center [863, 436] width 27 height 9
click at [873, 437] on button "Okay" at bounding box center [862, 435] width 41 height 20
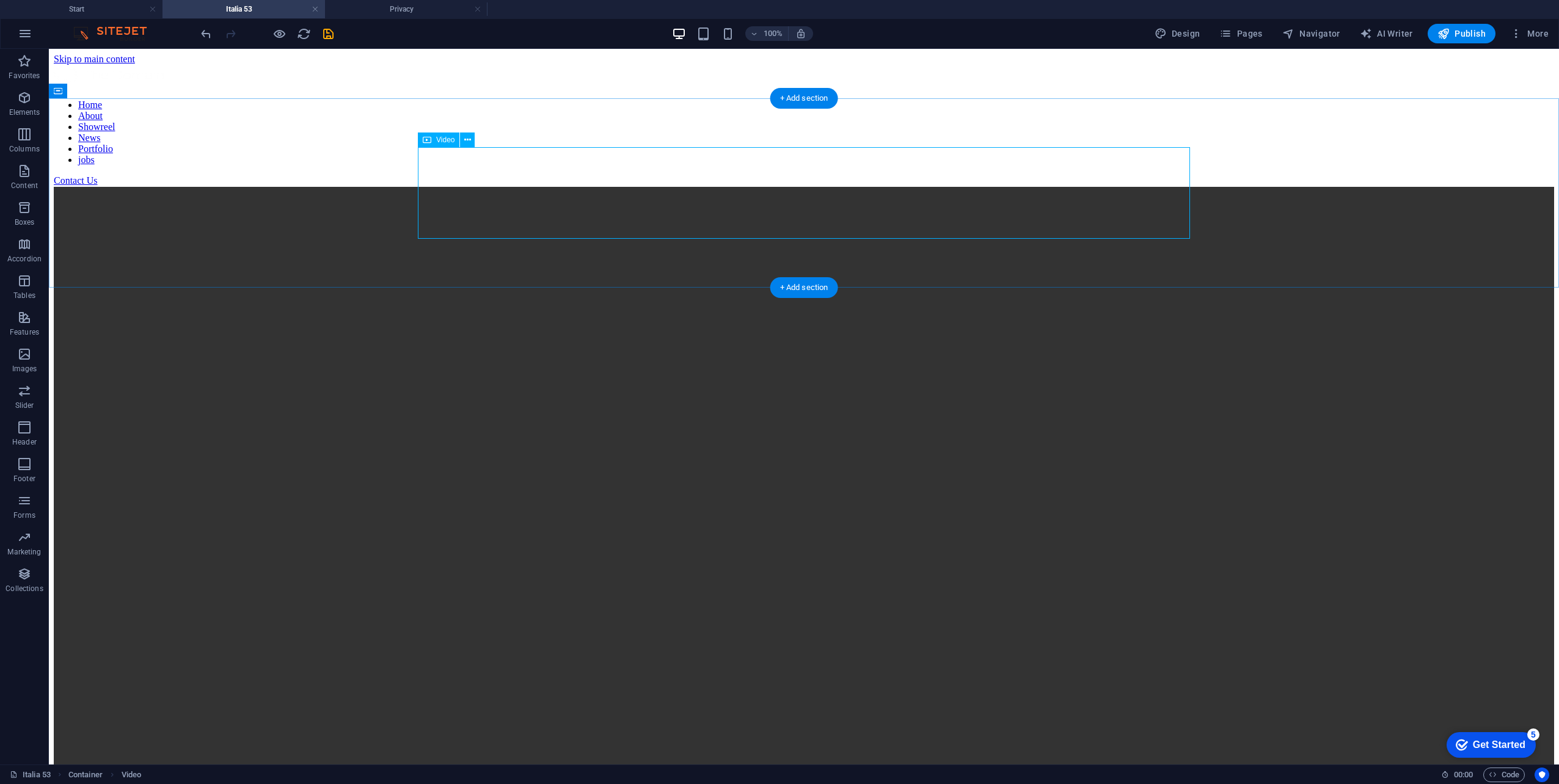
click at [489, 187] on figure at bounding box center [804, 563] width 1500 height 752
click at [470, 141] on icon at bounding box center [467, 141] width 7 height 13
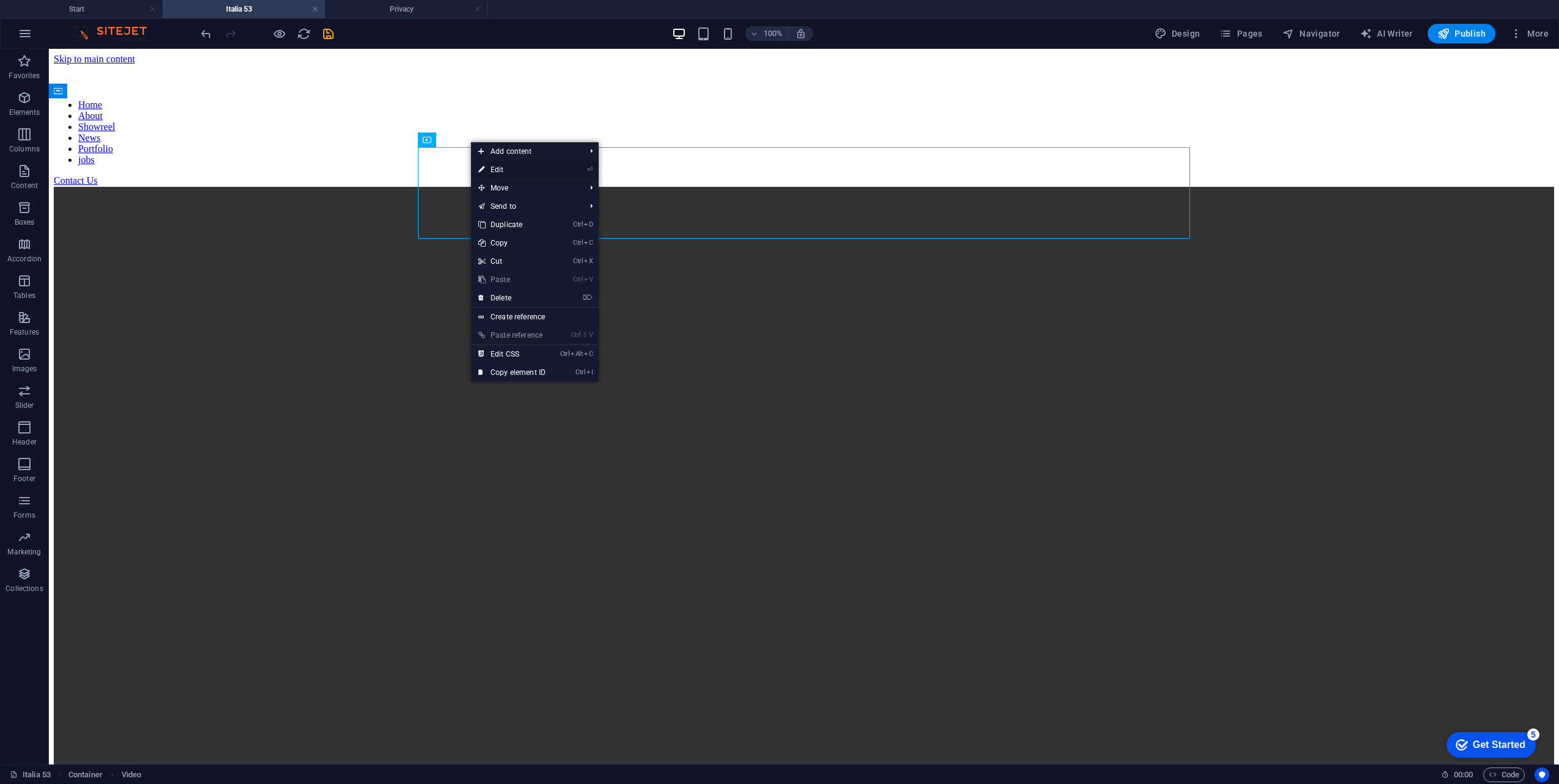
click at [493, 161] on link "⏎ Edit" at bounding box center [512, 170] width 82 height 18
select select "%"
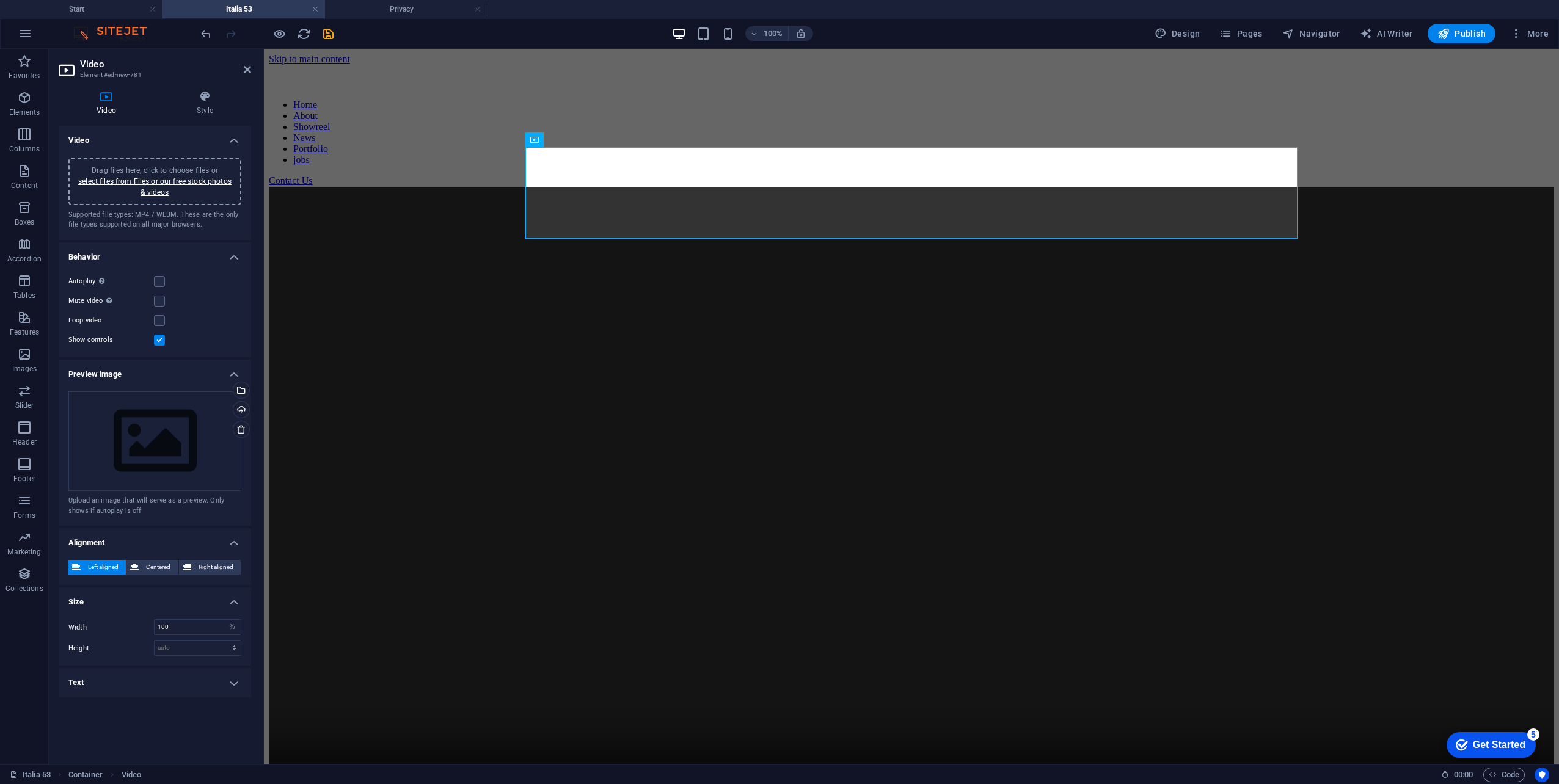
click at [191, 159] on div "Drag files here, click to choose files or select files from Files or our free s…" at bounding box center [154, 181] width 173 height 48
click at [201, 112] on h4 "Style" at bounding box center [204, 103] width 92 height 25
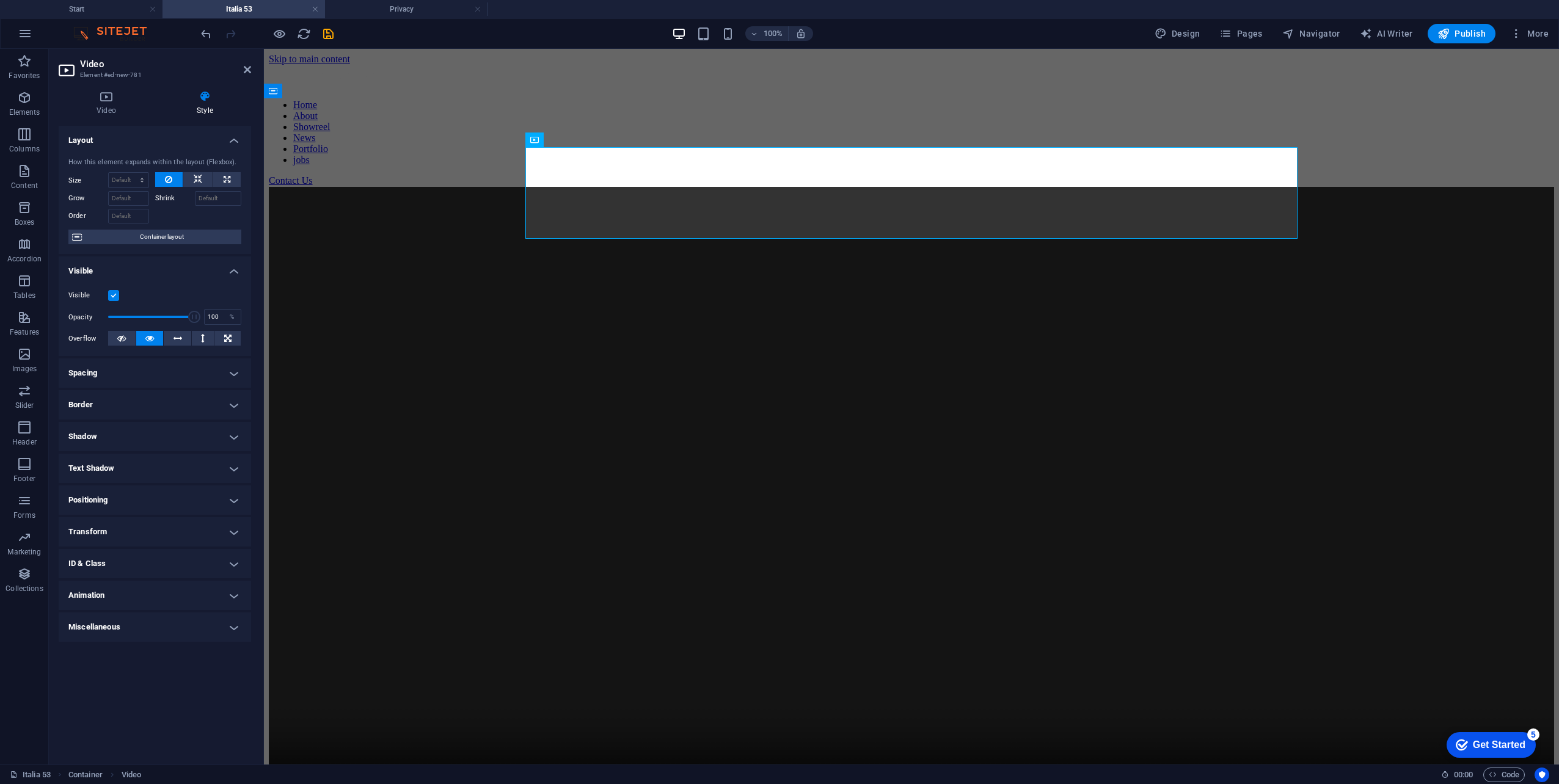
click at [208, 600] on h4 "Animation" at bounding box center [154, 596] width 192 height 29
click at [208, 600] on h4 "Animation" at bounding box center [154, 592] width 192 height 22
click at [215, 567] on h4 "ID & Class" at bounding box center [154, 564] width 192 height 29
click at [154, 585] on span "(video)" at bounding box center [152, 585] width 17 height 6
click at [169, 607] on input "ID Space and special character (except "-" or "_") are not accepted" at bounding box center [178, 612] width 127 height 14
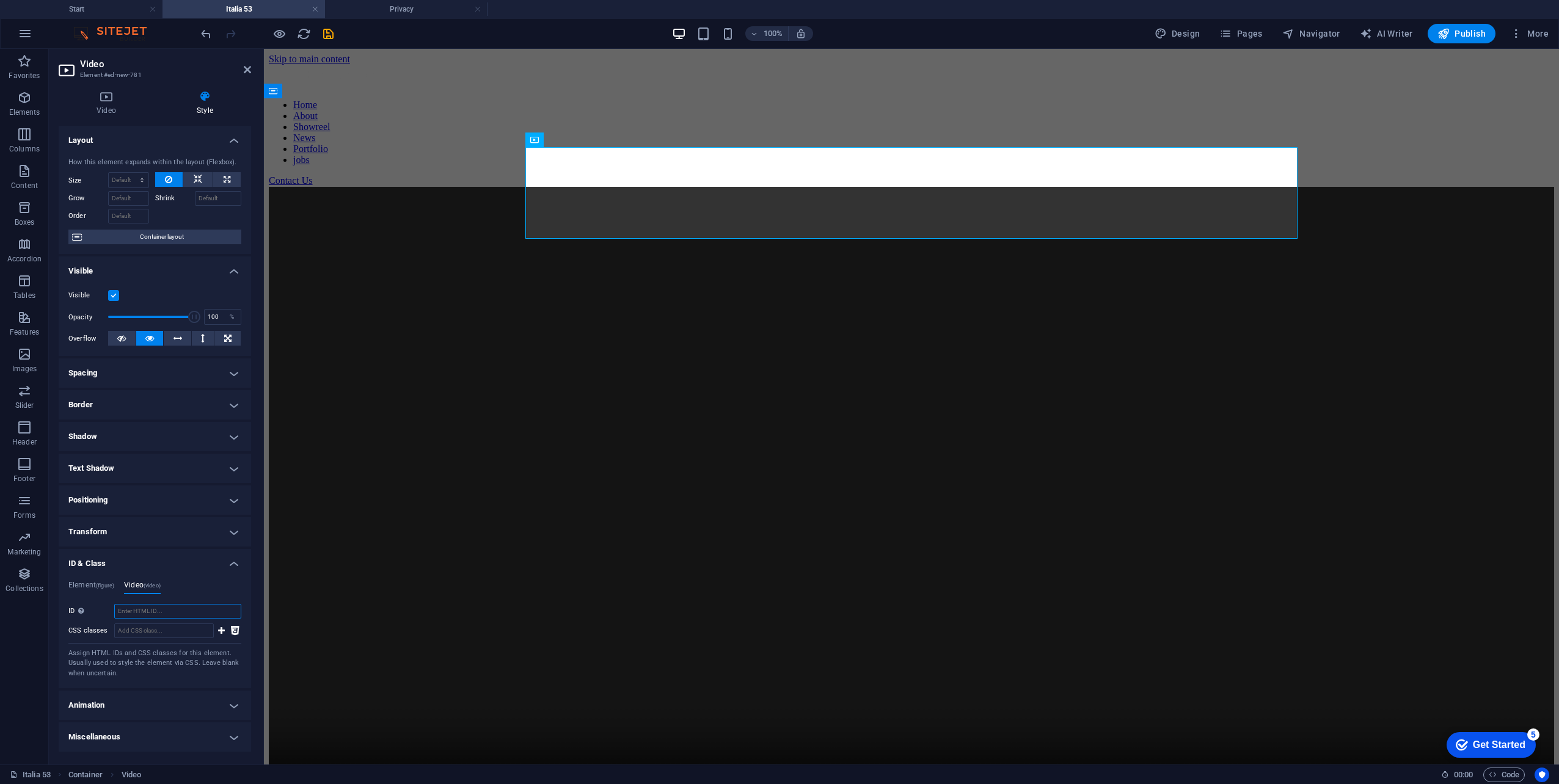
paste input "[URL][DOMAIN_NAME]"
type input "[URL][DOMAIN_NAME]"
click at [329, 550] on html "Skip to main content Home About Showreel News Portfolio jobs Contact Us" at bounding box center [911, 442] width 1295 height 788
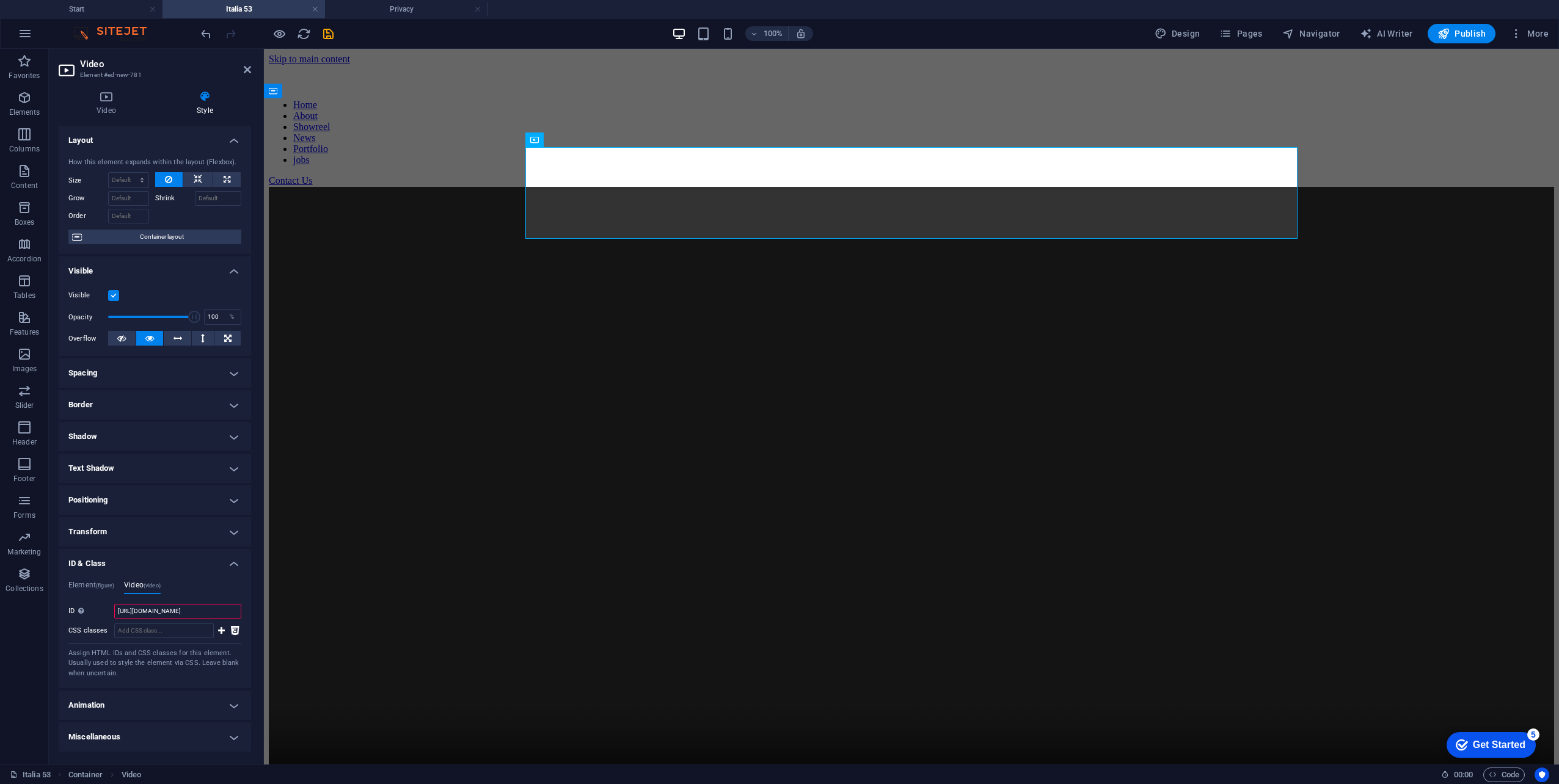
click at [185, 611] on input "[URL][DOMAIN_NAME]" at bounding box center [178, 612] width 127 height 14
click at [126, 106] on h4 "Video" at bounding box center [109, 103] width 100 height 25
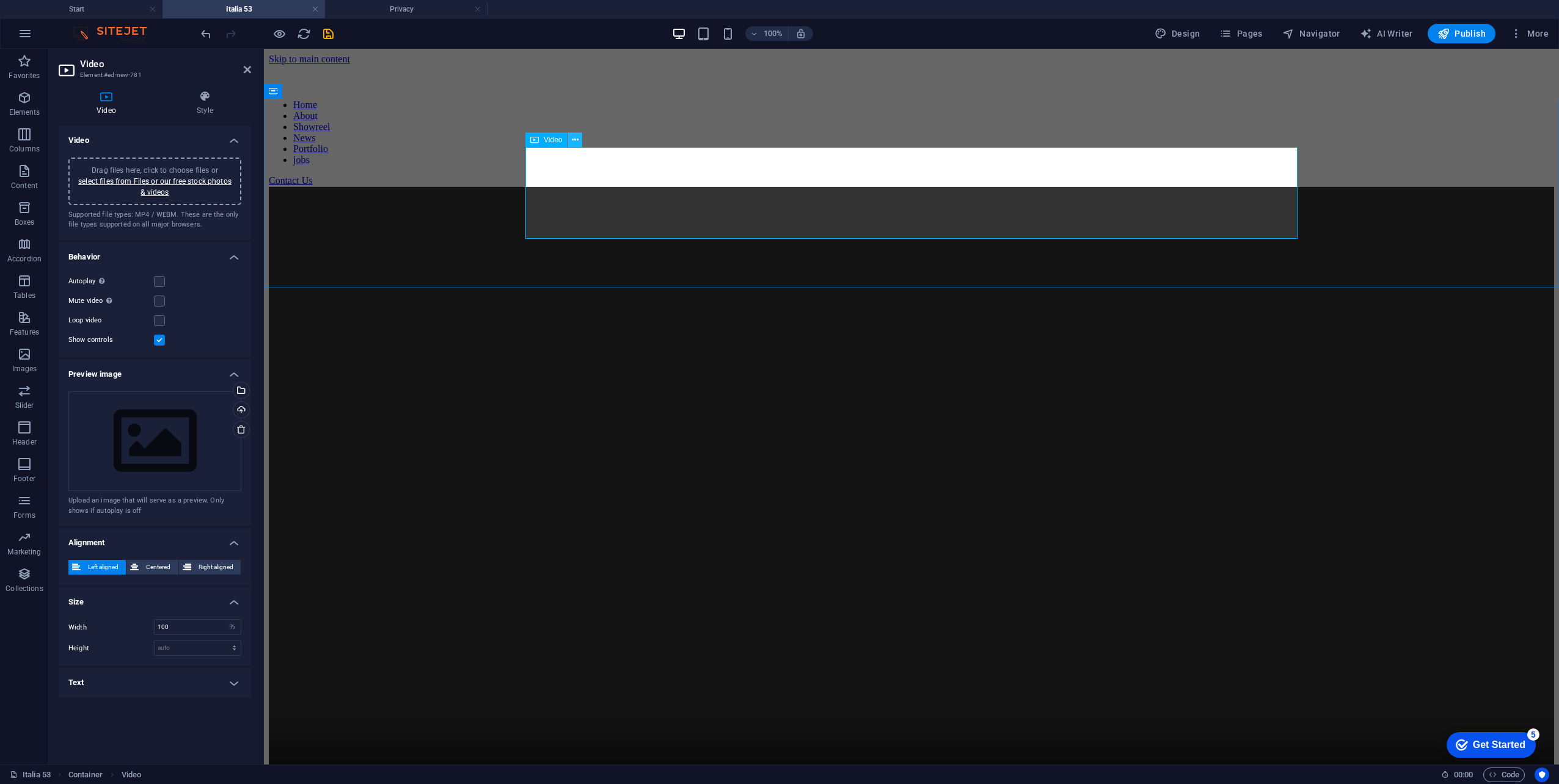
click at [578, 139] on icon at bounding box center [575, 141] width 7 height 13
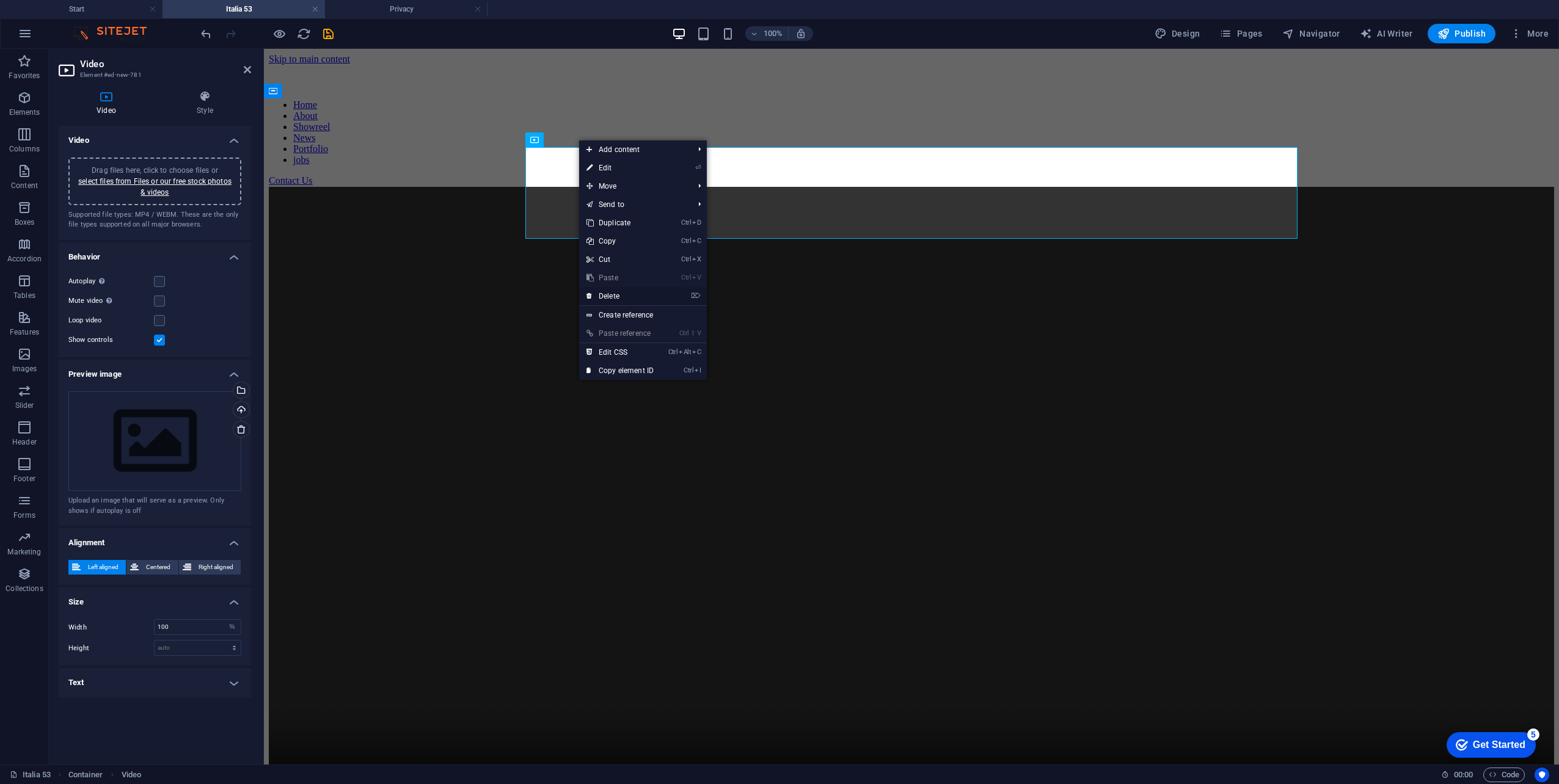
click at [643, 302] on link "⌦ Delete" at bounding box center [620, 296] width 82 height 18
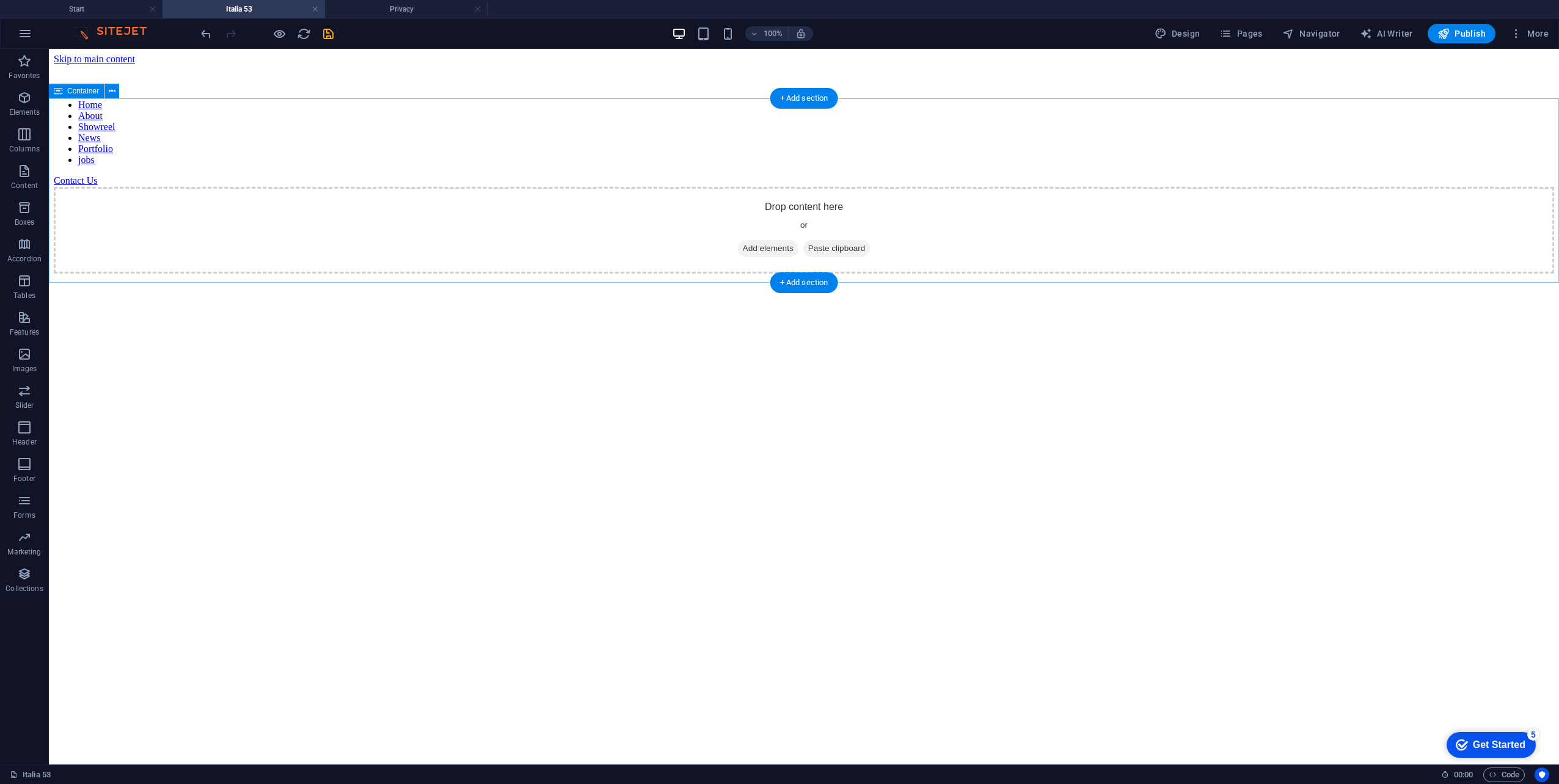
click at [738, 240] on span "Add elements" at bounding box center [768, 249] width 60 height 17
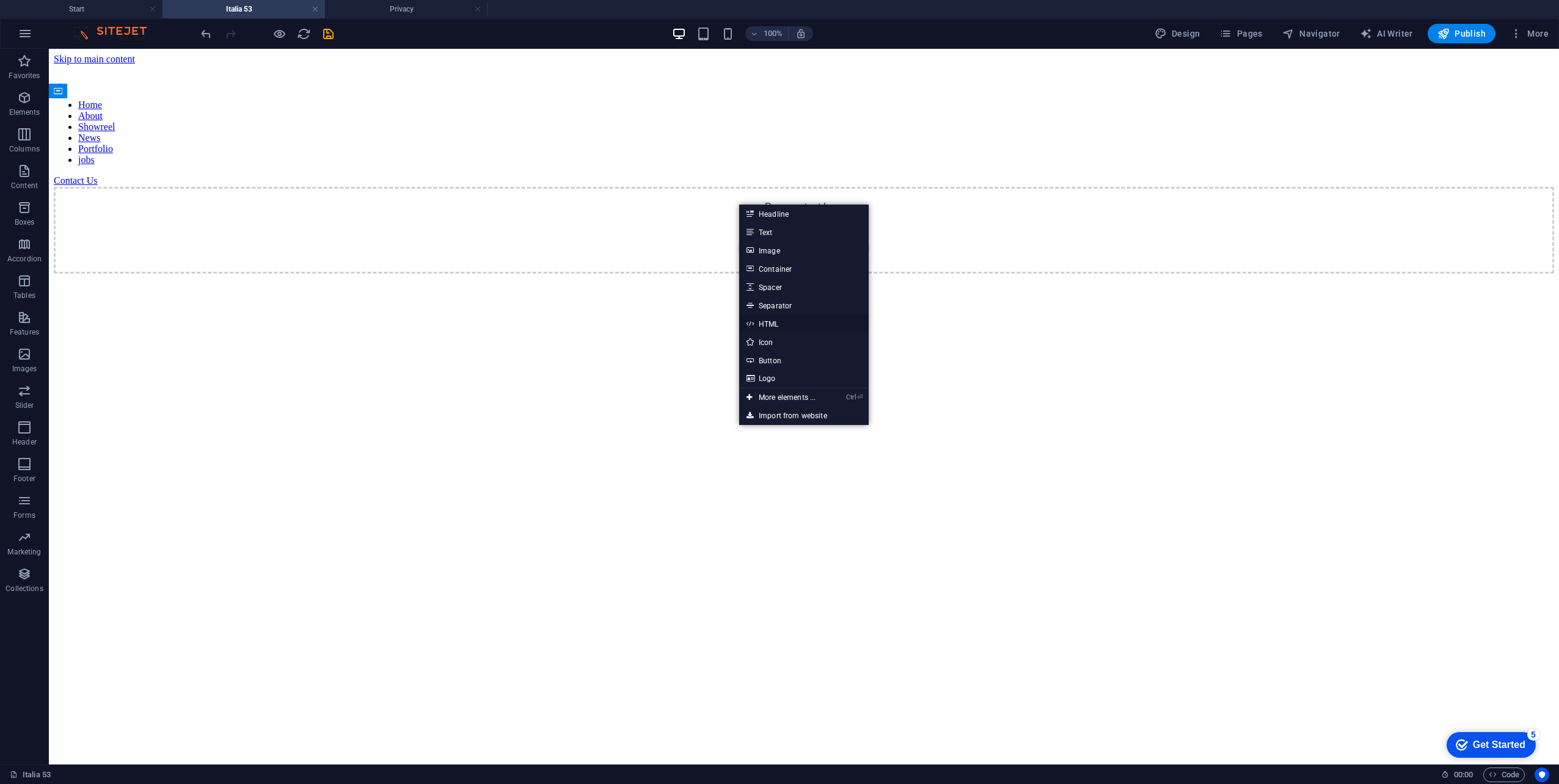
click at [802, 319] on link "HTML" at bounding box center [804, 323] width 130 height 18
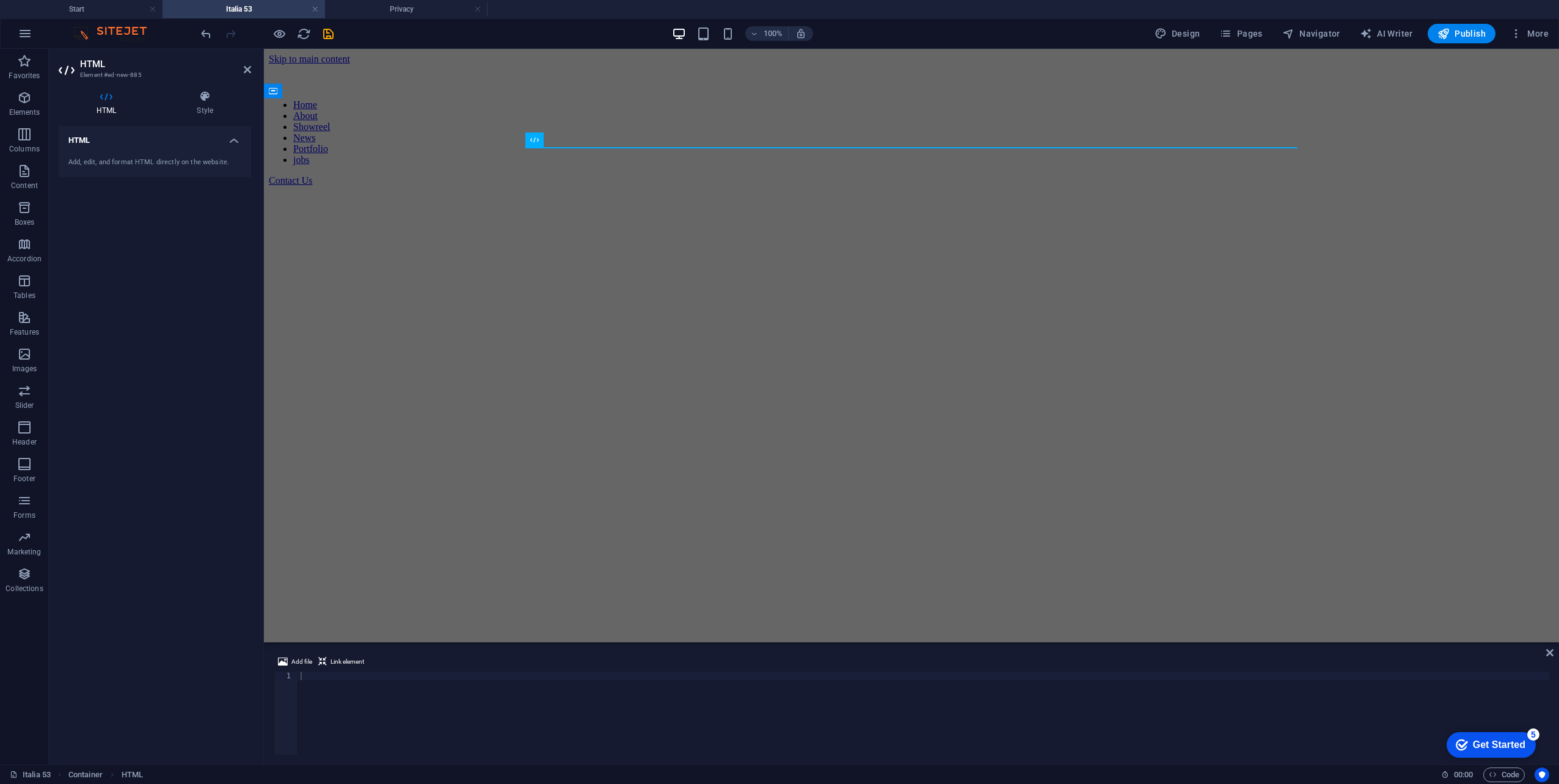
click at [232, 143] on h4 "HTML" at bounding box center [154, 137] width 192 height 22
click at [232, 143] on h4 "HTML" at bounding box center [154, 141] width 192 height 29
click at [688, 192] on html "Skip to main content Home About Showreel News Portfolio jobs Contact Us" at bounding box center [911, 120] width 1295 height 143
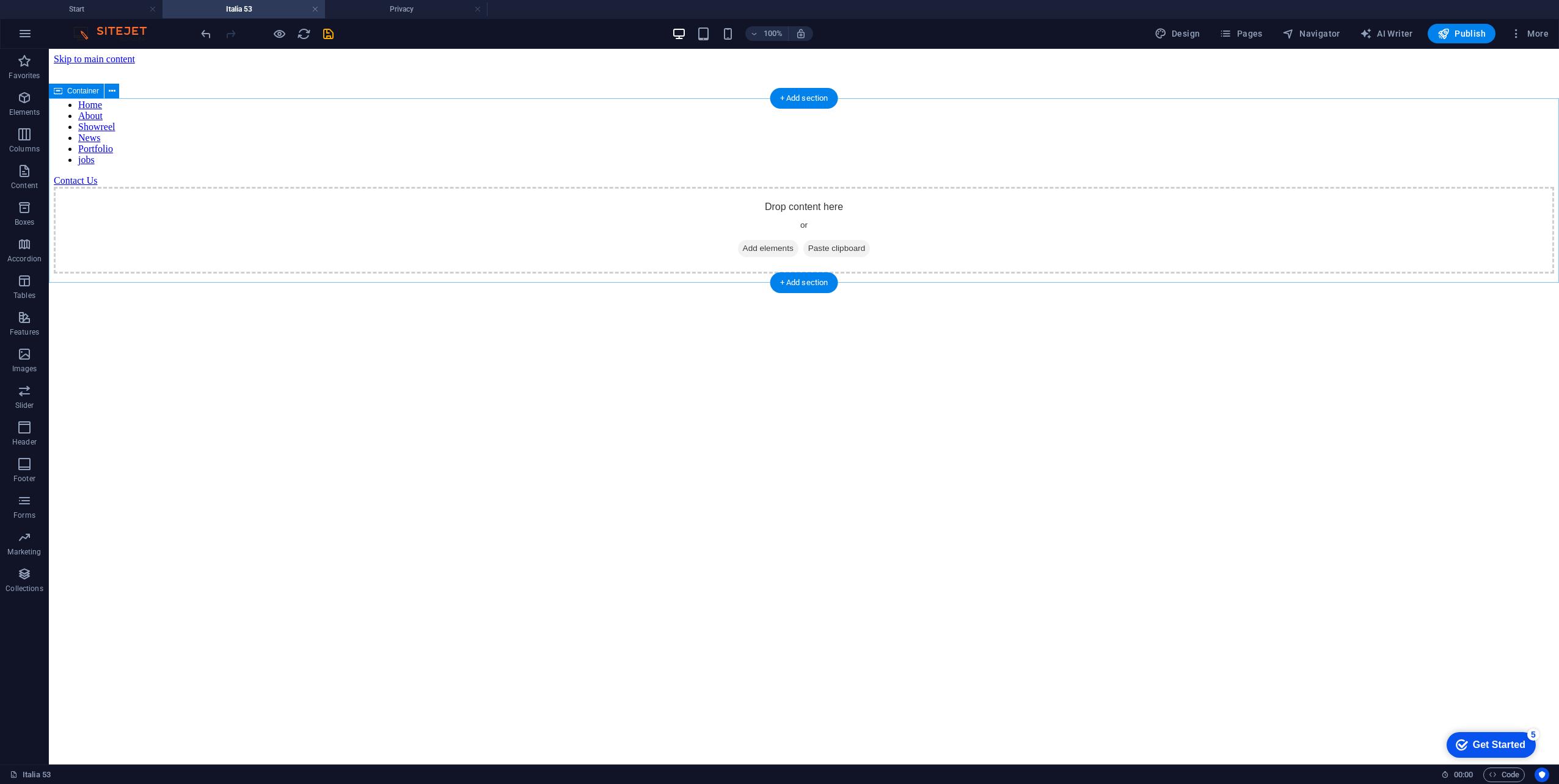
click at [542, 196] on div "Drop content here or Add elements Paste clipboard" at bounding box center [804, 230] width 1500 height 87
click at [552, 278] on html "Skip to main content Home About Showreel News Portfolio jobs Contact Us Drop co…" at bounding box center [803, 163] width 1510 height 230
click at [748, 240] on span "Add elements" at bounding box center [768, 249] width 60 height 17
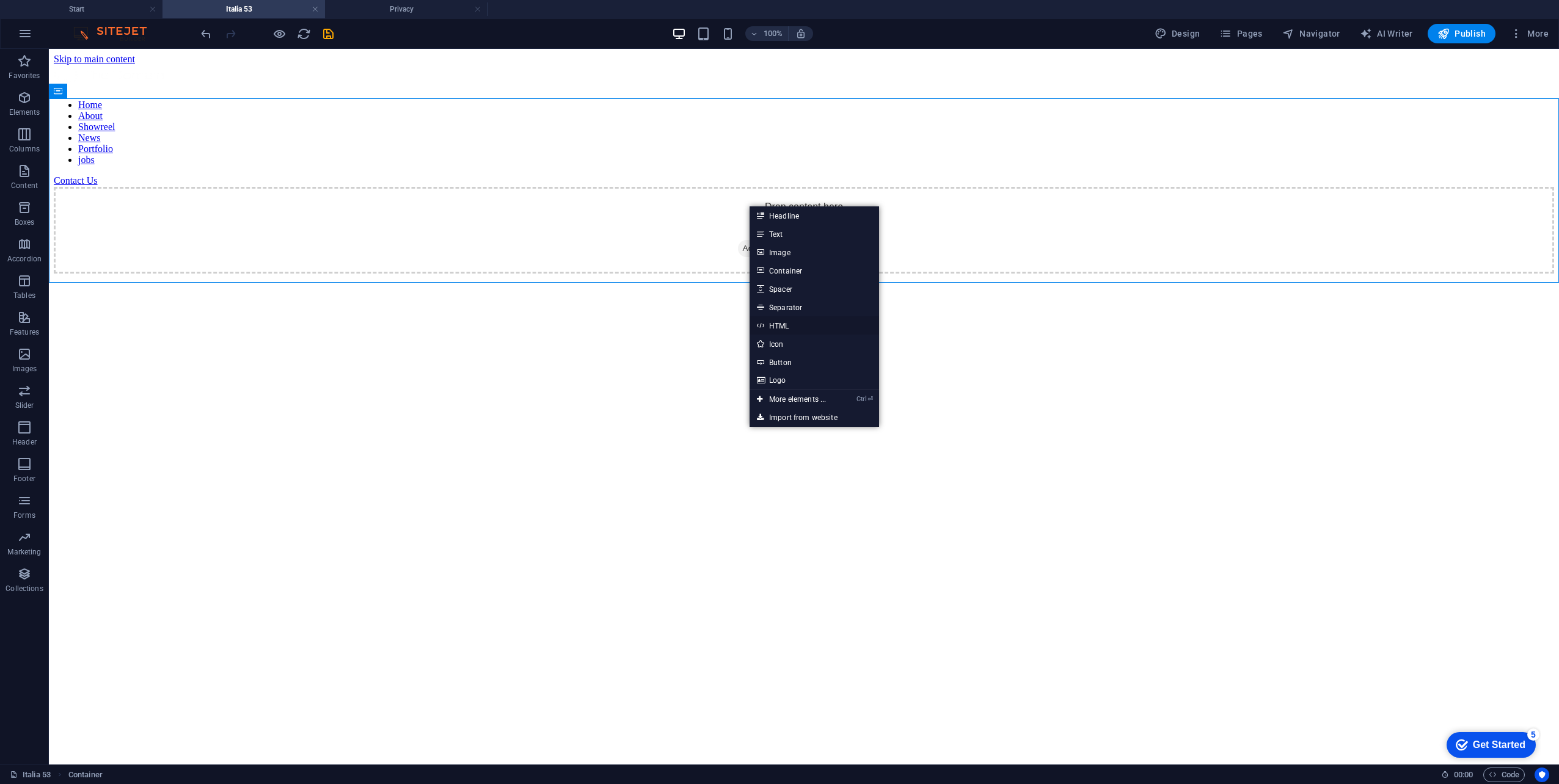
click at [783, 321] on link "HTML" at bounding box center [814, 325] width 130 height 18
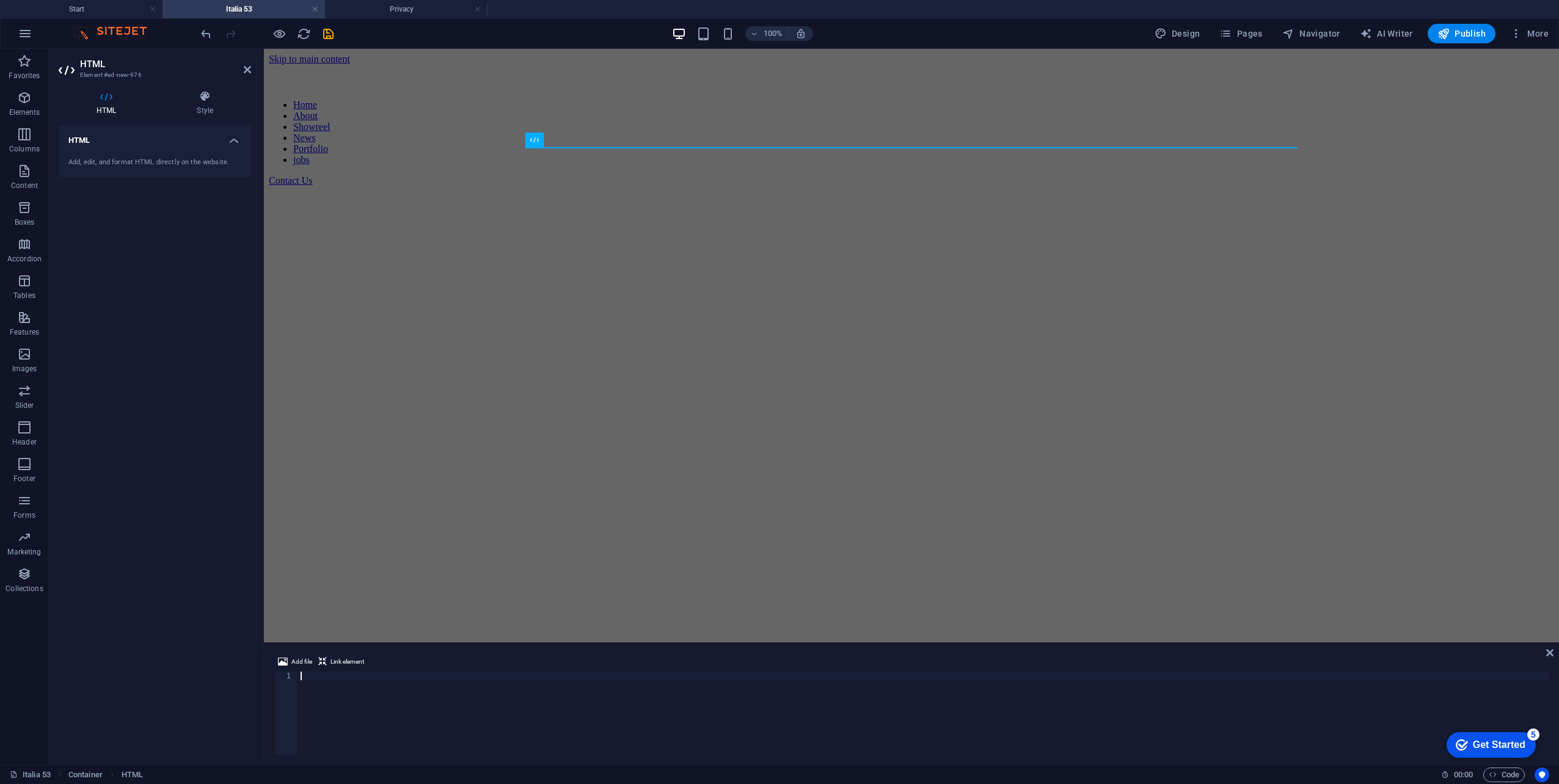
type textarea "<iframe allowfullscreen="" src="[URL][DOMAIN_NAME]">"
click at [992, 192] on html "Skip to main content Home About Showreel News Portfolio jobs Contact Us" at bounding box center [911, 120] width 1295 height 143
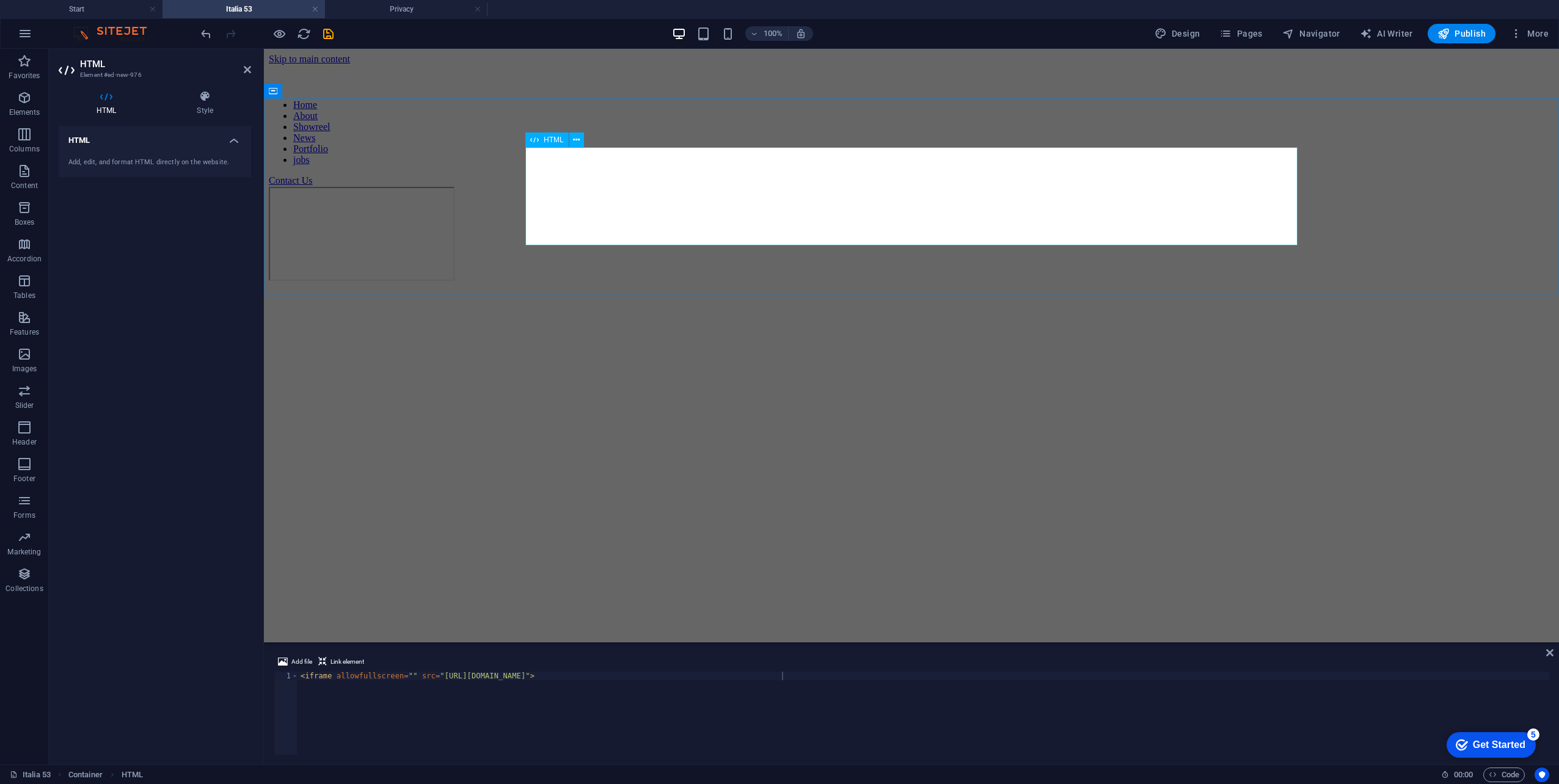
click at [623, 193] on div at bounding box center [911, 235] width 1285 height 96
click at [410, 262] on div at bounding box center [911, 235] width 1285 height 96
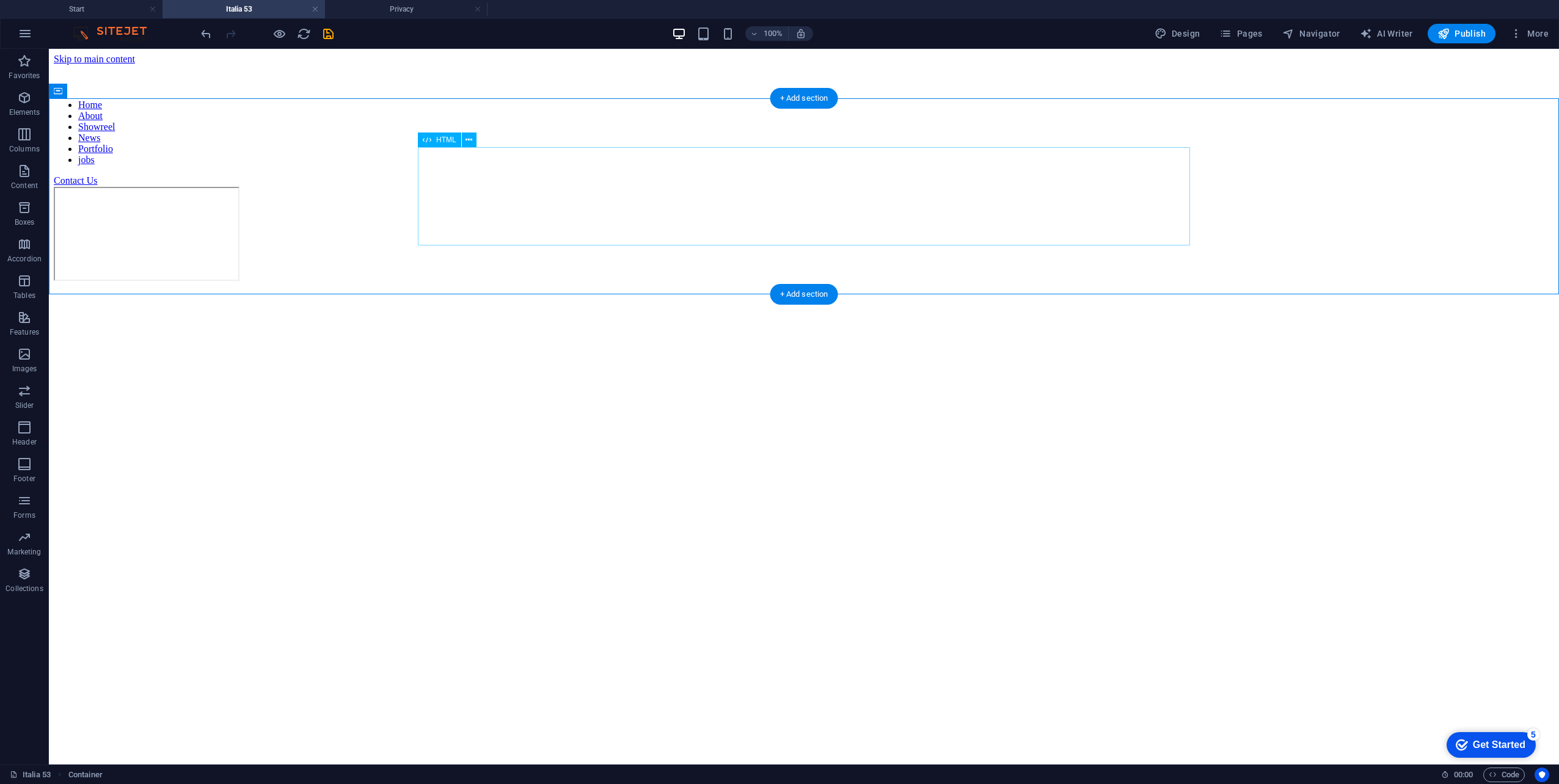
click at [519, 201] on div at bounding box center [804, 235] width 1500 height 96
click at [1544, 42] on button "More" at bounding box center [1529, 33] width 49 height 20
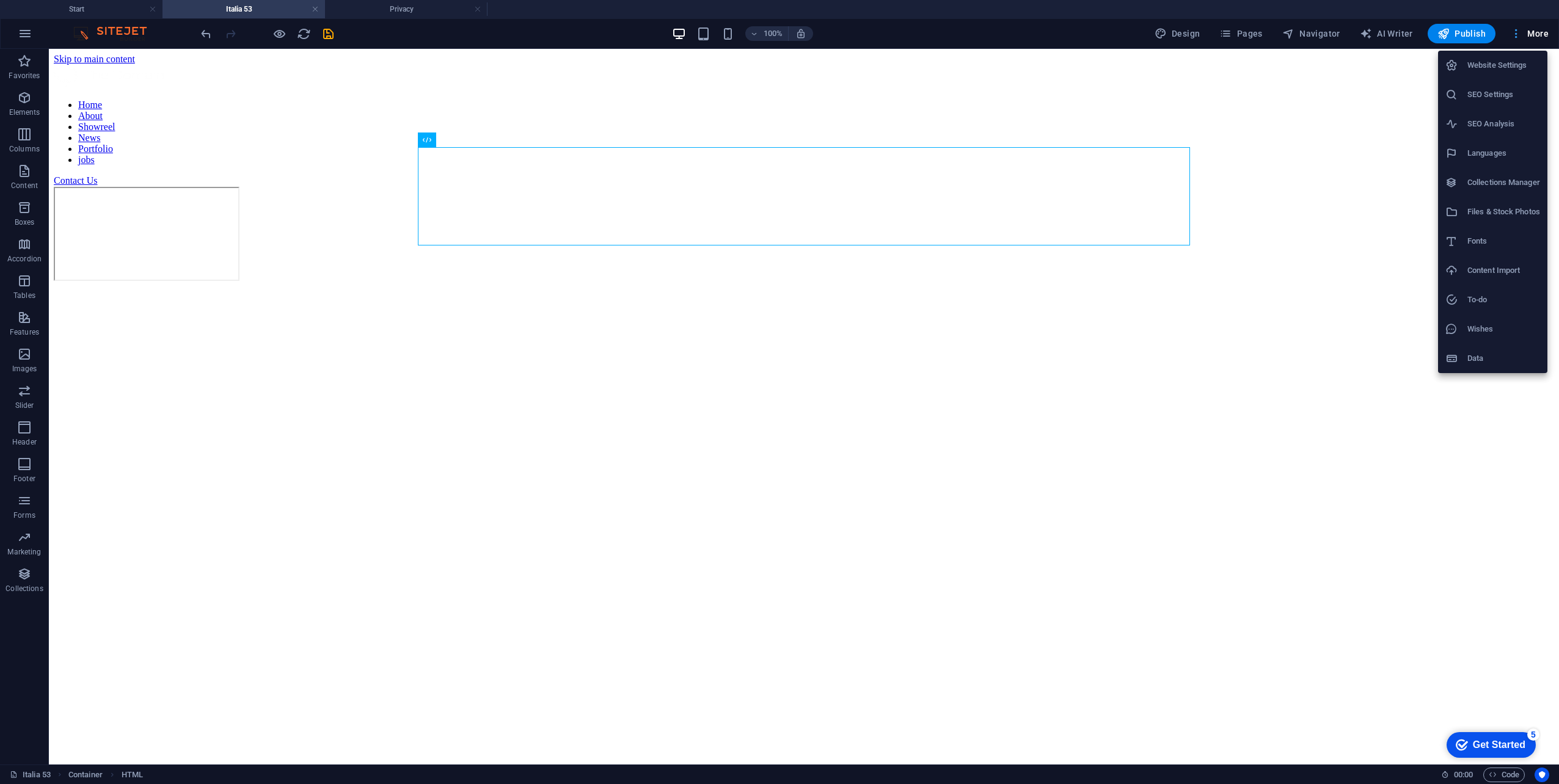
click at [1544, 42] on div at bounding box center [779, 392] width 1559 height 784
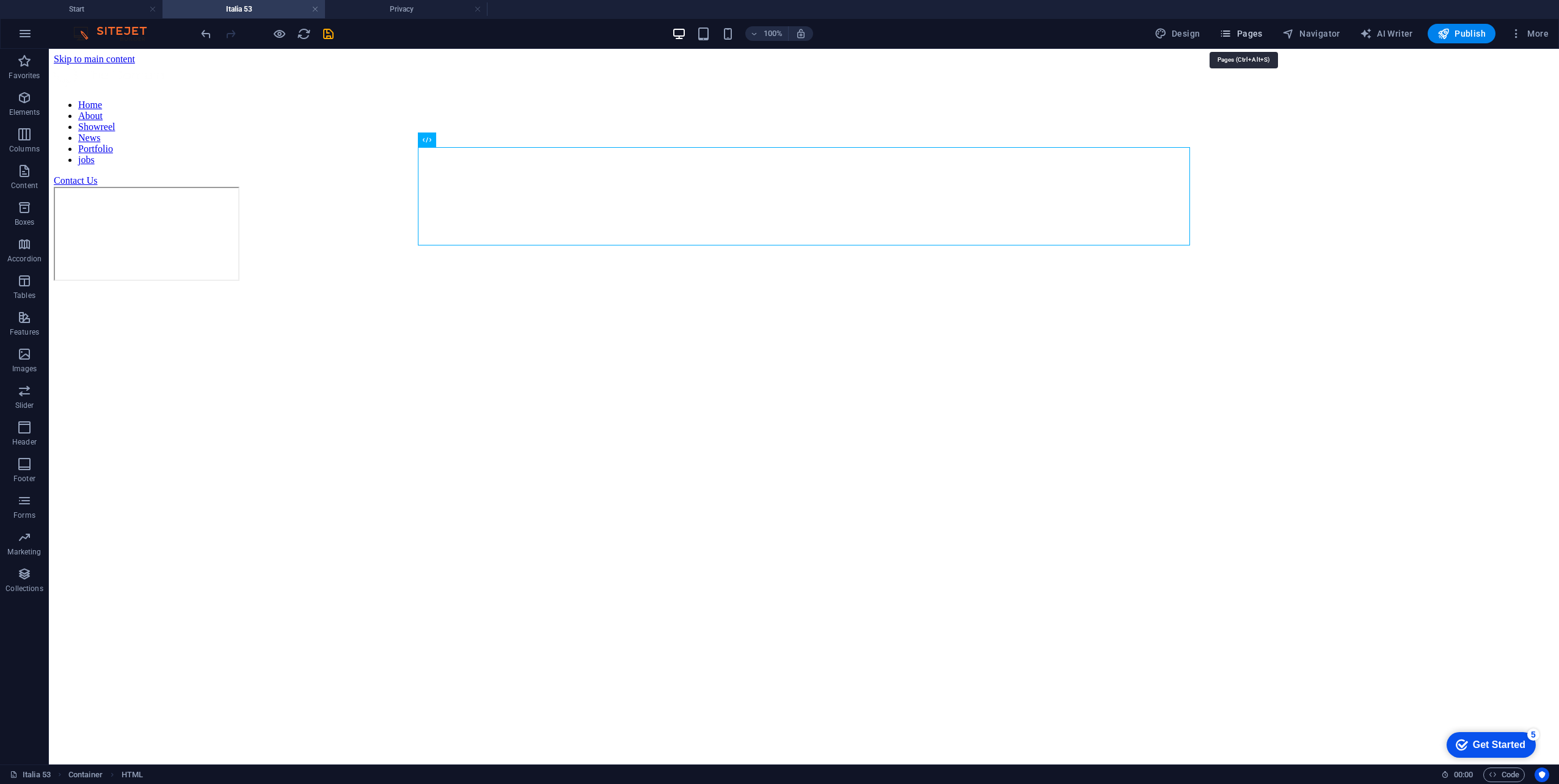
click at [1258, 33] on span "Pages" at bounding box center [1240, 33] width 43 height 12
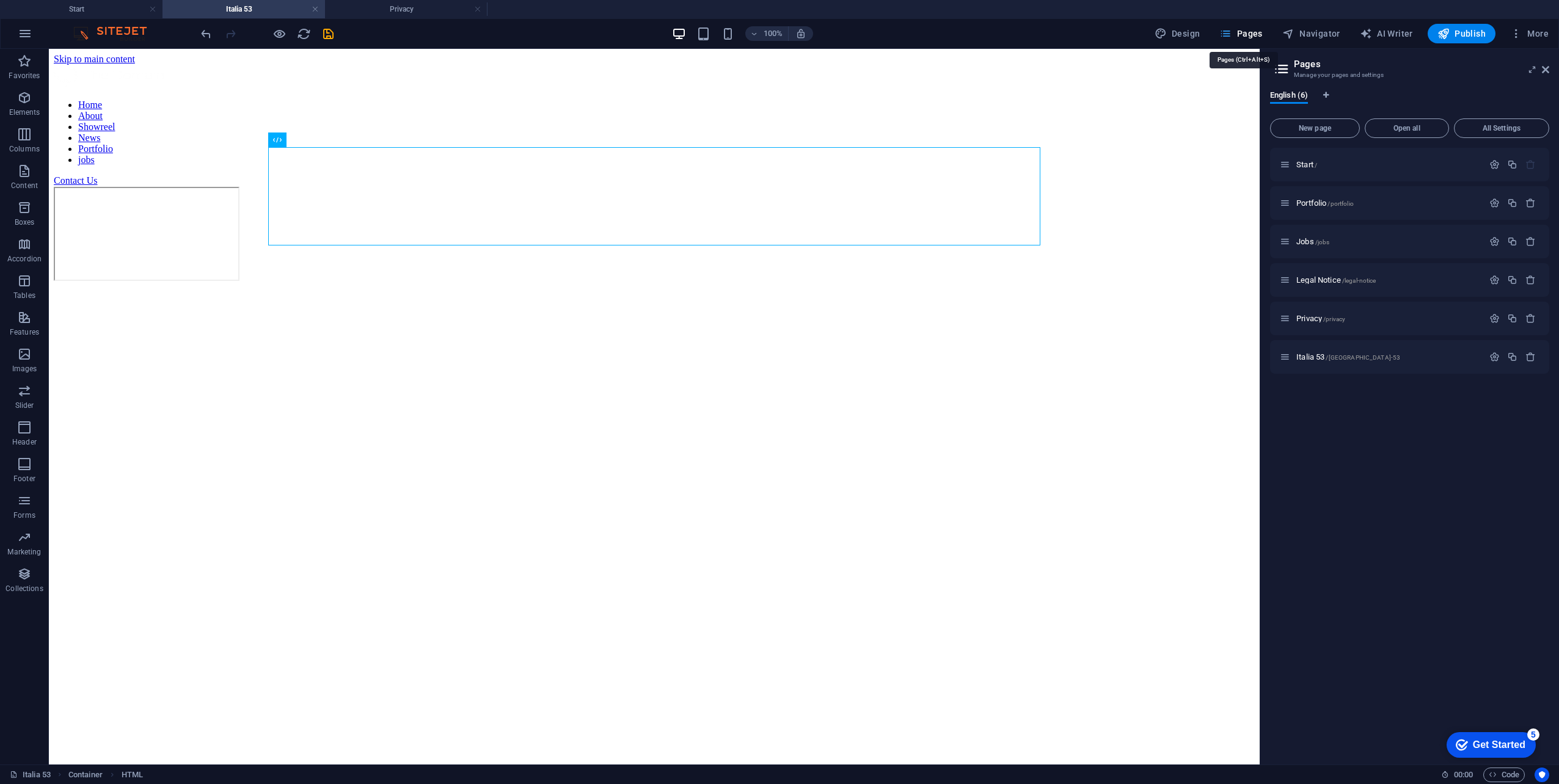
click at [1258, 33] on span "Pages" at bounding box center [1240, 33] width 43 height 12
click at [325, 37] on icon "save" at bounding box center [328, 33] width 14 height 14
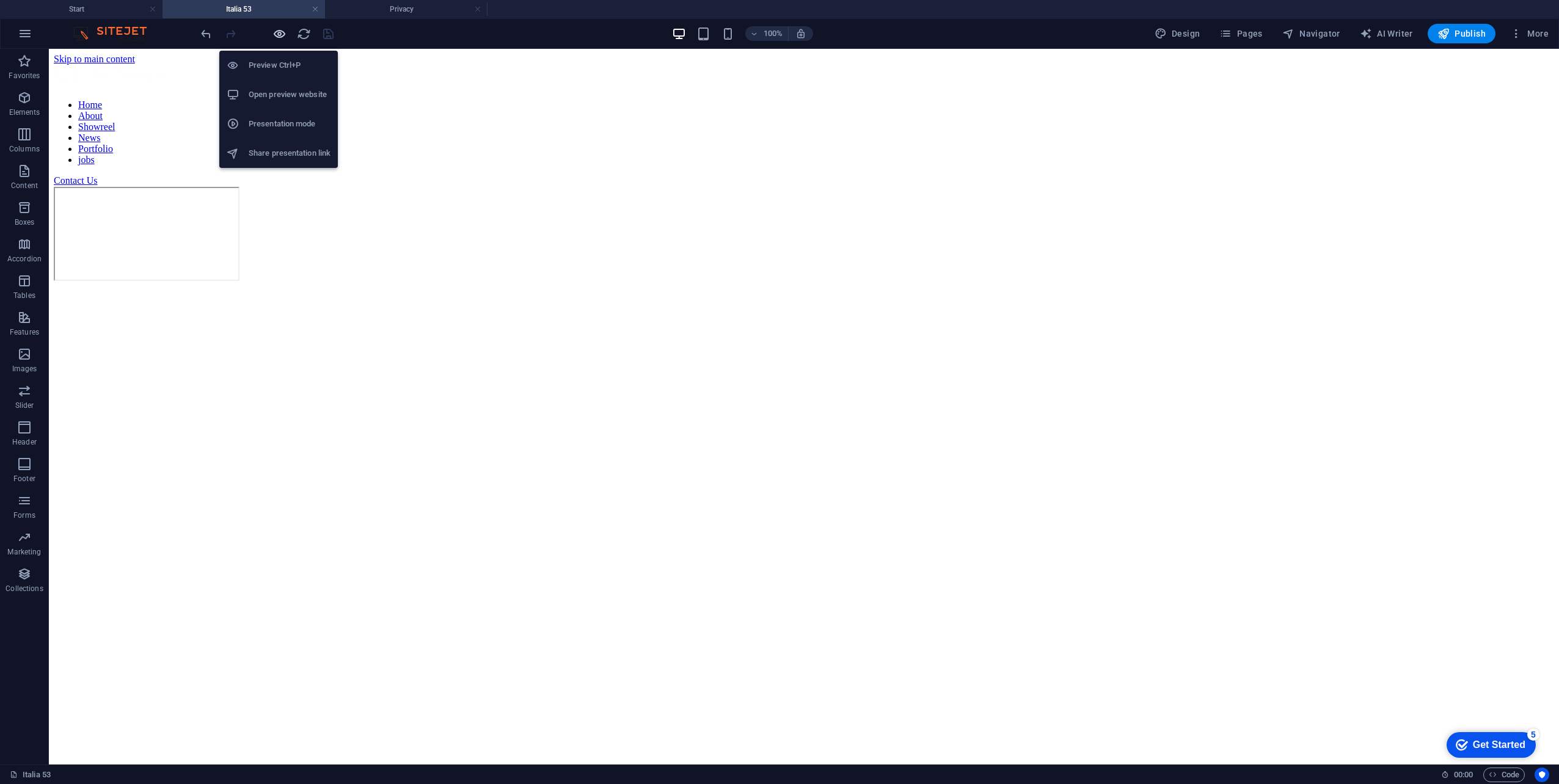
click at [279, 37] on icon "button" at bounding box center [279, 33] width 14 height 14
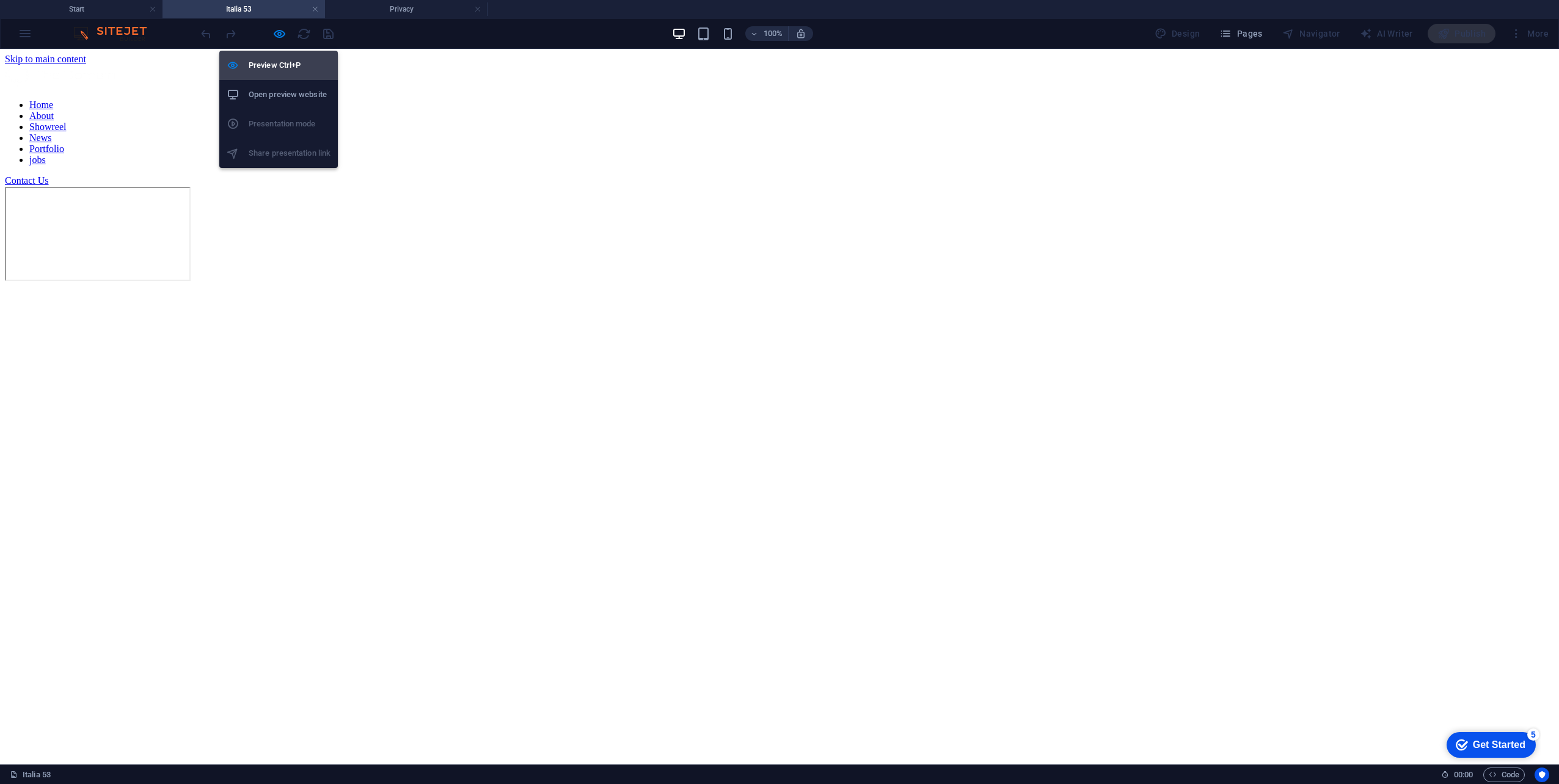
click at [280, 63] on h6 "Preview Ctrl+P" at bounding box center [289, 65] width 82 height 14
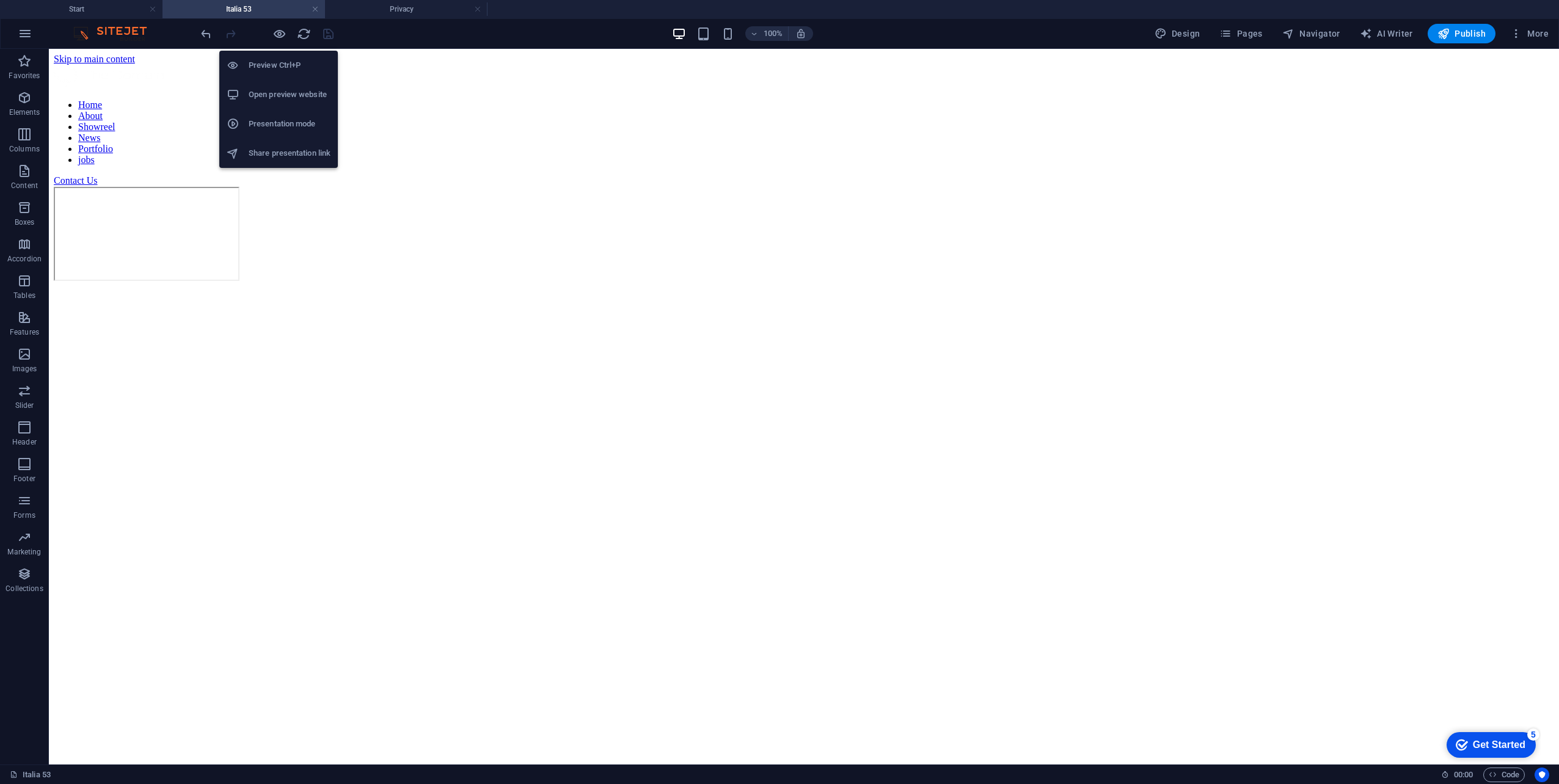
click at [305, 72] on li "Preview Ctrl+P" at bounding box center [279, 65] width 119 height 29
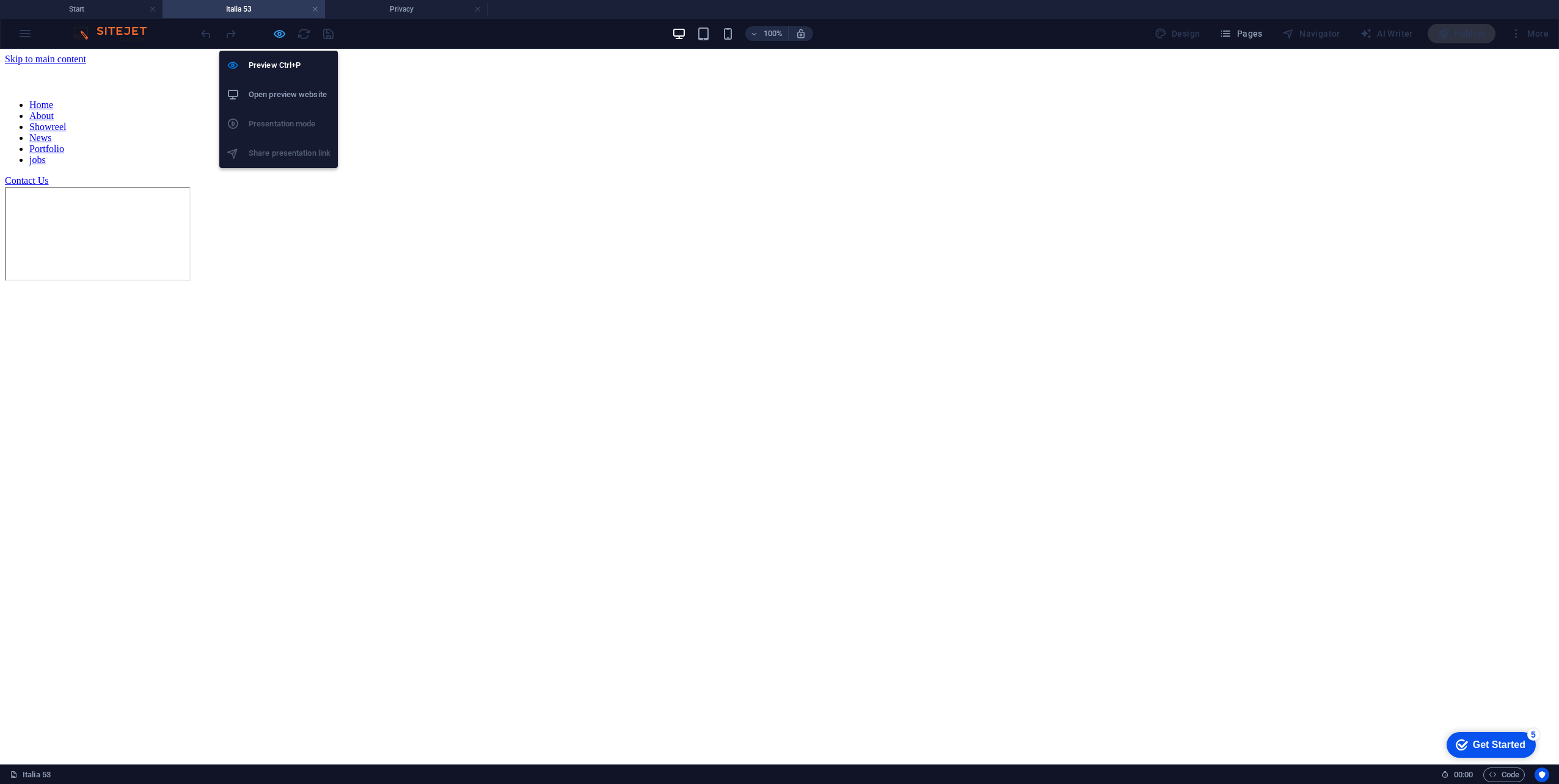
click at [280, 39] on icon "button" at bounding box center [279, 33] width 14 height 14
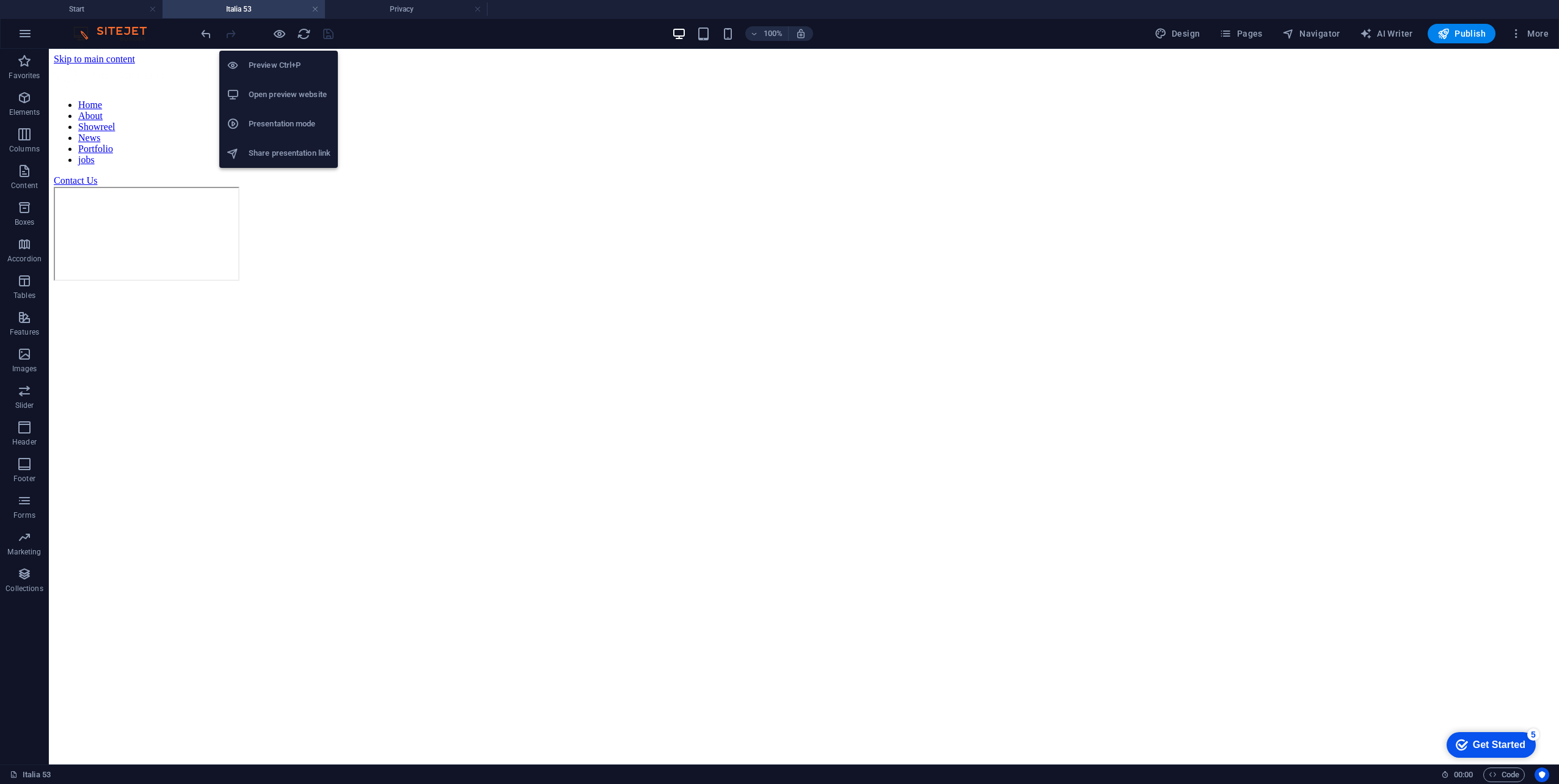
click at [296, 94] on h6 "Open preview website" at bounding box center [289, 95] width 82 height 14
